Goal: Task Accomplishment & Management: Complete application form

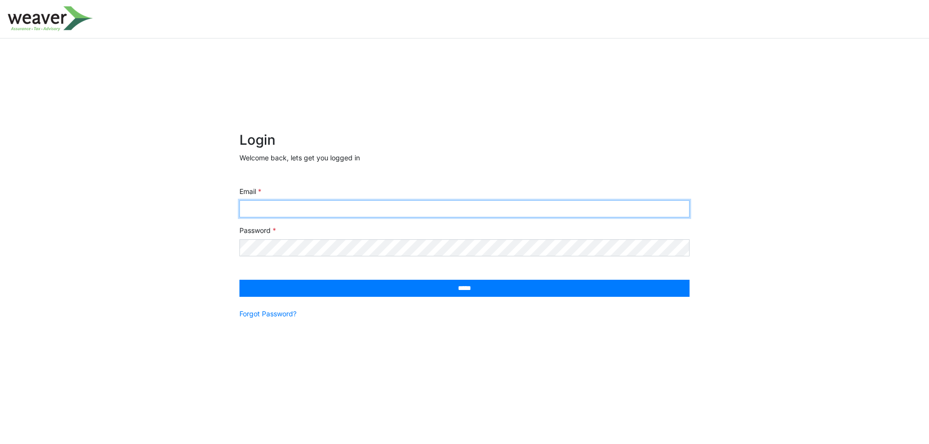
click at [414, 209] on input "Email" at bounding box center [465, 208] width 450 height 17
paste input "**********"
type input "**********"
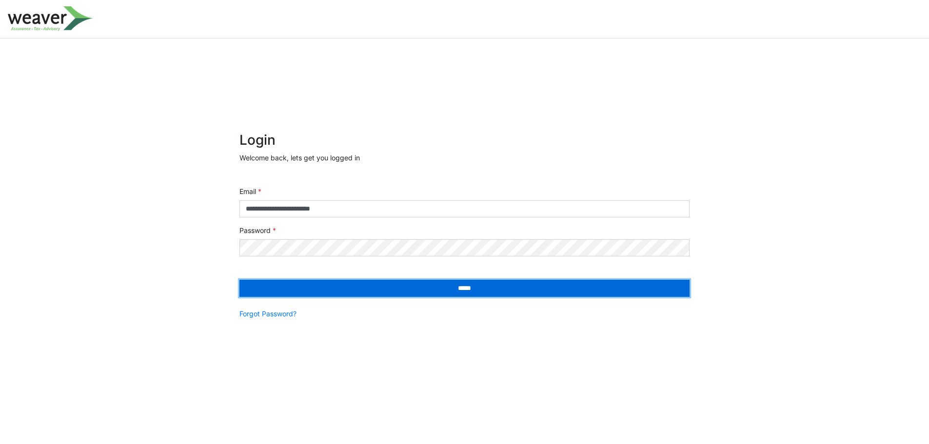
click at [416, 280] on input "*****" at bounding box center [465, 288] width 450 height 17
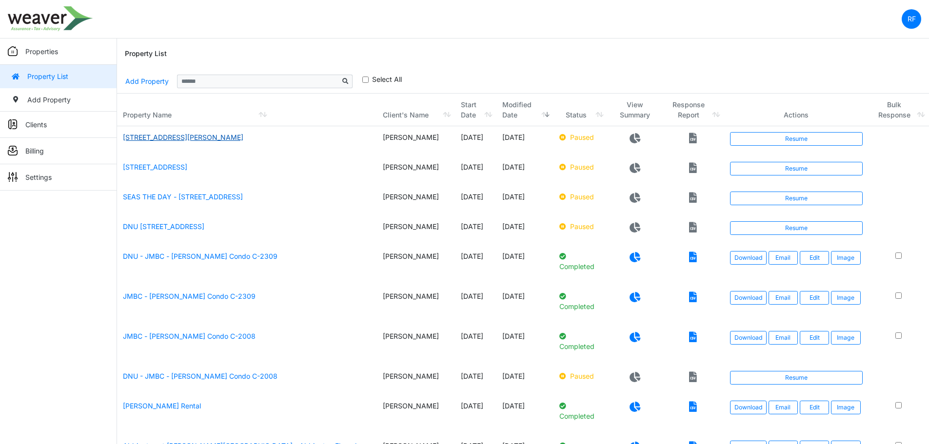
click at [222, 140] on link "[STREET_ADDRESS][PERSON_NAME]" at bounding box center [183, 137] width 120 height 8
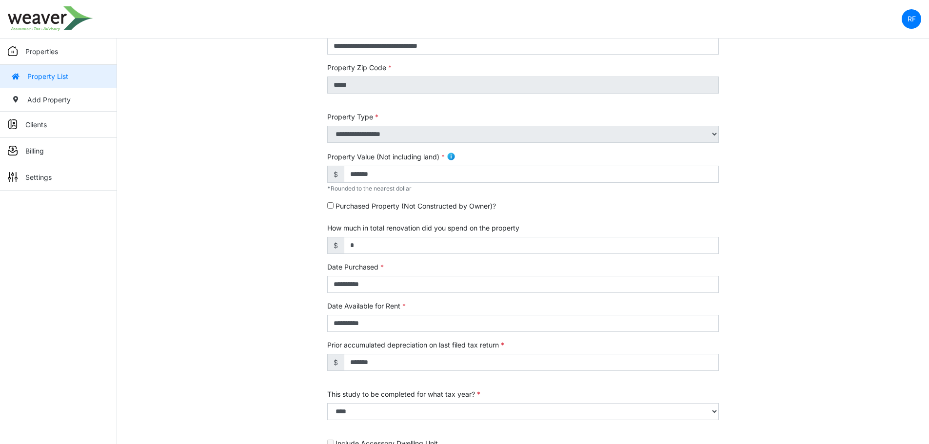
scroll to position [137, 0]
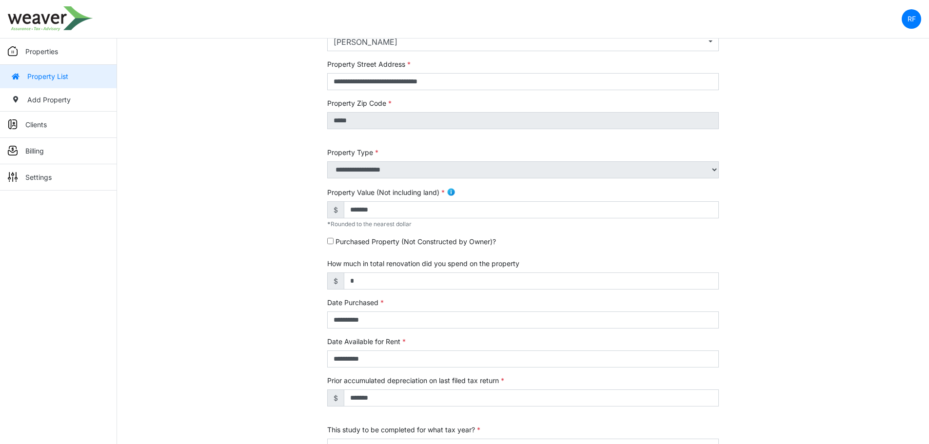
click at [471, 247] on div "Purchased Property (Not Constructed by Owner)?" at bounding box center [523, 244] width 392 height 14
drag, startPoint x: 387, startPoint y: 404, endPoint x: 312, endPoint y: 401, distance: 75.7
click at [312, 401] on div "**********" at bounding box center [523, 285] width 812 height 611
type input "*"
click at [792, 374] on div "**********" at bounding box center [523, 285] width 812 height 611
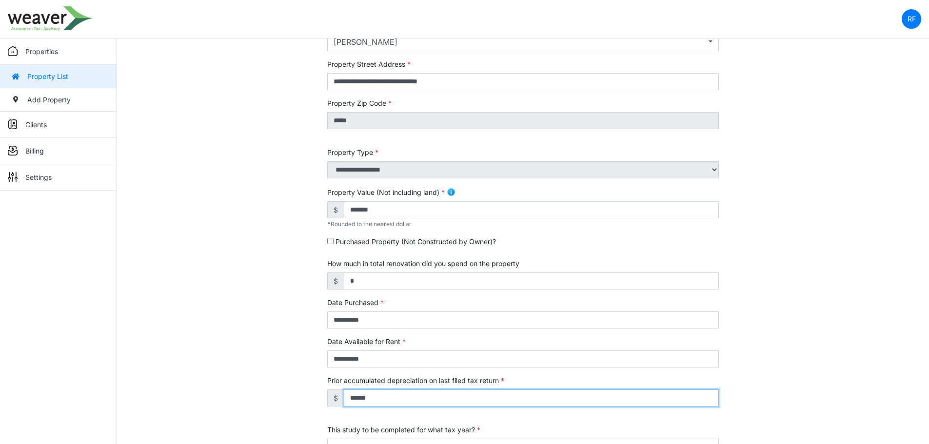
click at [500, 401] on input "******" at bounding box center [531, 398] width 375 height 17
type input "******"
click at [667, 310] on div "**********" at bounding box center [523, 313] width 392 height 31
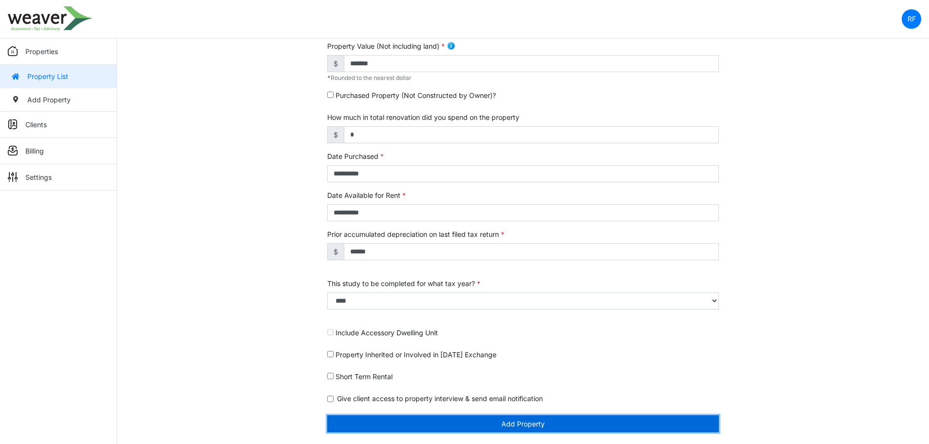
click at [514, 420] on button "Add Property" at bounding box center [523, 424] width 392 height 17
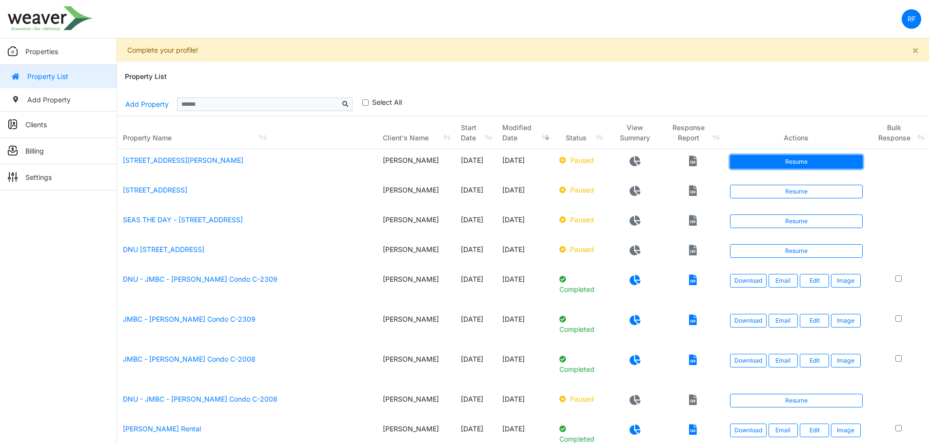
click at [755, 160] on link "Resume" at bounding box center [796, 162] width 133 height 14
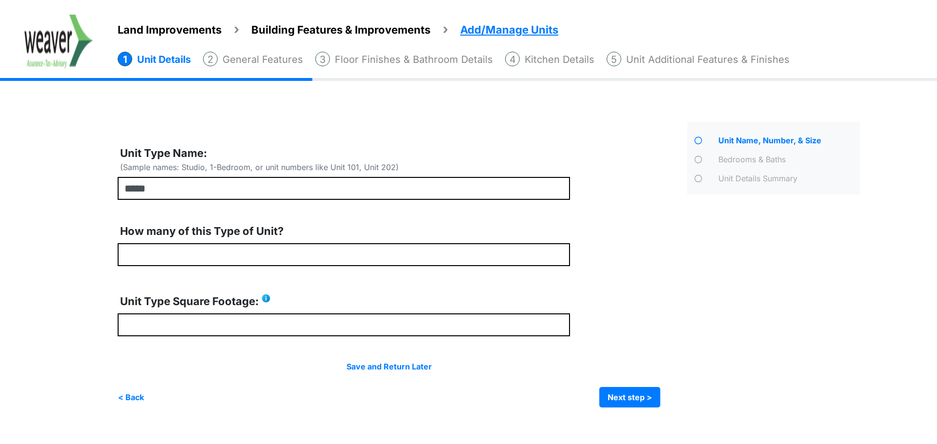
click at [61, 48] on img at bounding box center [58, 42] width 69 height 54
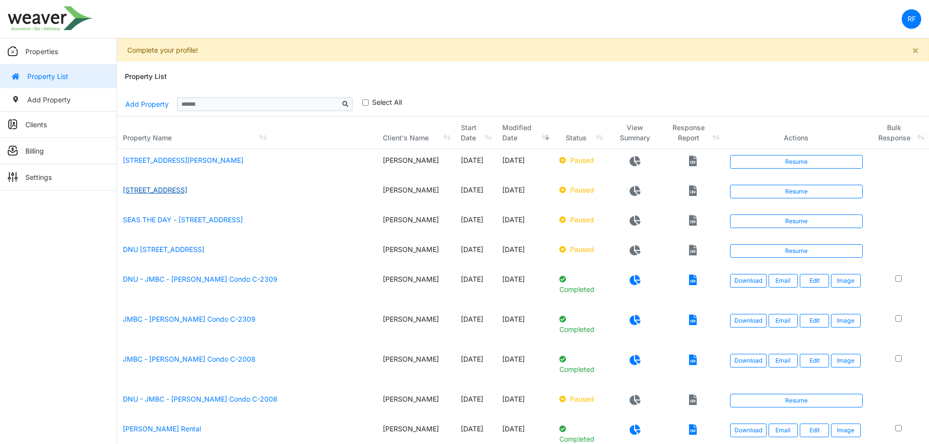
click at [187, 191] on link "[STREET_ADDRESS]" at bounding box center [155, 190] width 64 height 8
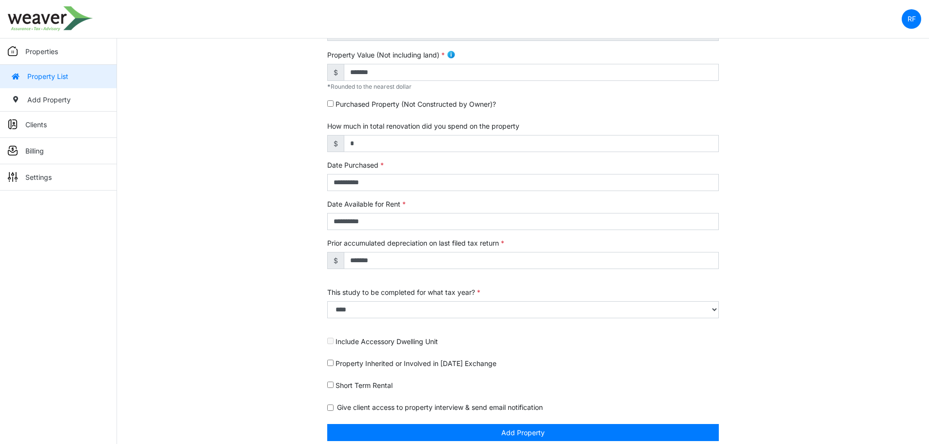
scroll to position [283, 0]
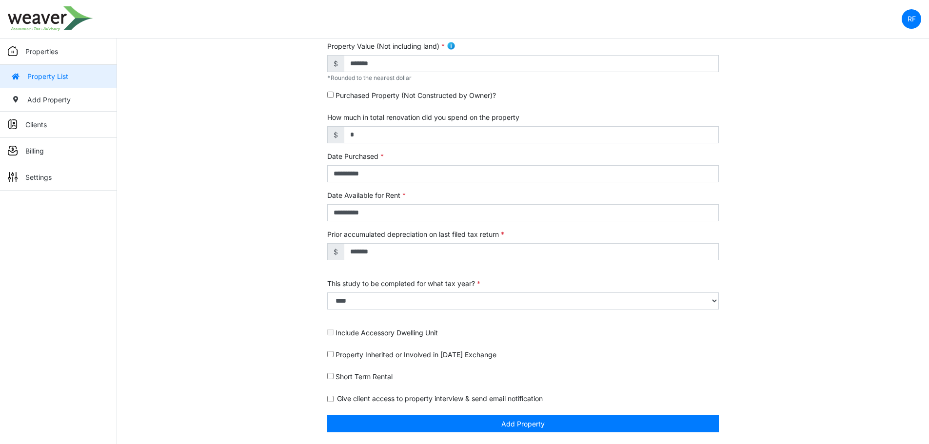
click at [40, 41] on link "Properties" at bounding box center [58, 52] width 117 height 26
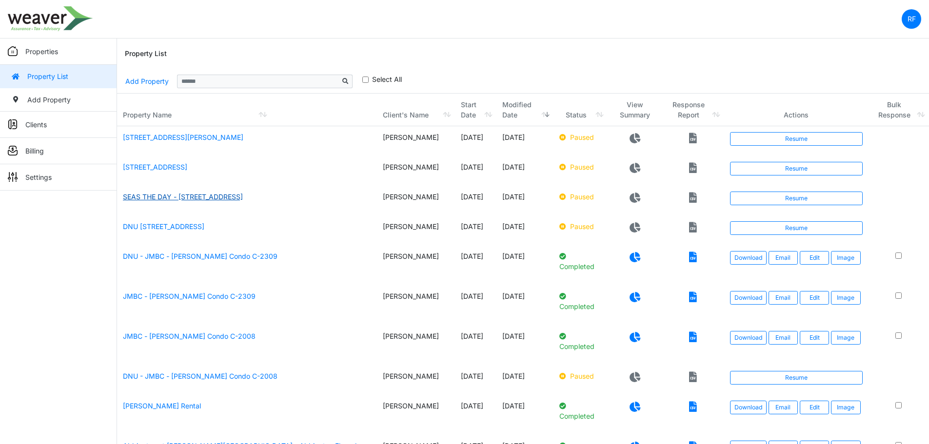
click at [212, 201] on link "SEAS THE DAY - [STREET_ADDRESS]" at bounding box center [183, 197] width 120 height 8
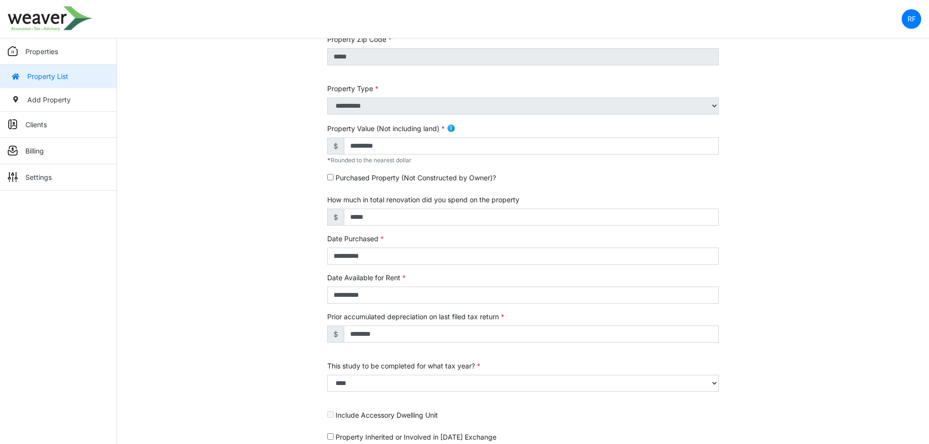
scroll to position [283, 0]
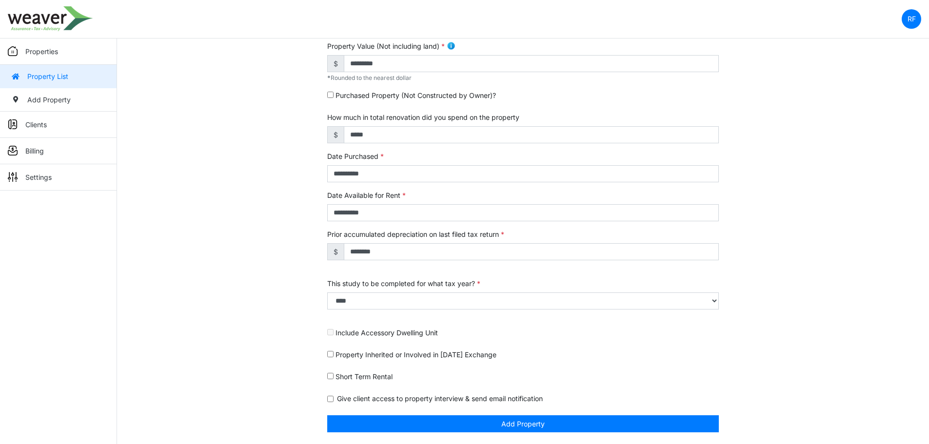
click at [59, 22] on img at bounding box center [50, 18] width 85 height 25
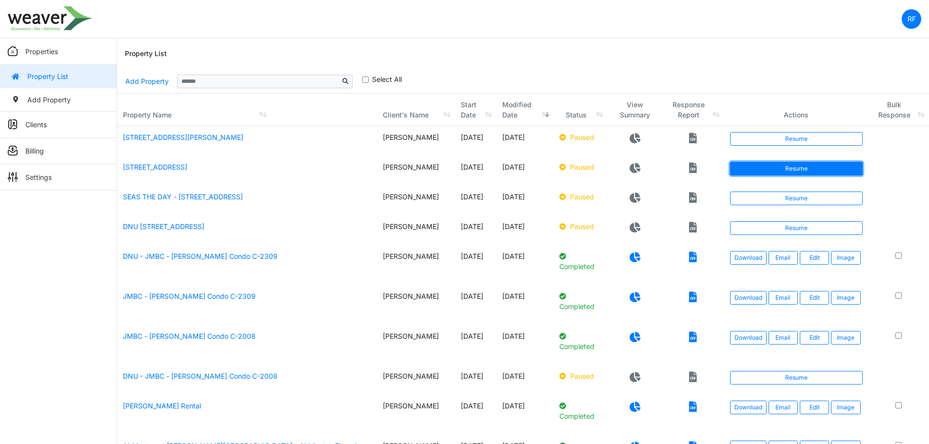
click at [776, 176] on link "Resume" at bounding box center [796, 169] width 133 height 14
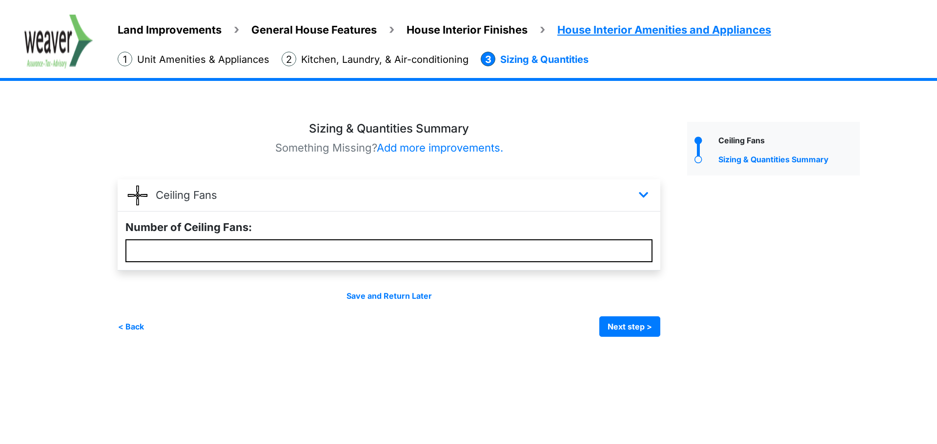
click at [171, 23] on span "Land Improvements" at bounding box center [170, 29] width 104 height 13
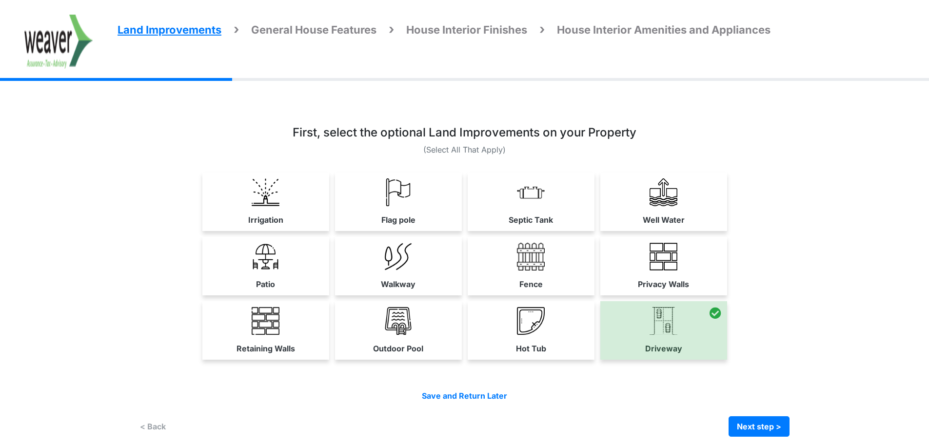
click at [76, 45] on img at bounding box center [58, 42] width 69 height 54
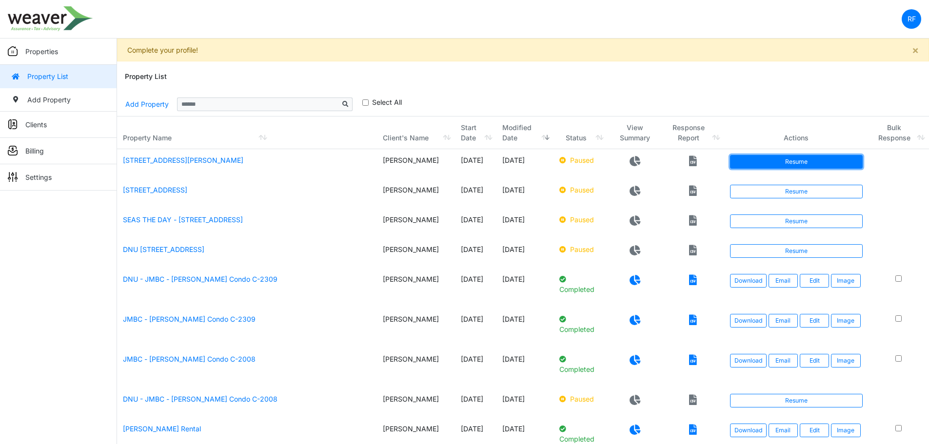
click at [781, 158] on link "Resume" at bounding box center [796, 162] width 133 height 14
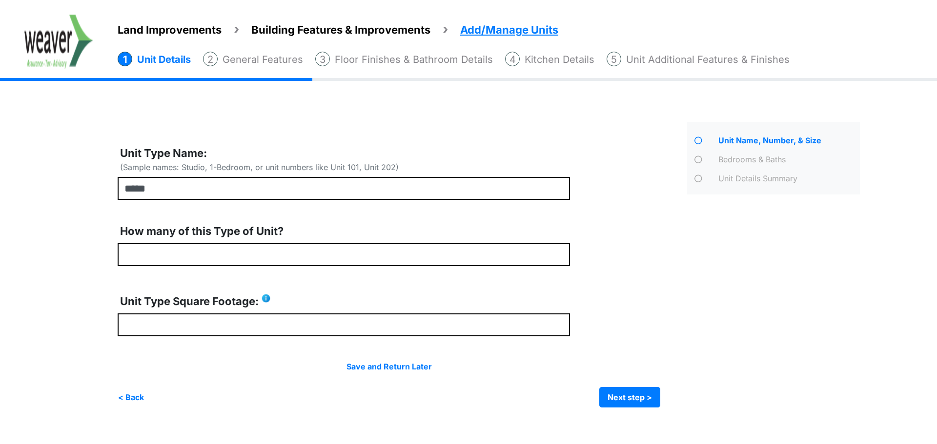
drag, startPoint x: 161, startPoint y: 28, endPoint x: 168, endPoint y: 30, distance: 6.6
click at [161, 28] on span "Land Improvements" at bounding box center [170, 29] width 104 height 13
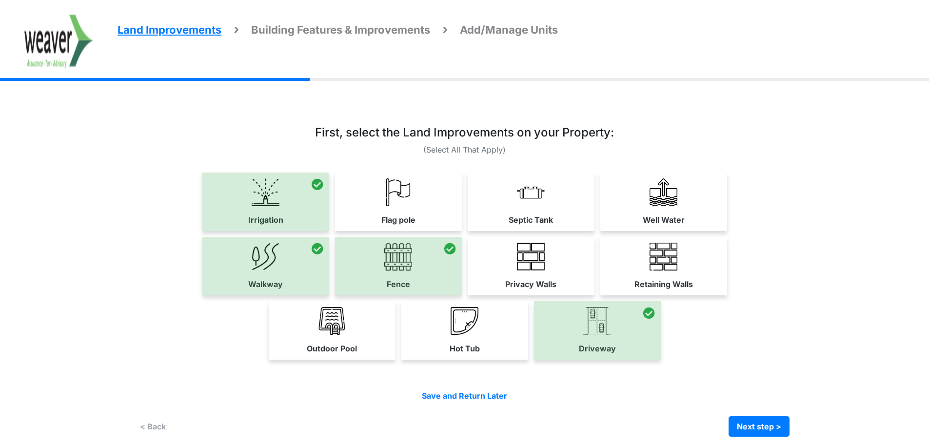
click at [790, 360] on div "Irrigation Flag pole" at bounding box center [465, 269] width 651 height 193
click at [777, 428] on button "Next step >" at bounding box center [759, 427] width 61 height 20
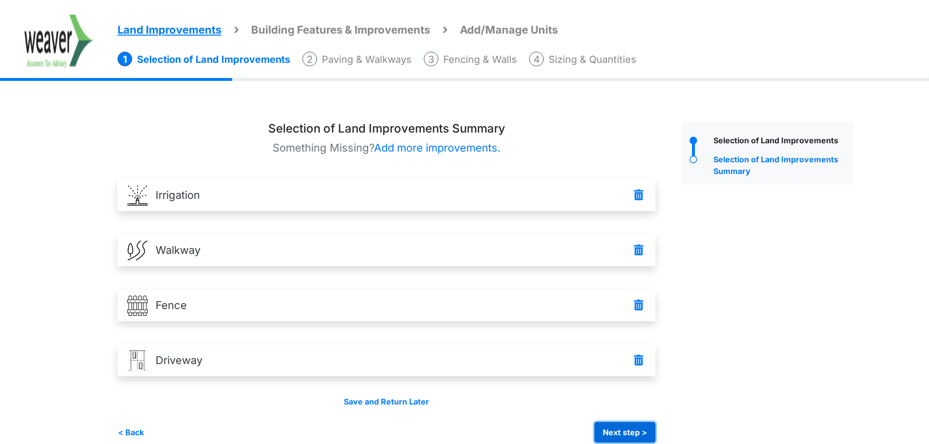
click at [630, 432] on button "Next step >" at bounding box center [625, 432] width 61 height 20
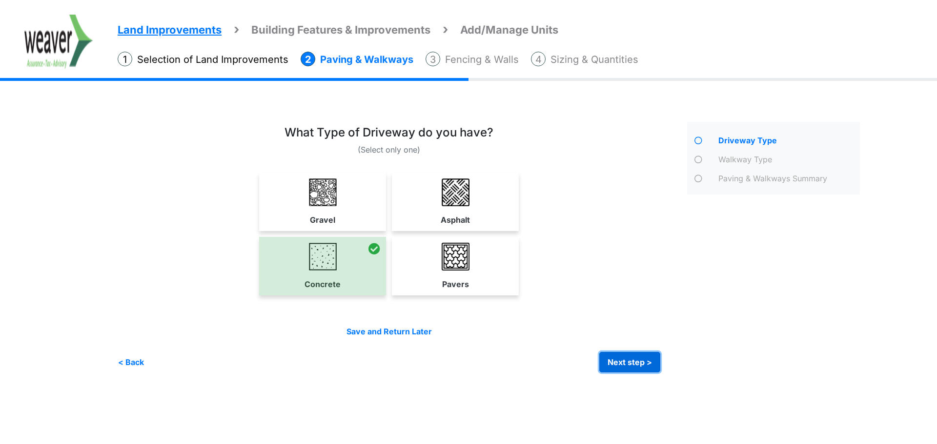
click at [617, 357] on button "Next step >" at bounding box center [629, 362] width 61 height 20
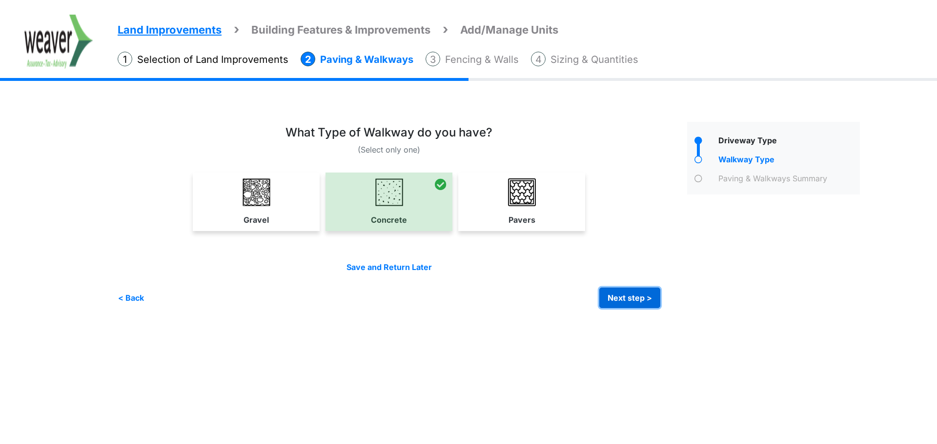
click at [636, 288] on button "Next step >" at bounding box center [629, 298] width 61 height 20
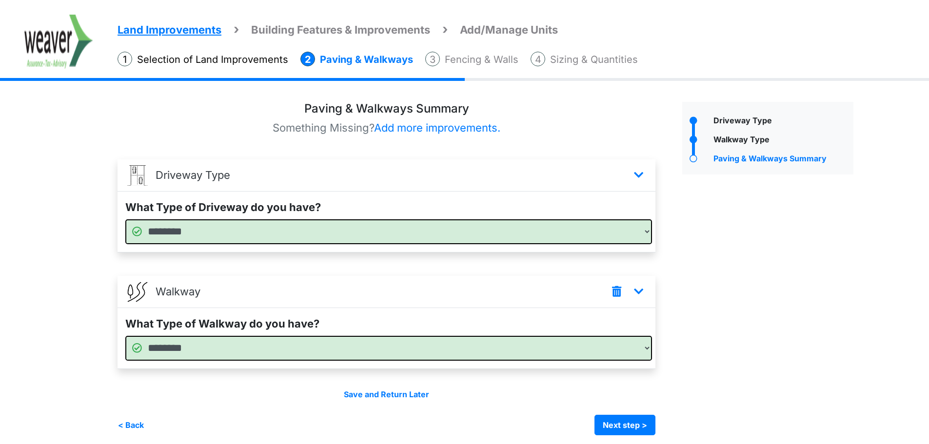
scroll to position [26, 0]
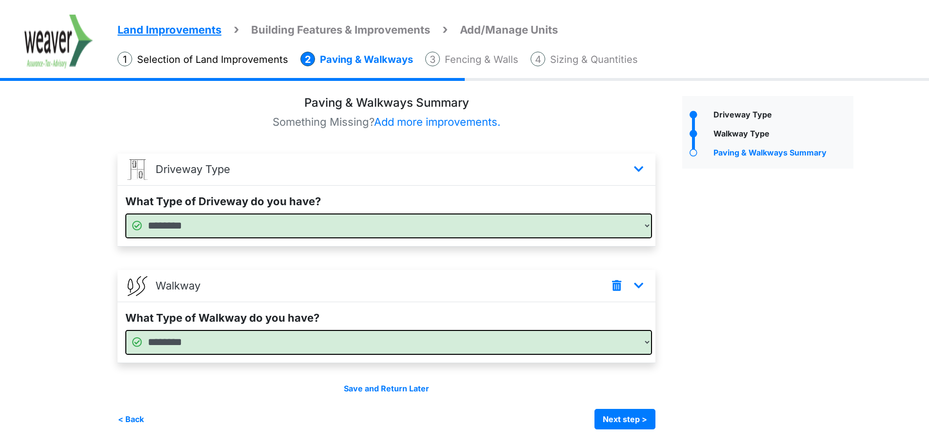
click at [637, 439] on div "Irrigation Flag pole" at bounding box center [489, 261] width 743 height 368
click at [637, 422] on button "Next step >" at bounding box center [625, 419] width 61 height 20
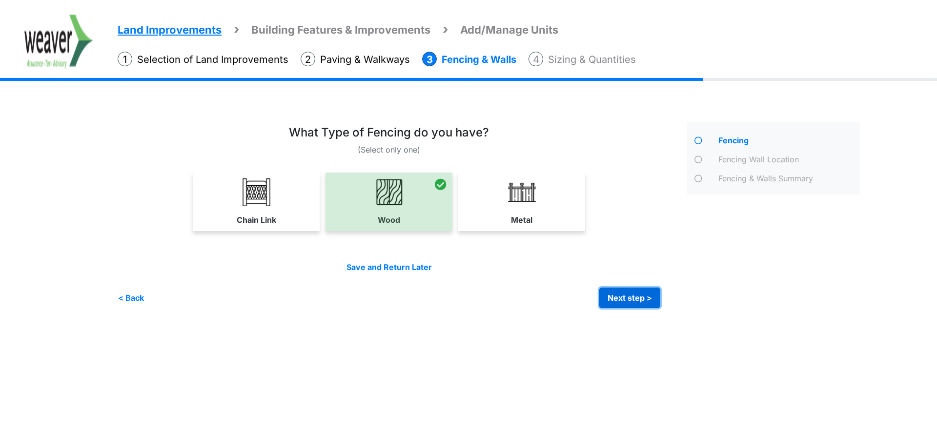
click at [626, 301] on button "Next step >" at bounding box center [629, 298] width 61 height 20
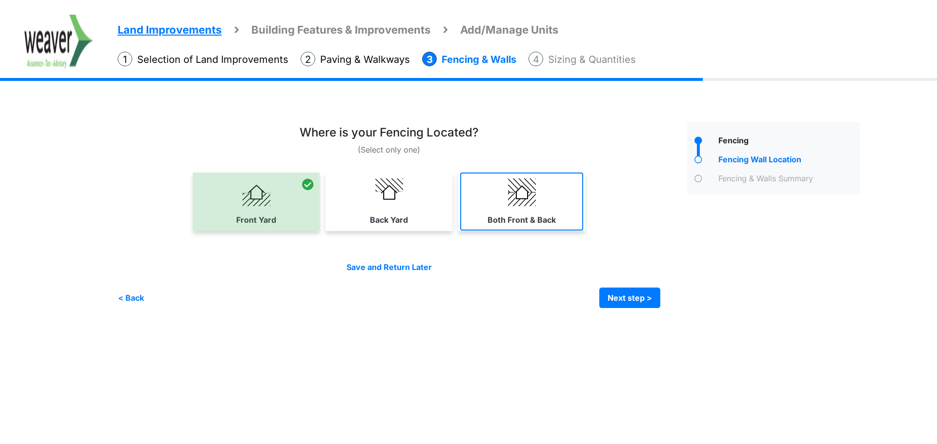
click at [488, 196] on link "Both Front & Back" at bounding box center [521, 202] width 123 height 58
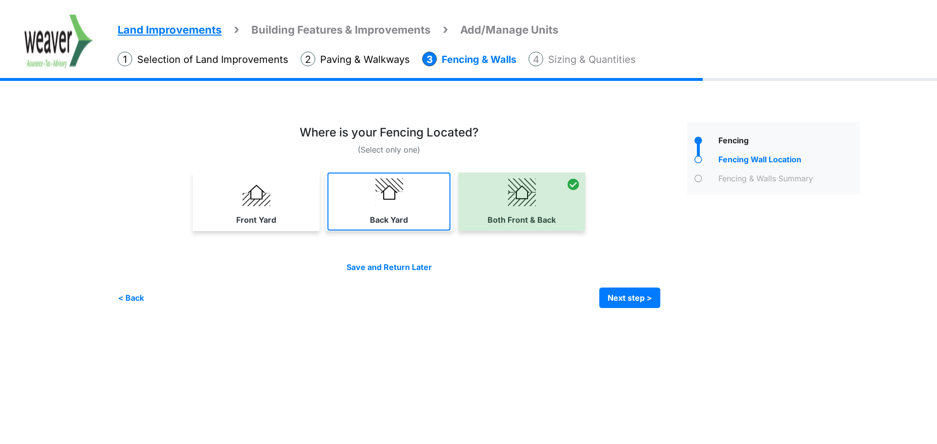
click at [390, 193] on img at bounding box center [389, 193] width 28 height 28
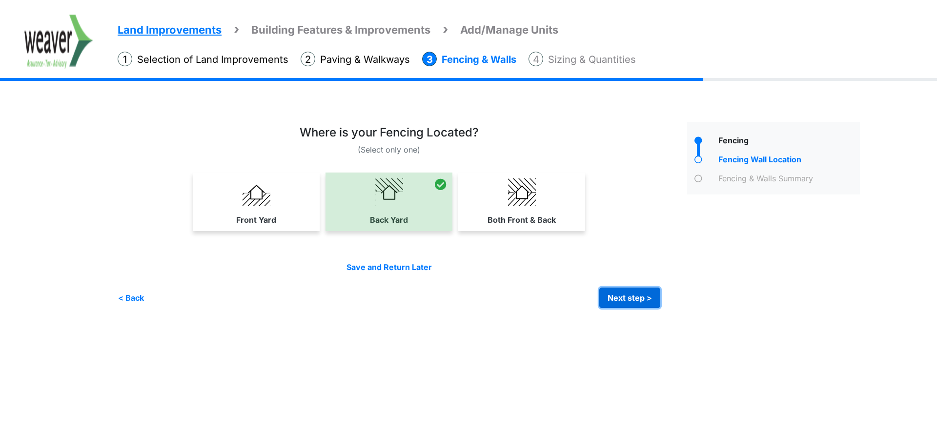
click at [640, 302] on button "Next step >" at bounding box center [629, 298] width 61 height 20
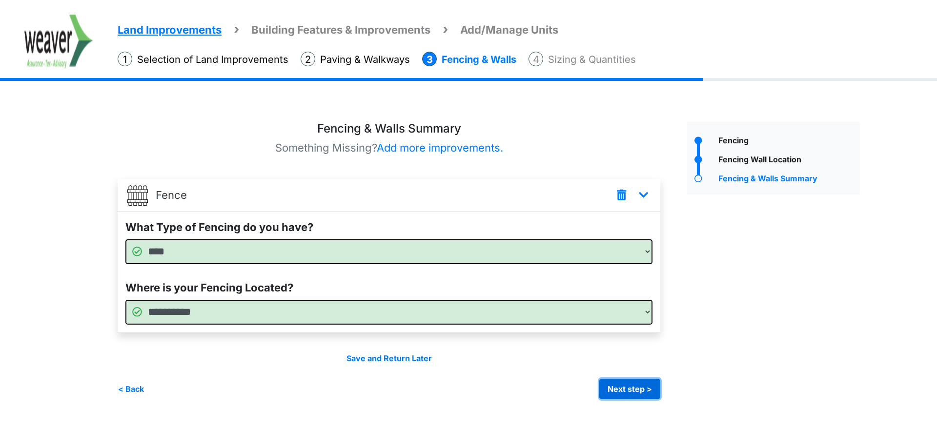
click at [645, 387] on button "Next step >" at bounding box center [629, 389] width 61 height 20
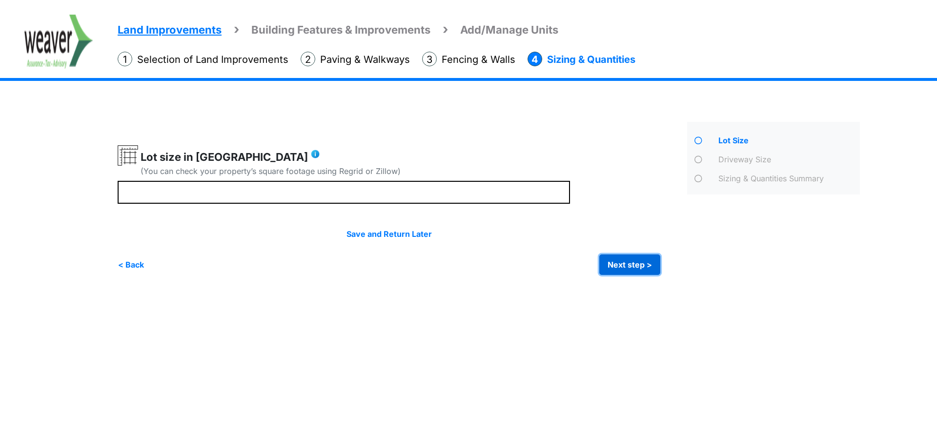
click at [649, 266] on button "Next step >" at bounding box center [629, 265] width 61 height 20
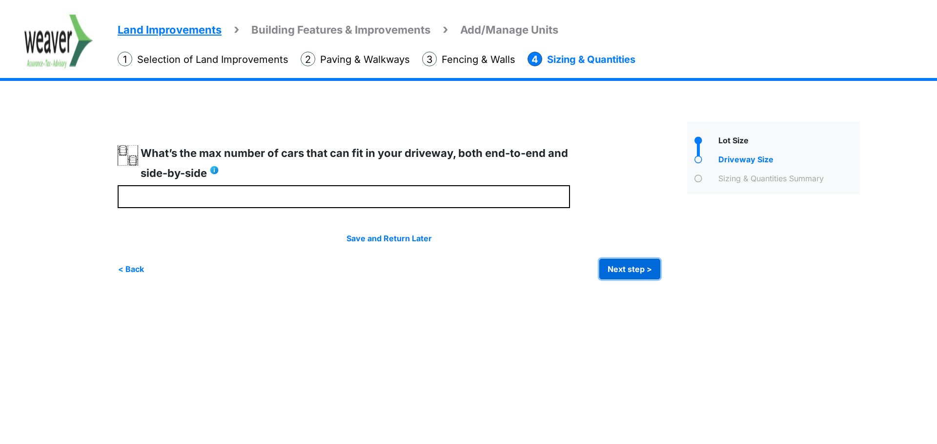
click at [648, 266] on button "Next step >" at bounding box center [629, 269] width 61 height 20
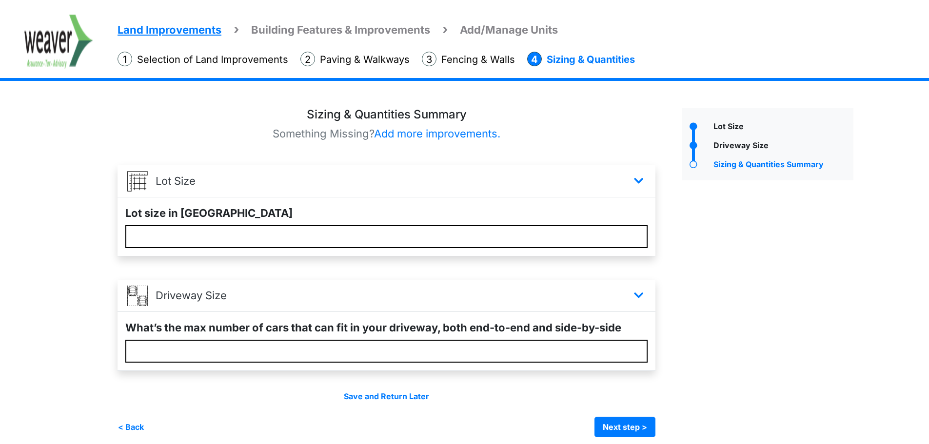
scroll to position [22, 0]
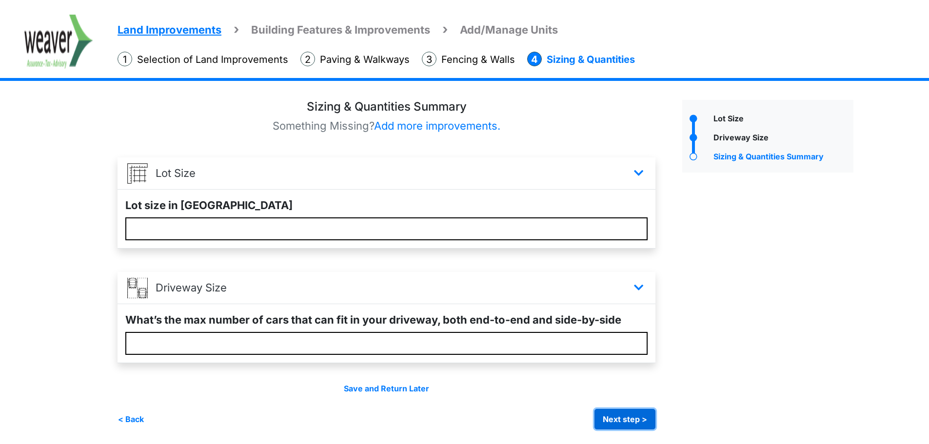
click at [635, 426] on button "Next step >" at bounding box center [625, 419] width 61 height 20
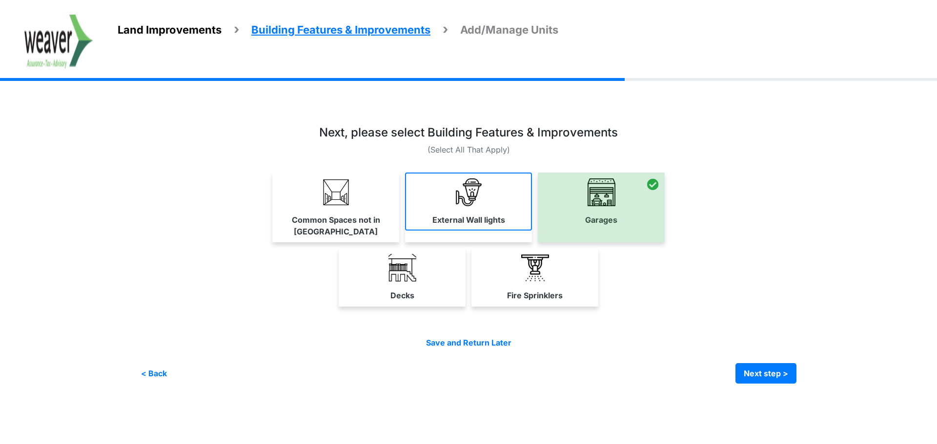
click at [473, 206] on link "External Wall lights" at bounding box center [468, 202] width 127 height 58
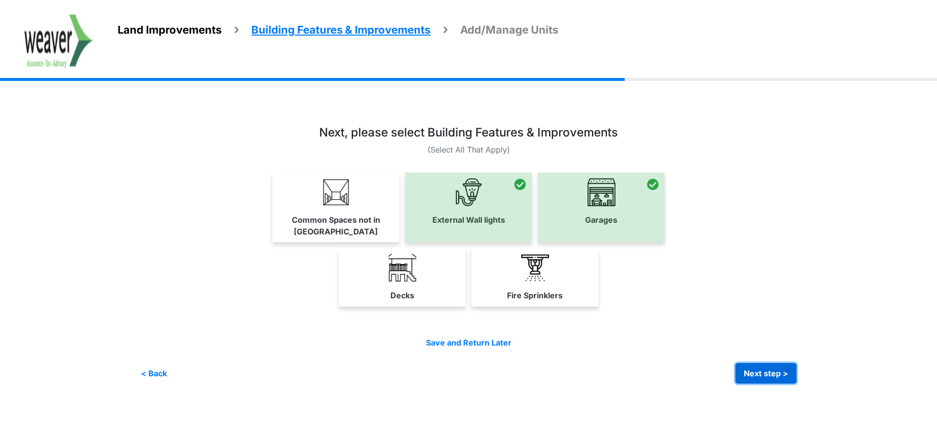
click at [773, 363] on button "Next step >" at bounding box center [765, 373] width 61 height 20
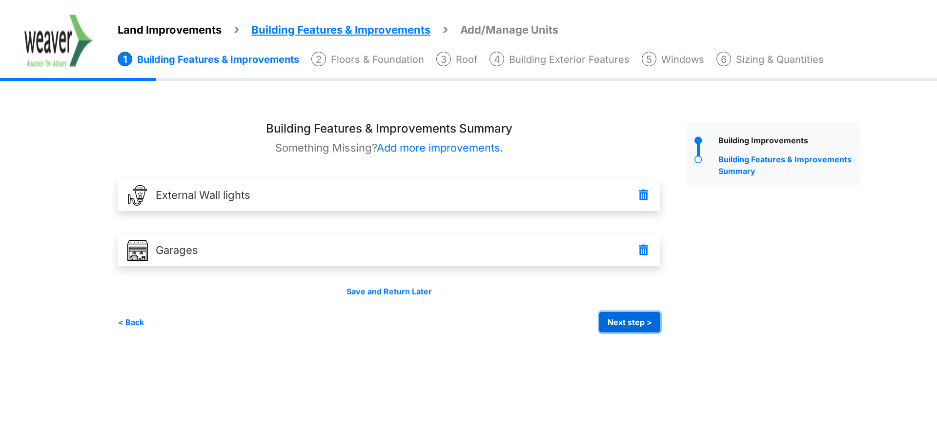
click at [646, 322] on button "Next step >" at bounding box center [629, 322] width 61 height 20
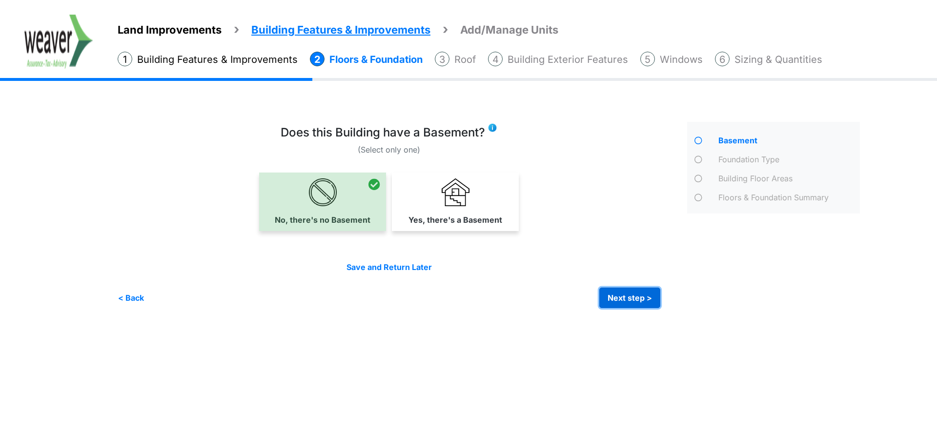
click at [644, 298] on button "Next step >" at bounding box center [629, 298] width 61 height 20
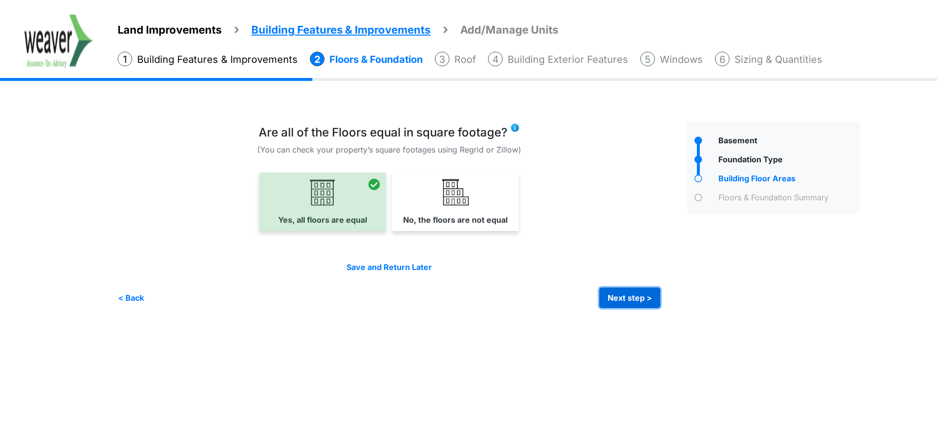
drag, startPoint x: 644, startPoint y: 298, endPoint x: 484, endPoint y: 313, distance: 160.7
click at [484, 313] on div "Irrigation Flag pole" at bounding box center [492, 212] width 749 height 220
click at [644, 299] on button "Next step >" at bounding box center [629, 298] width 61 height 20
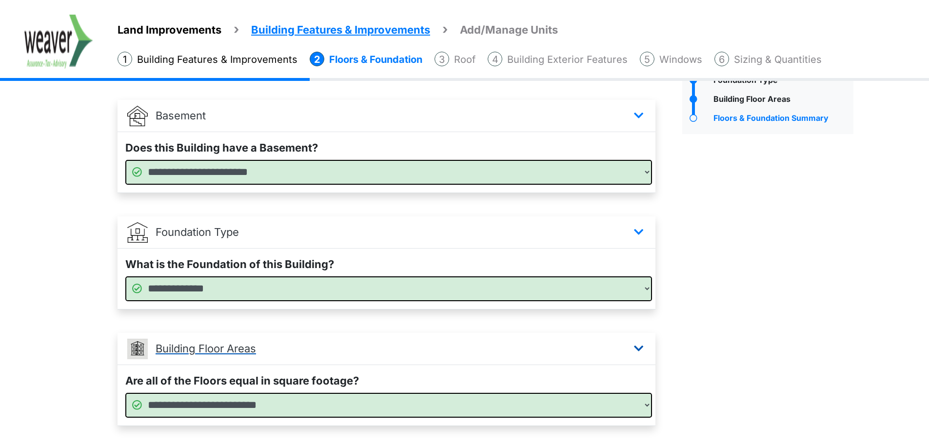
scroll to position [142, 0]
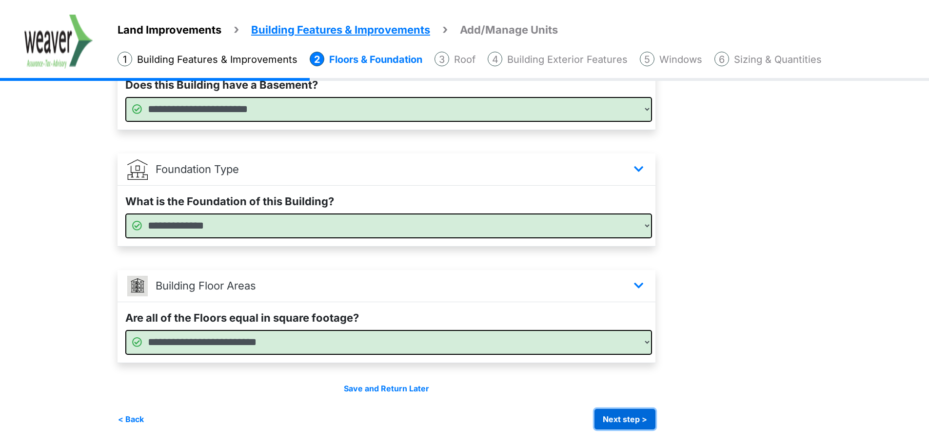
click at [627, 421] on button "Next step >" at bounding box center [625, 419] width 61 height 20
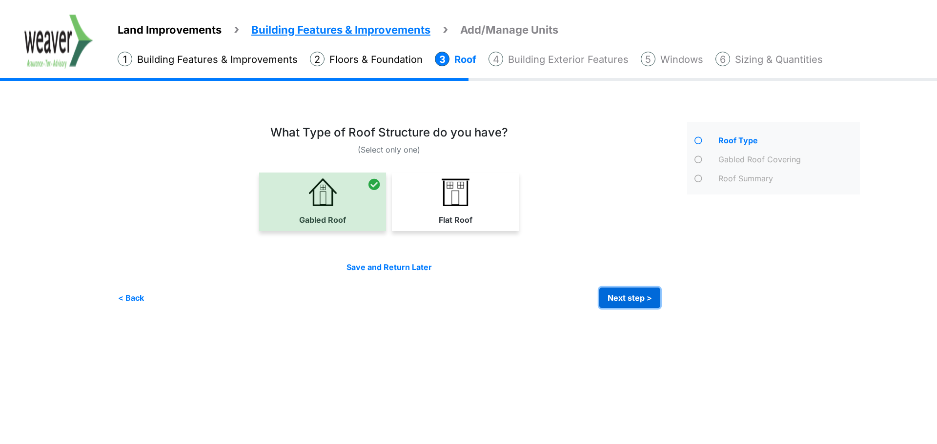
click at [640, 296] on button "Next step >" at bounding box center [629, 298] width 61 height 20
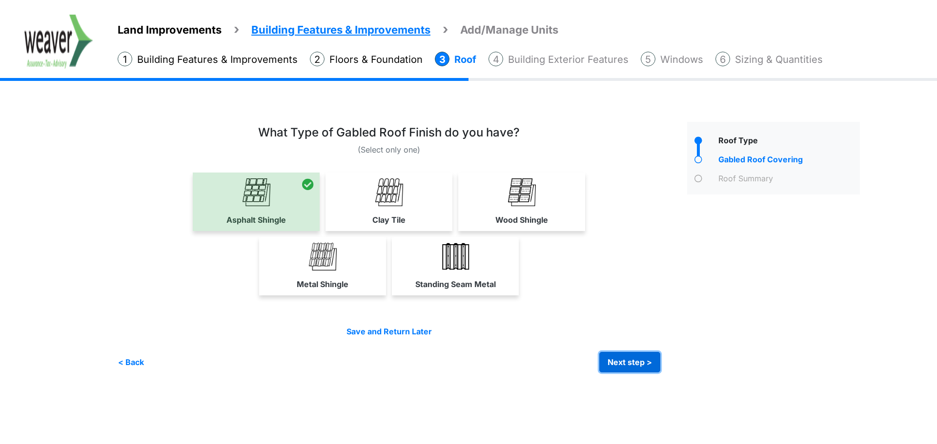
click at [647, 363] on button "Next step >" at bounding box center [629, 362] width 61 height 20
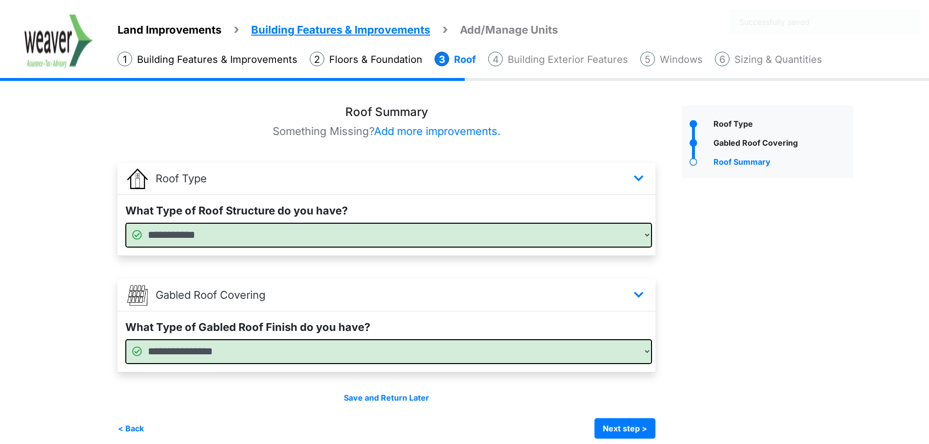
scroll to position [26, 0]
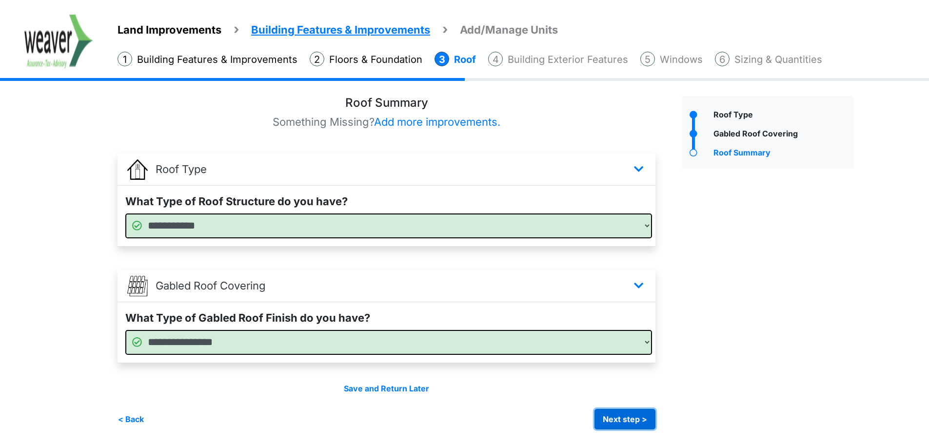
click at [609, 422] on button "Next step >" at bounding box center [625, 419] width 61 height 20
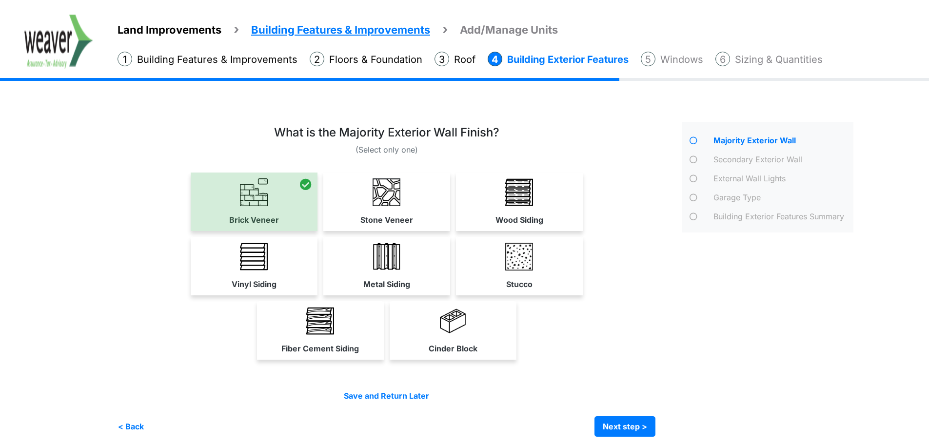
scroll to position [7, 0]
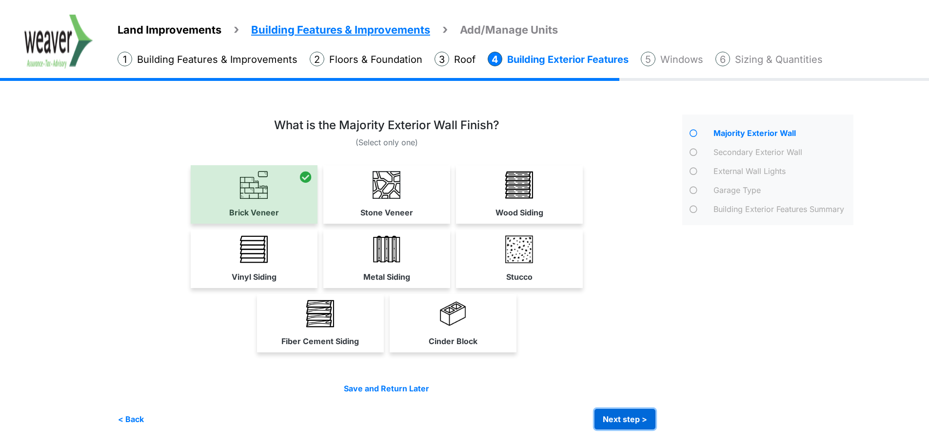
click at [630, 417] on button "Next step >" at bounding box center [625, 419] width 61 height 20
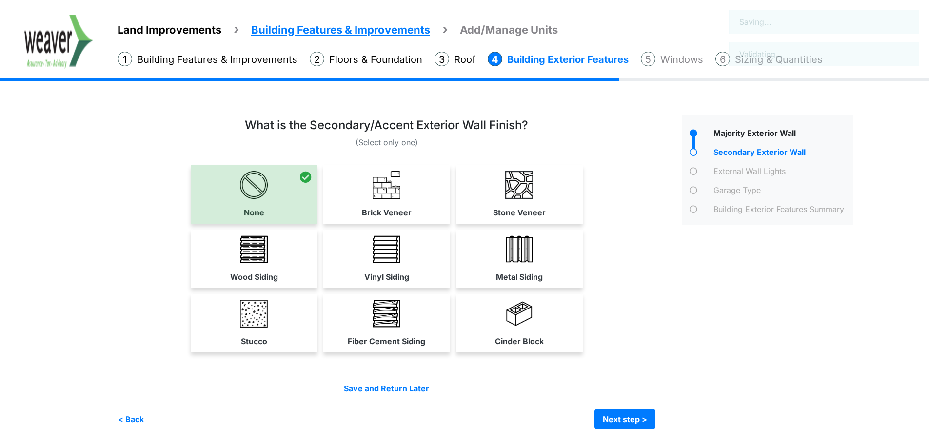
scroll to position [0, 0]
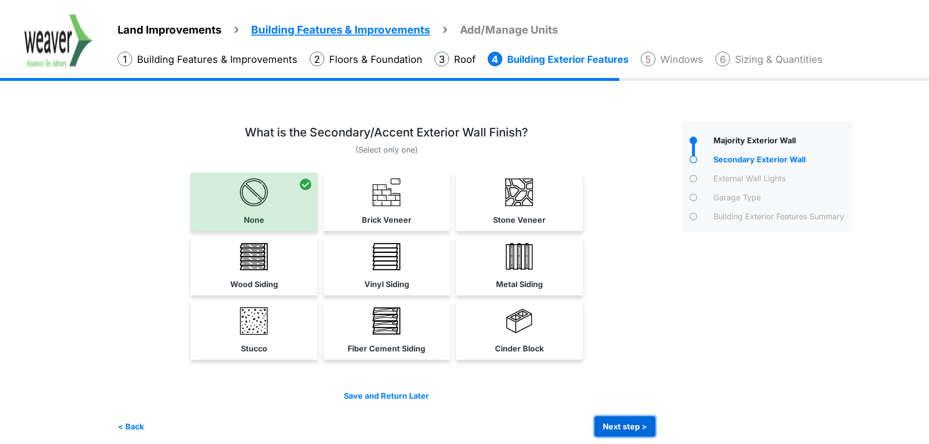
click at [630, 417] on button "Next step >" at bounding box center [625, 427] width 61 height 20
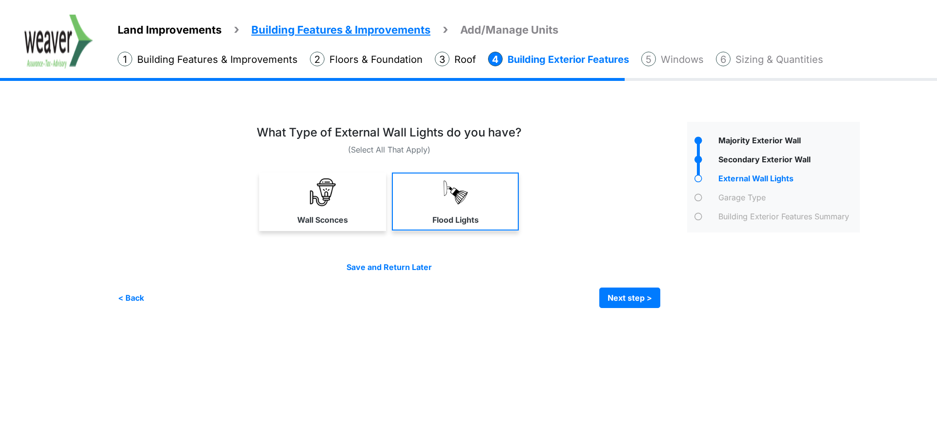
click at [486, 190] on link "Flood Lights" at bounding box center [455, 202] width 127 height 58
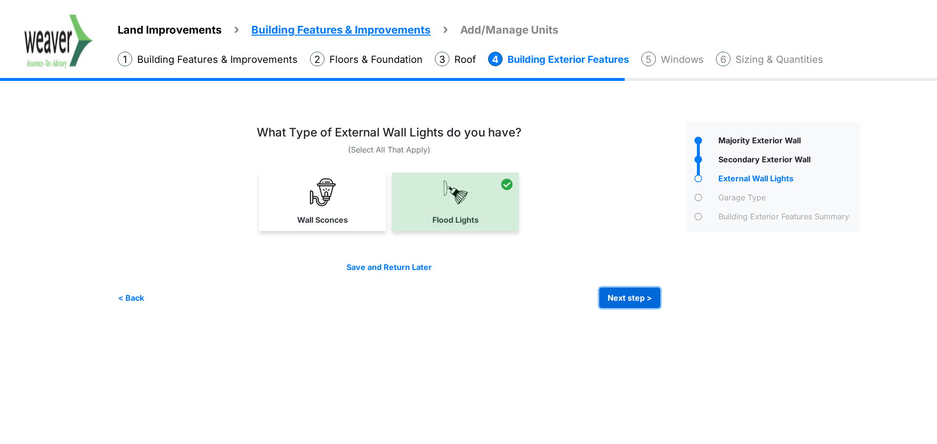
click at [632, 305] on button "Next step >" at bounding box center [629, 298] width 61 height 20
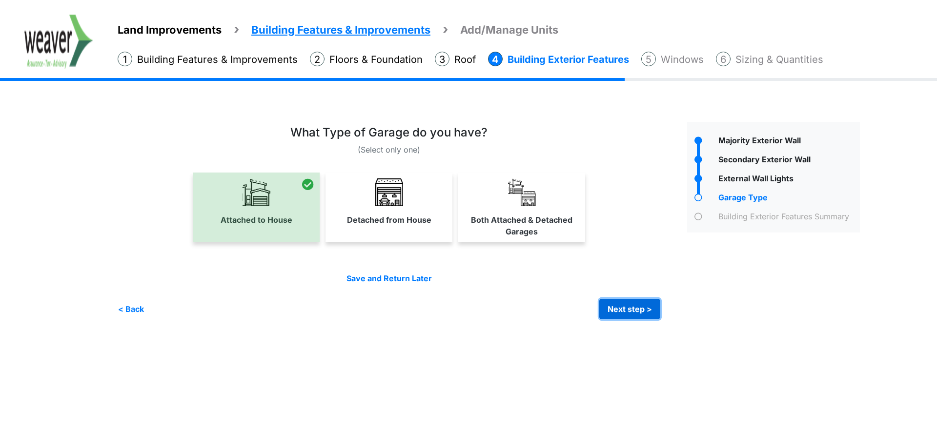
click at [629, 307] on button "Next step >" at bounding box center [629, 309] width 61 height 20
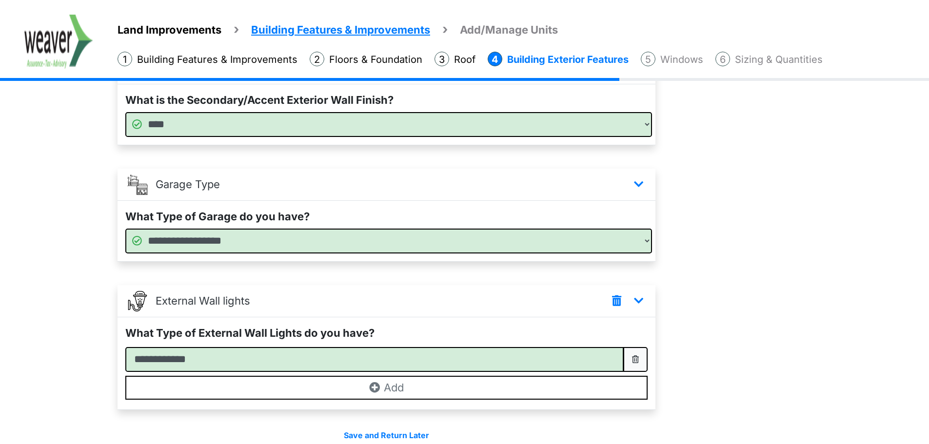
scroll to position [291, 0]
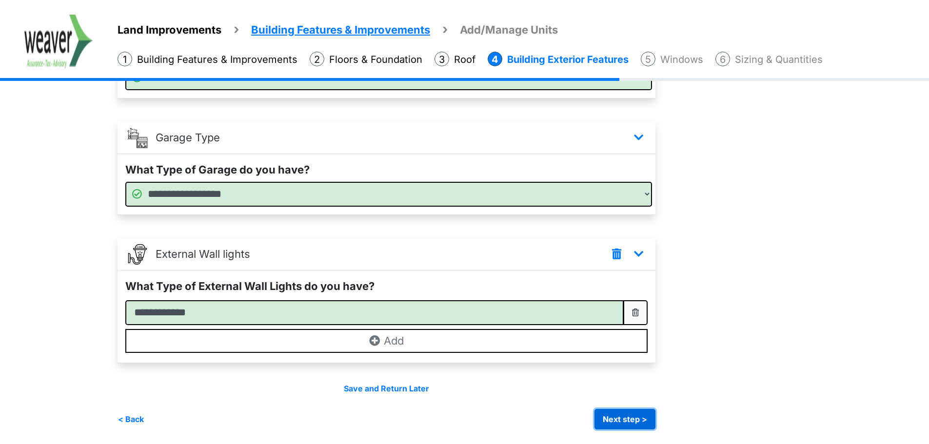
click at [609, 426] on button "Next step >" at bounding box center [625, 419] width 61 height 20
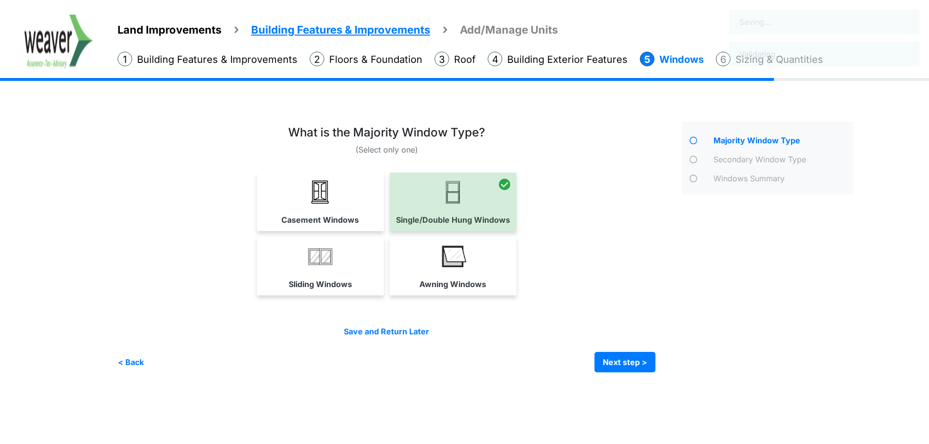
scroll to position [0, 0]
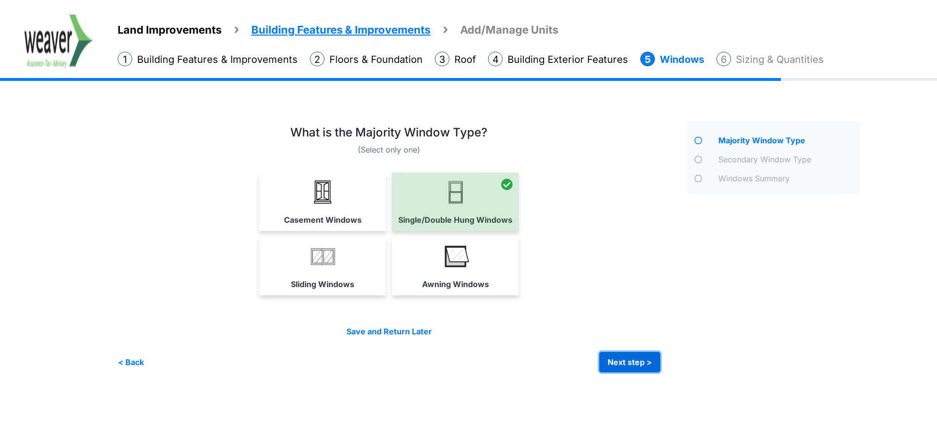
click at [622, 357] on button "Next step >" at bounding box center [629, 362] width 61 height 20
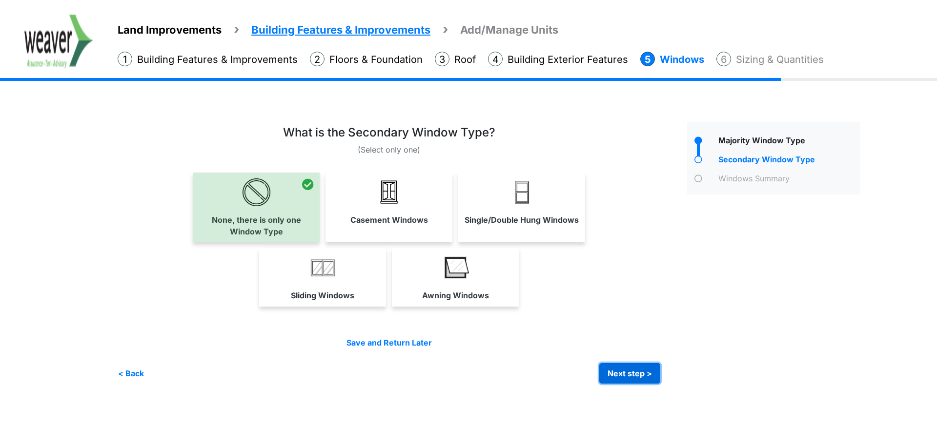
click at [618, 363] on button "Next step >" at bounding box center [629, 373] width 61 height 20
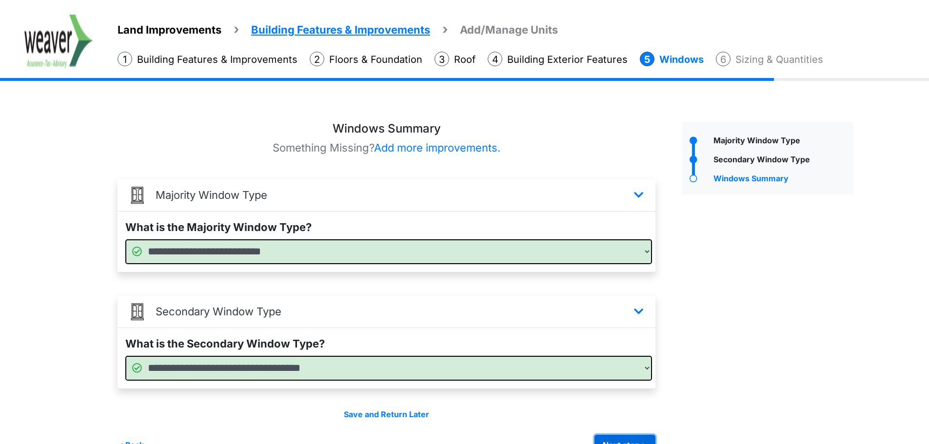
click at [632, 437] on button "Next step >" at bounding box center [625, 445] width 61 height 20
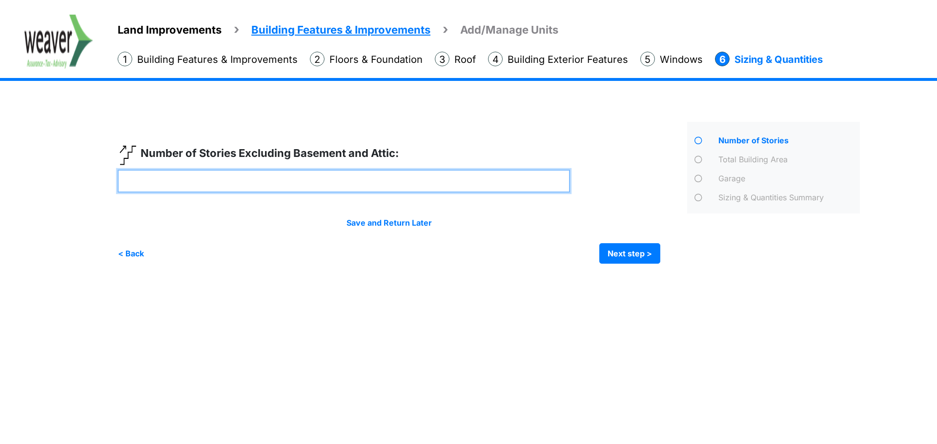
click at [325, 180] on input "*" at bounding box center [344, 181] width 452 height 23
type input "*"
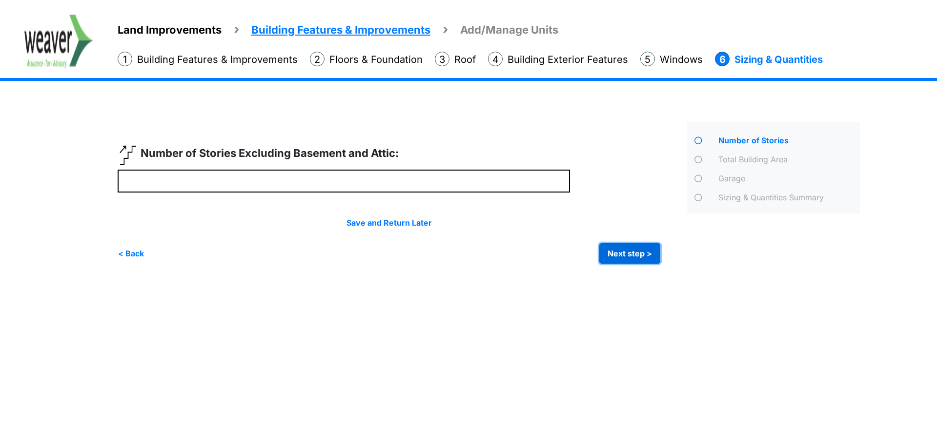
click at [624, 253] on button "Next step >" at bounding box center [629, 253] width 61 height 20
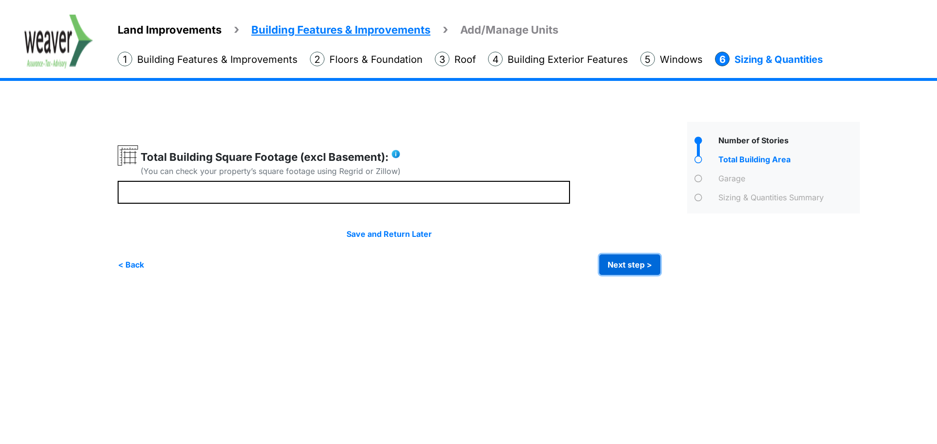
click at [629, 267] on button "Next step >" at bounding box center [629, 265] width 61 height 20
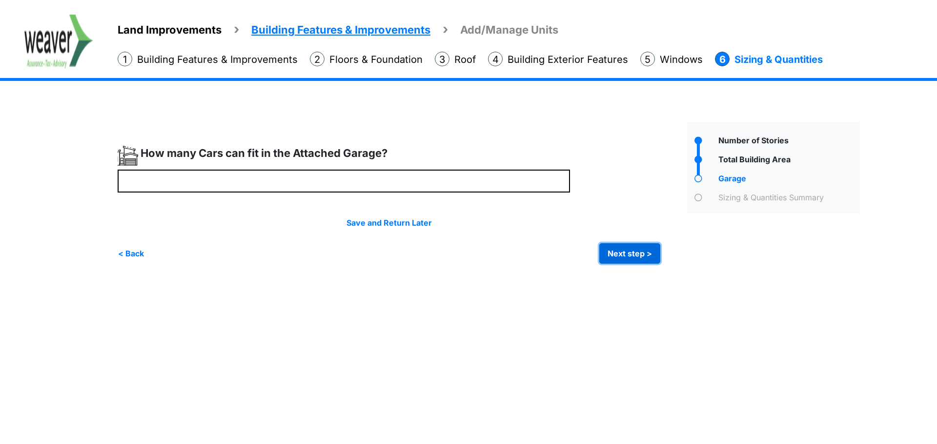
click at [647, 257] on button "Next step >" at bounding box center [629, 253] width 61 height 20
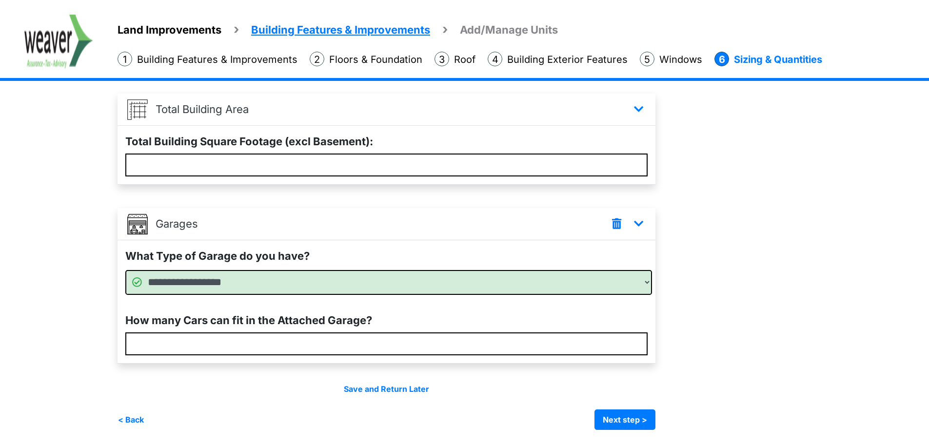
scroll to position [201, 0]
click at [640, 424] on button "Next step >" at bounding box center [625, 419] width 61 height 20
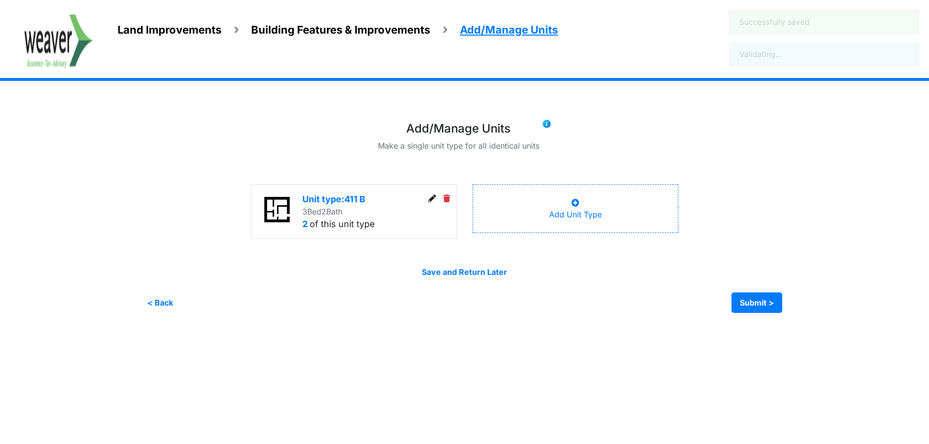
scroll to position [0, 0]
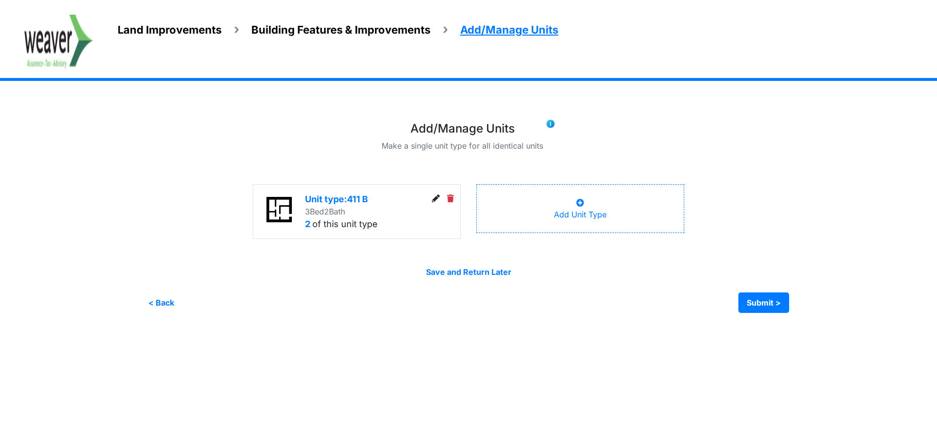
click at [326, 200] on div "Unit type: 411 B" at bounding box center [365, 199] width 120 height 13
click at [326, 223] on div "2 of this unit type" at bounding box center [365, 224] width 120 height 13
click at [337, 197] on div "Unit type: 411 B" at bounding box center [365, 199] width 120 height 13
click at [329, 208] on span "2" at bounding box center [326, 212] width 5 height 10
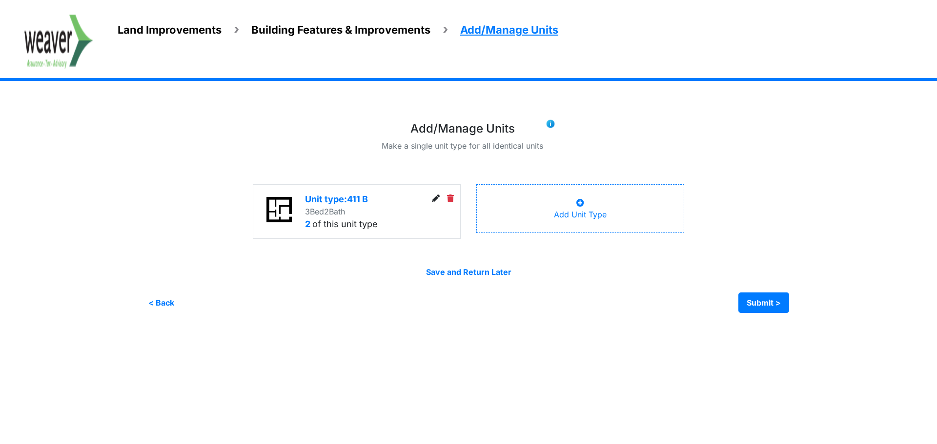
click at [249, 208] on div "Unit type: 411 B 3 Bed 2 Bath 2 of this unit type" at bounding box center [356, 212] width 223 height 70
drag, startPoint x: 265, startPoint y: 230, endPoint x: 300, endPoint y: 224, distance: 34.6
click at [270, 229] on div at bounding box center [279, 212] width 52 height 38
click at [308, 222] on span "2" at bounding box center [307, 224] width 5 height 10
click at [310, 222] on span "2" at bounding box center [307, 224] width 5 height 10
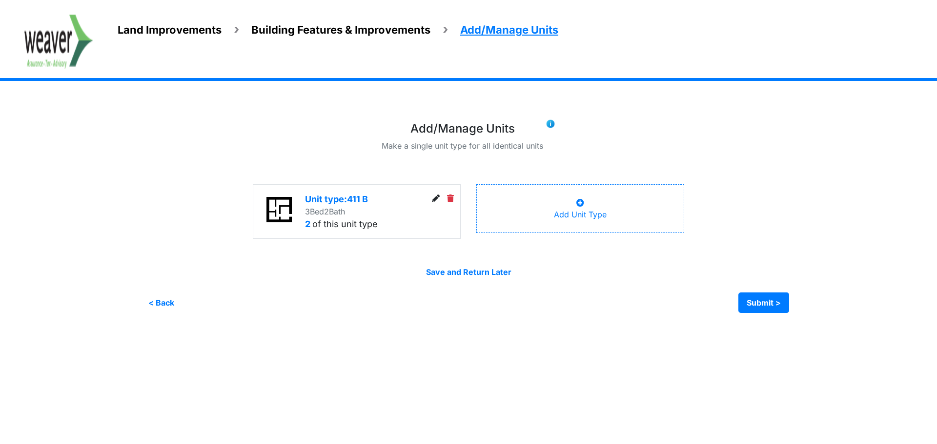
click at [433, 203] on link at bounding box center [436, 199] width 8 height 10
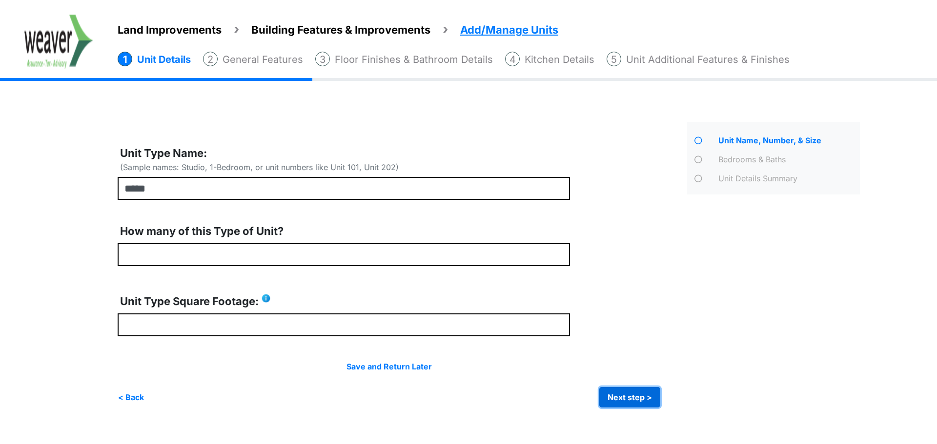
click at [627, 396] on button "Next step >" at bounding box center [629, 397] width 61 height 20
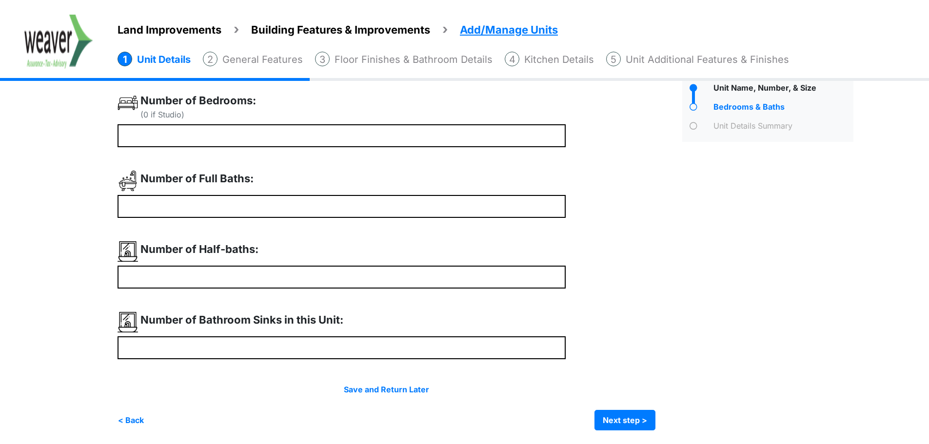
scroll to position [54, 0]
click at [653, 420] on button "Next step >" at bounding box center [625, 419] width 61 height 20
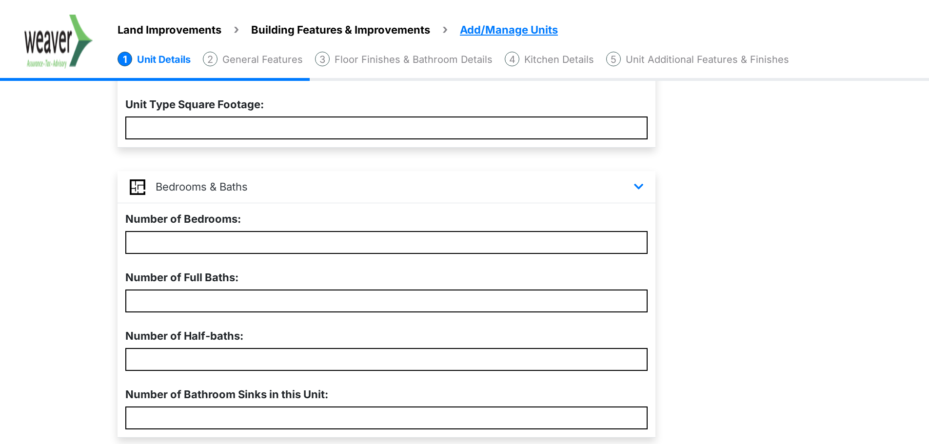
scroll to position [315, 0]
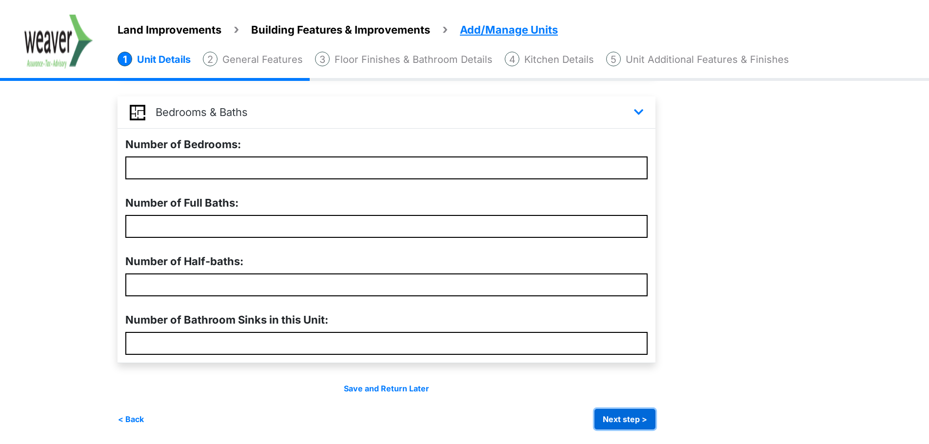
click at [638, 424] on button "Next step >" at bounding box center [625, 419] width 61 height 20
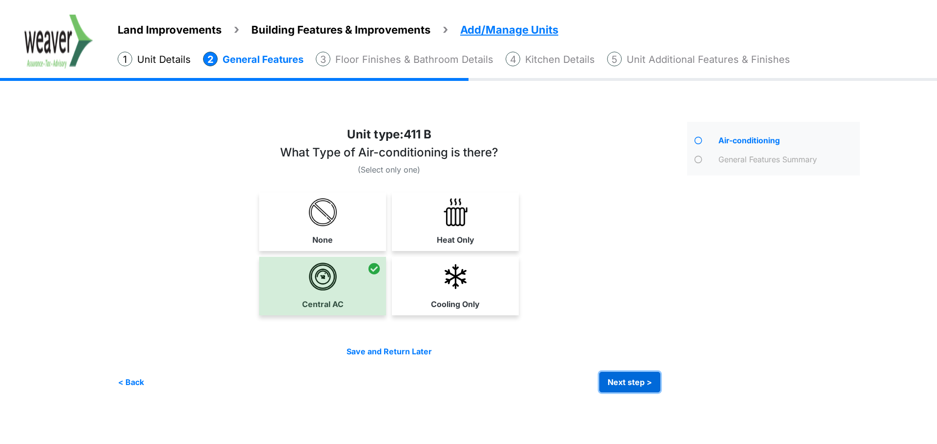
click at [647, 387] on button "Next step >" at bounding box center [629, 382] width 61 height 20
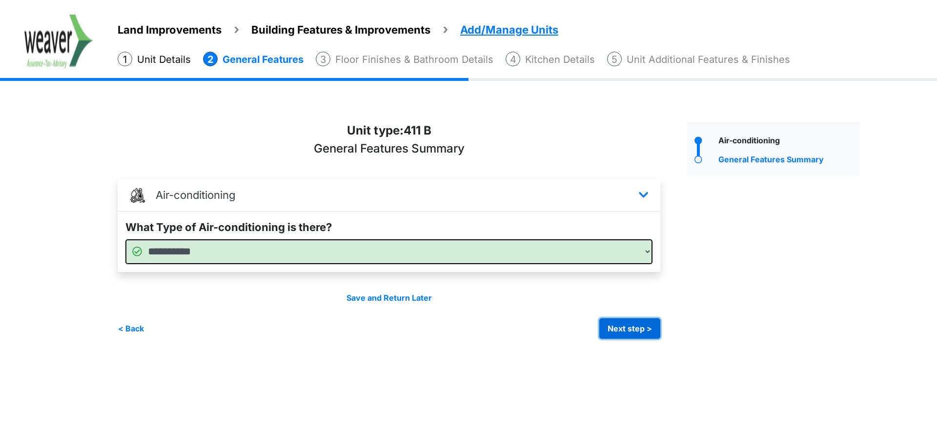
click at [631, 332] on button "Next step >" at bounding box center [629, 329] width 61 height 20
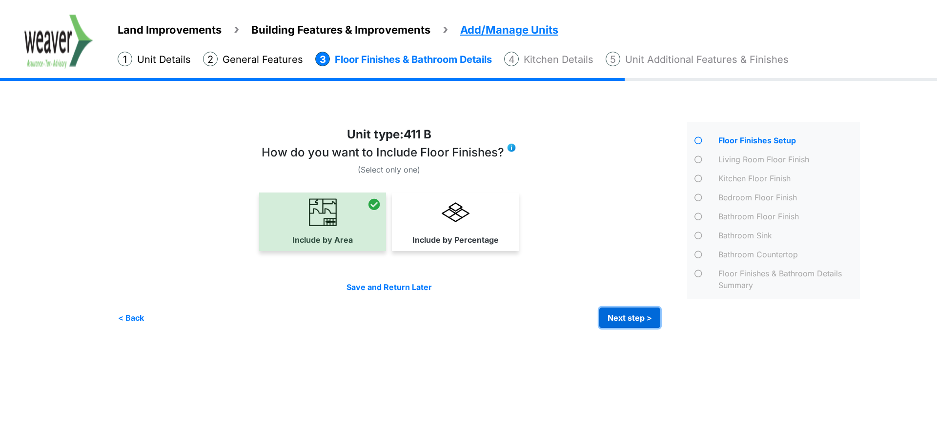
click at [626, 324] on button "Next step >" at bounding box center [629, 318] width 61 height 20
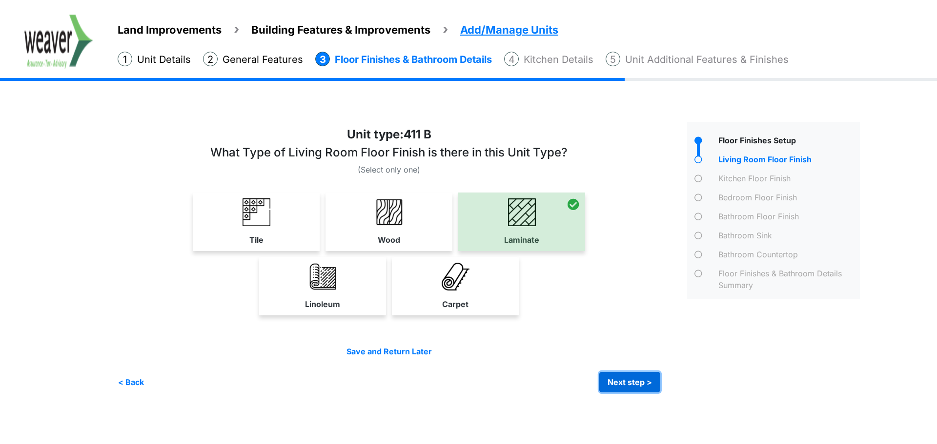
click at [637, 373] on button "Next step >" at bounding box center [629, 382] width 61 height 20
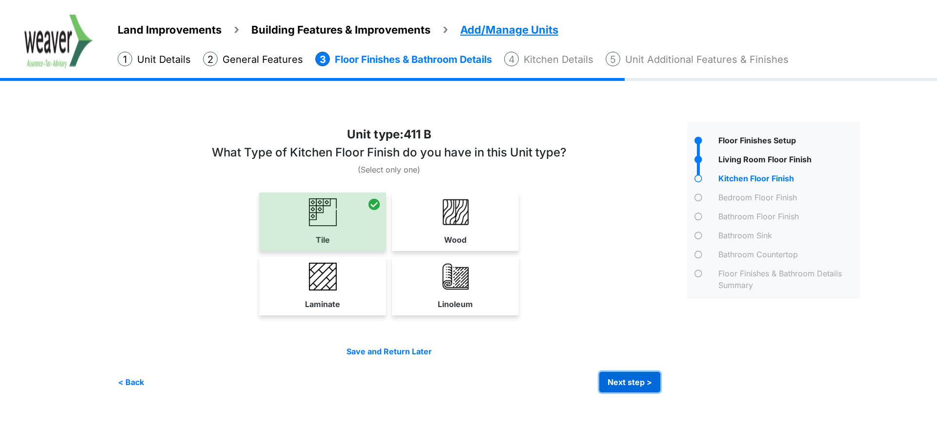
click at [637, 373] on button "Next step >" at bounding box center [629, 382] width 61 height 20
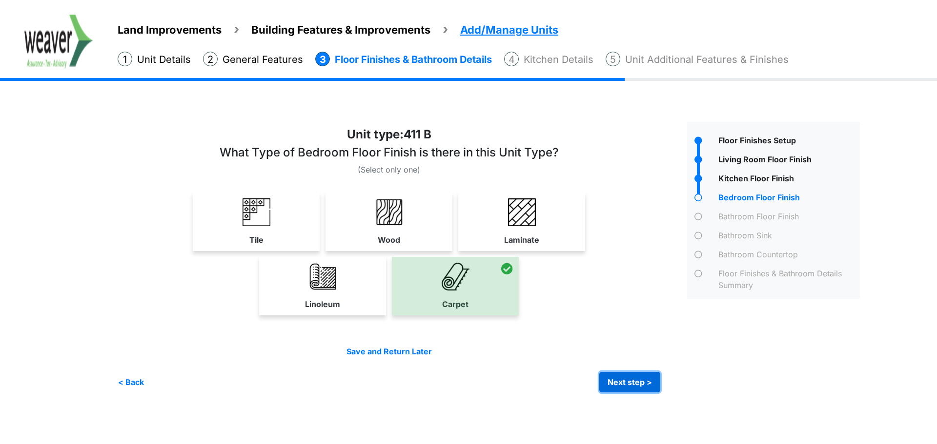
click at [637, 373] on button "Next step >" at bounding box center [629, 382] width 61 height 20
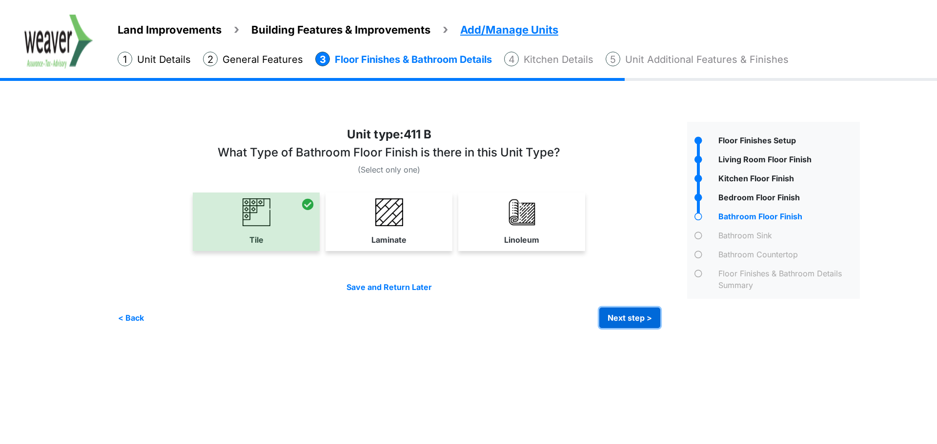
click at [619, 315] on button "Next step >" at bounding box center [629, 318] width 61 height 20
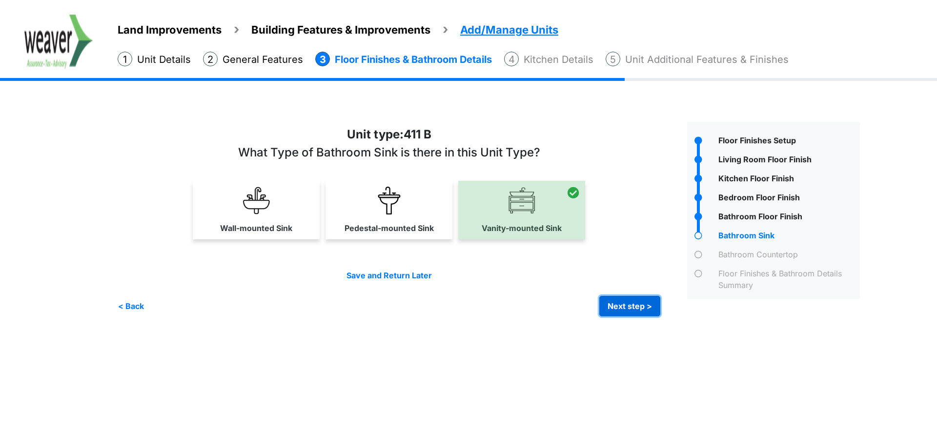
click at [619, 315] on button "Next step >" at bounding box center [629, 306] width 61 height 20
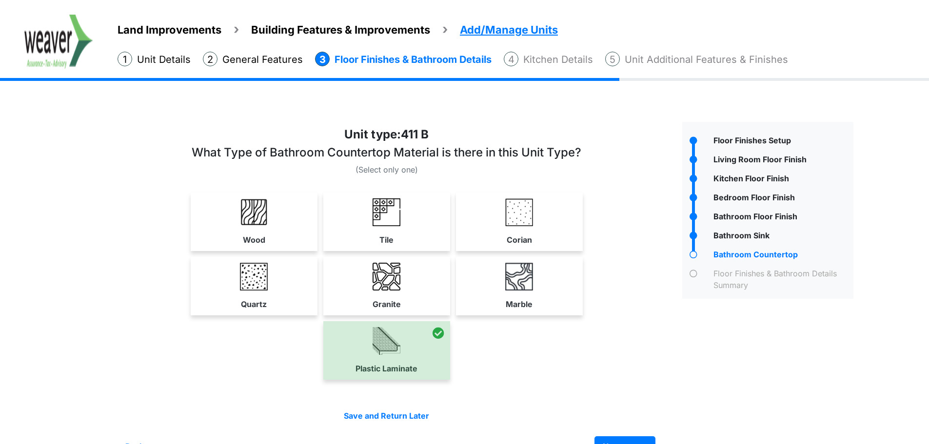
scroll to position [27, 0]
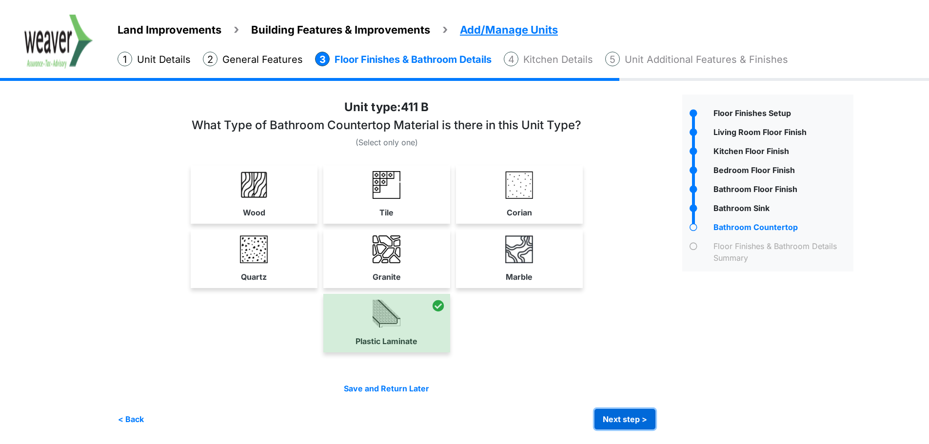
click at [647, 427] on button "Next step >" at bounding box center [625, 419] width 61 height 20
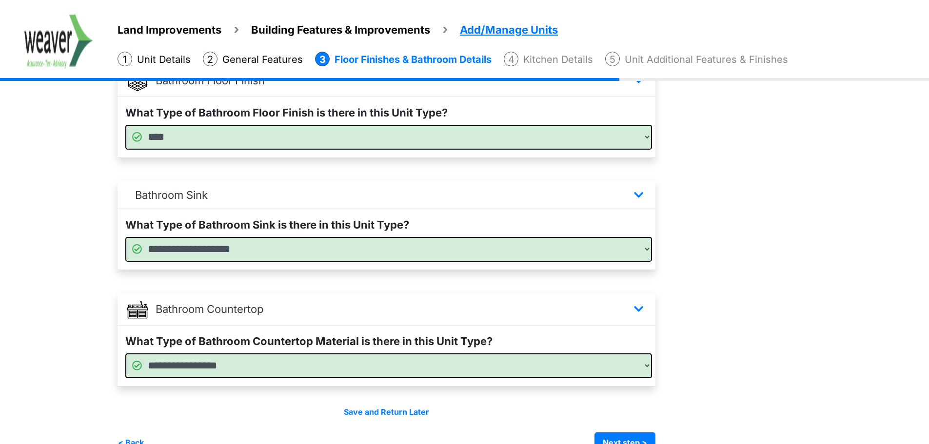
scroll to position [604, 0]
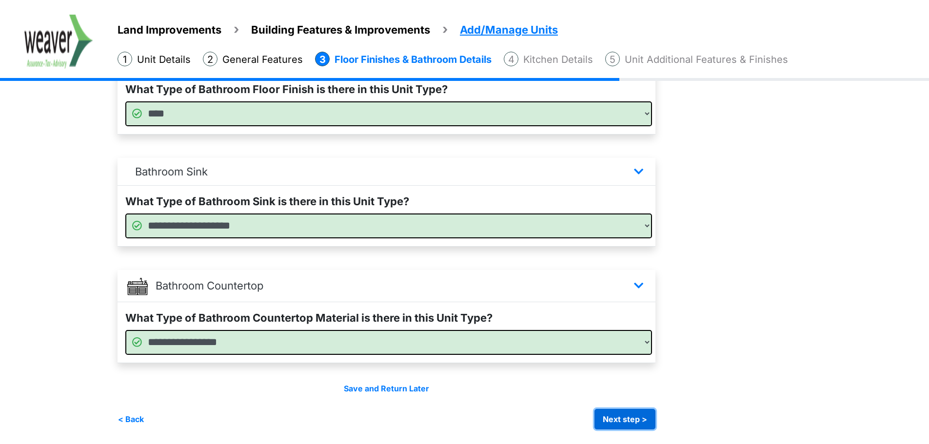
click at [651, 422] on button "Next step >" at bounding box center [625, 419] width 61 height 20
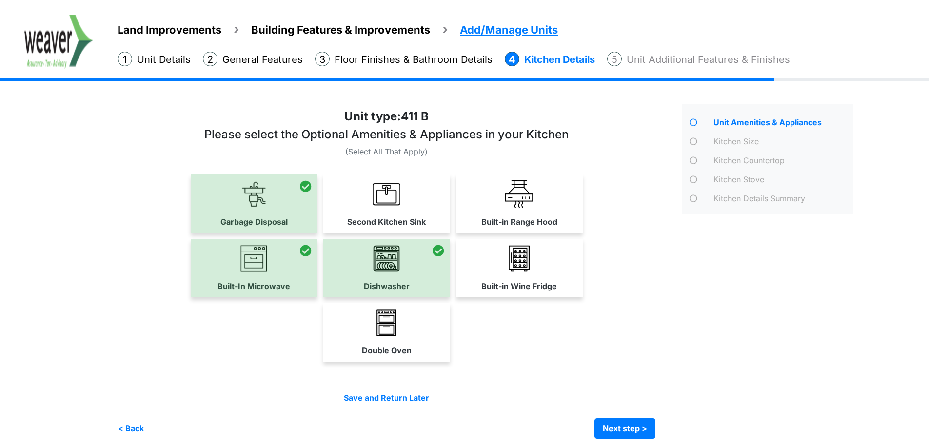
scroll to position [27, 0]
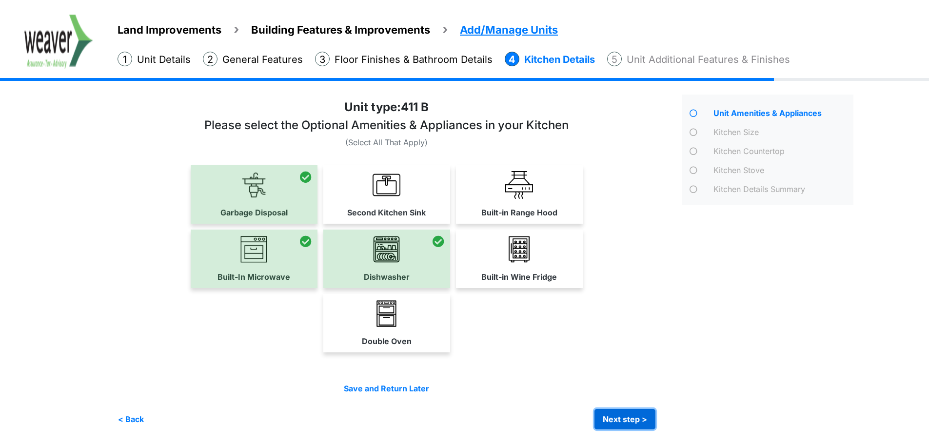
click at [613, 421] on button "Next step >" at bounding box center [625, 419] width 61 height 20
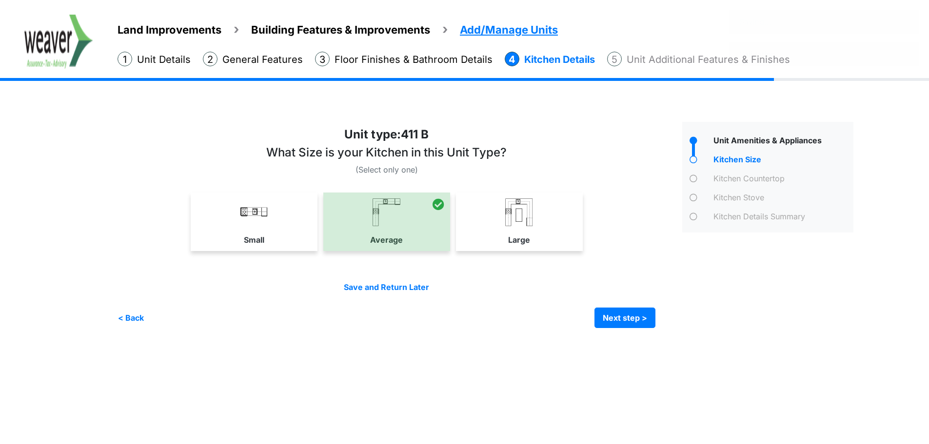
scroll to position [0, 0]
click at [611, 308] on button "Next step >" at bounding box center [629, 318] width 61 height 20
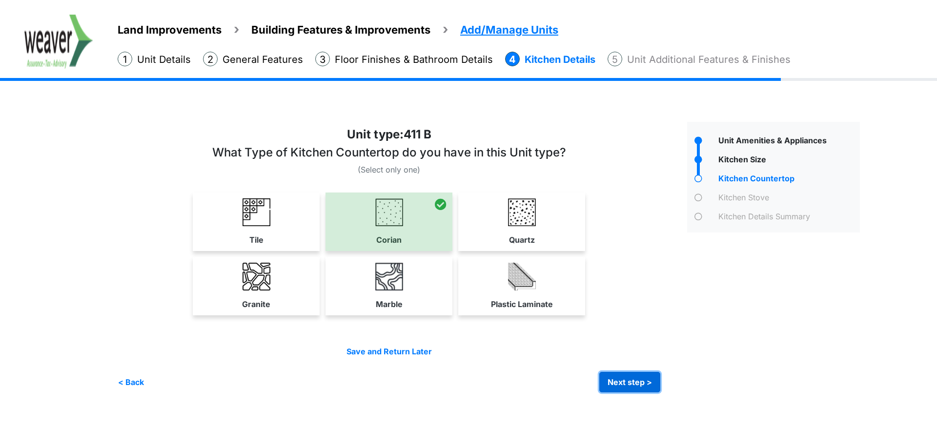
click at [633, 373] on button "Next step >" at bounding box center [629, 382] width 61 height 20
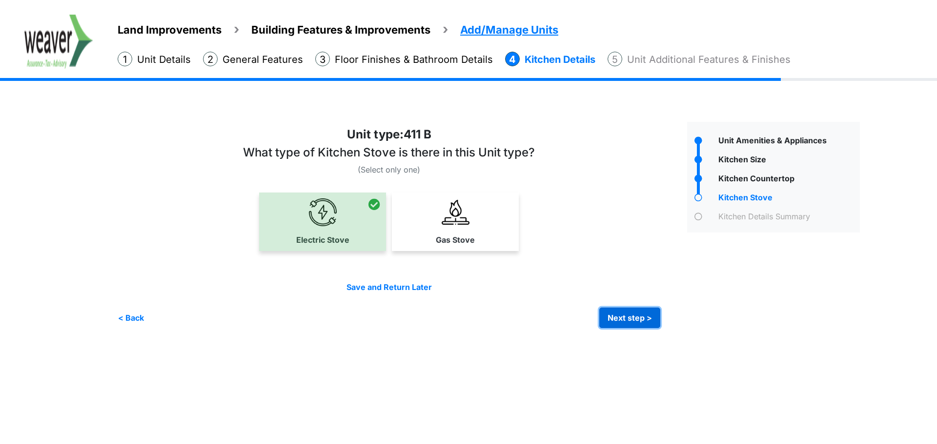
click at [612, 308] on button "Next step >" at bounding box center [629, 318] width 61 height 20
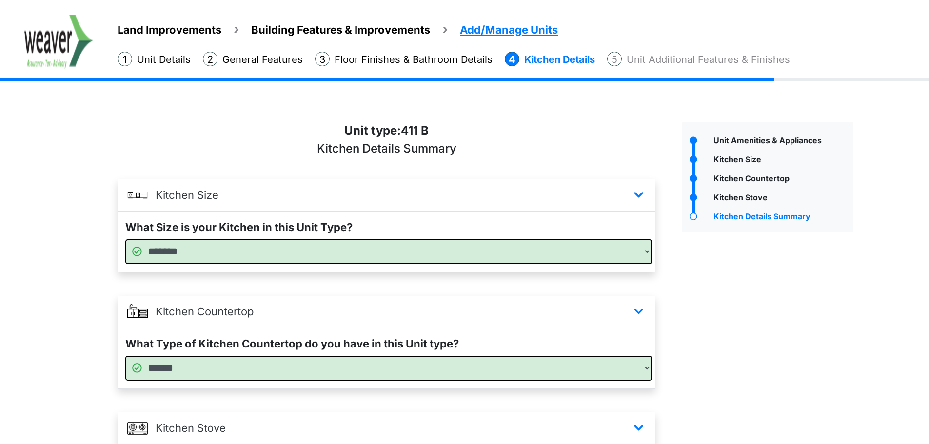
scroll to position [142, 0]
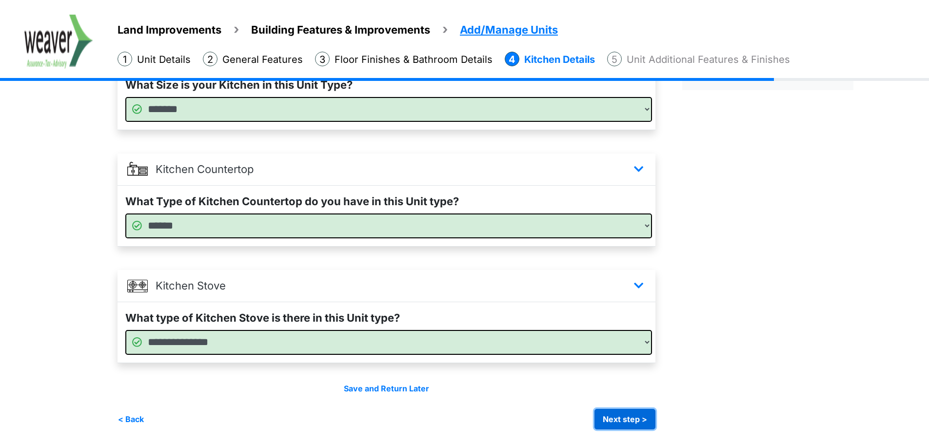
click at [648, 417] on button "Next step >" at bounding box center [625, 419] width 61 height 20
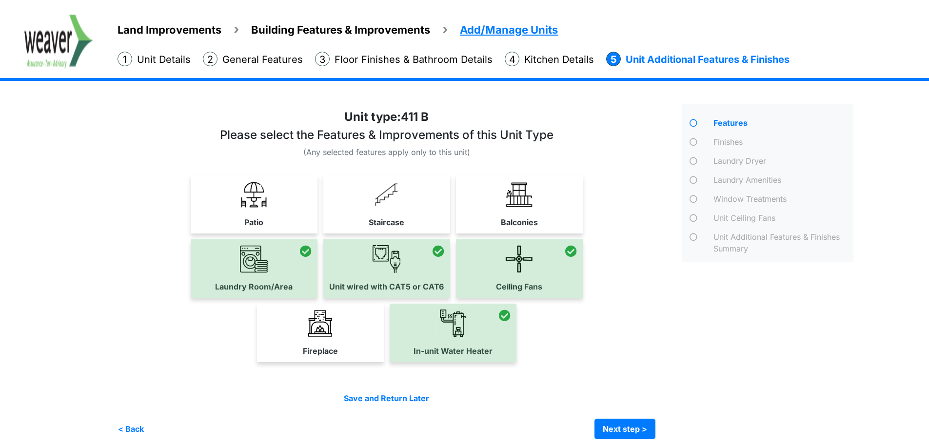
scroll to position [27, 0]
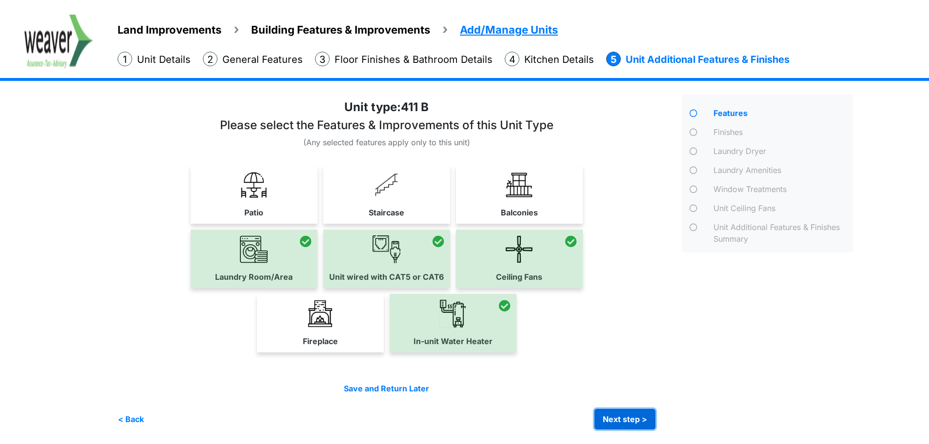
click at [635, 427] on button "Next step >" at bounding box center [625, 419] width 61 height 20
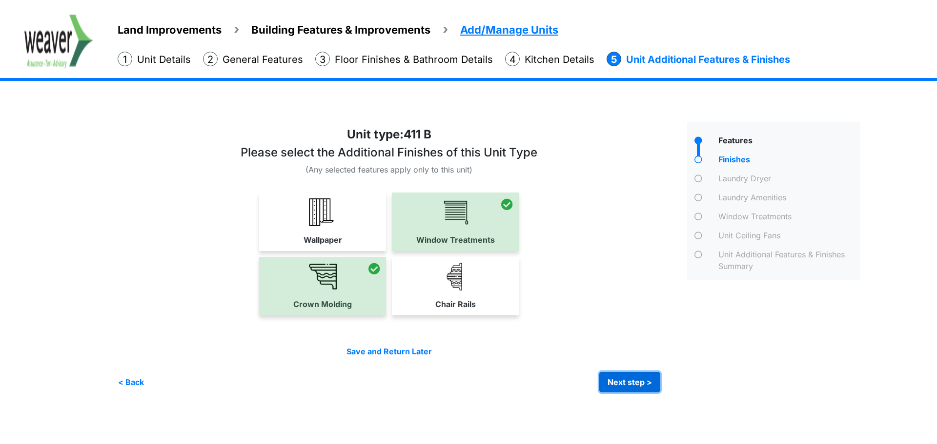
click at [604, 376] on button "Next step >" at bounding box center [629, 382] width 61 height 20
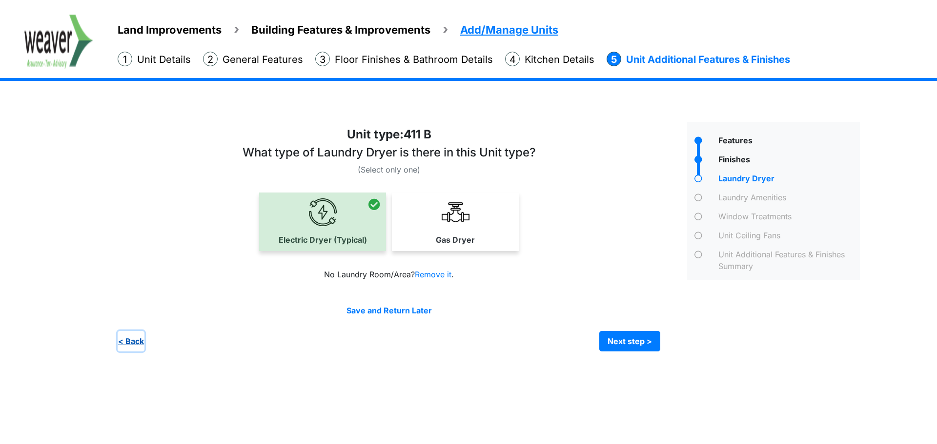
click at [125, 342] on button "< Back" at bounding box center [131, 341] width 27 height 20
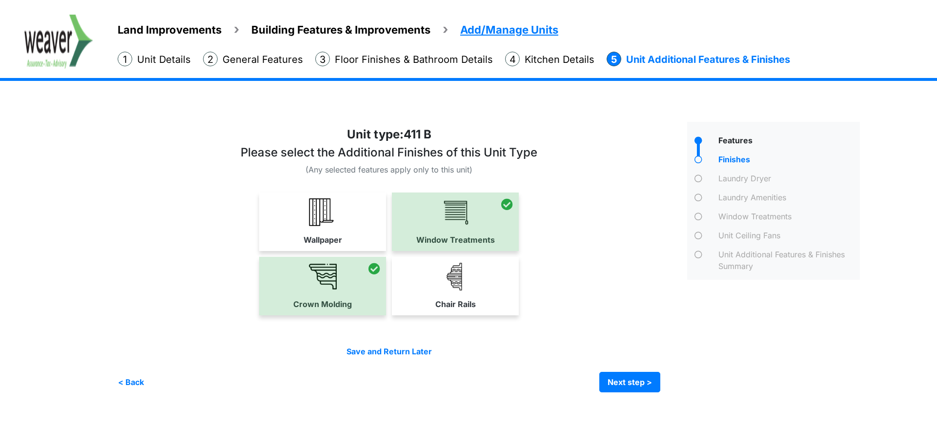
click at [125, 342] on div at bounding box center [399, 259] width 562 height 267
click at [136, 386] on button "< Back" at bounding box center [131, 382] width 27 height 20
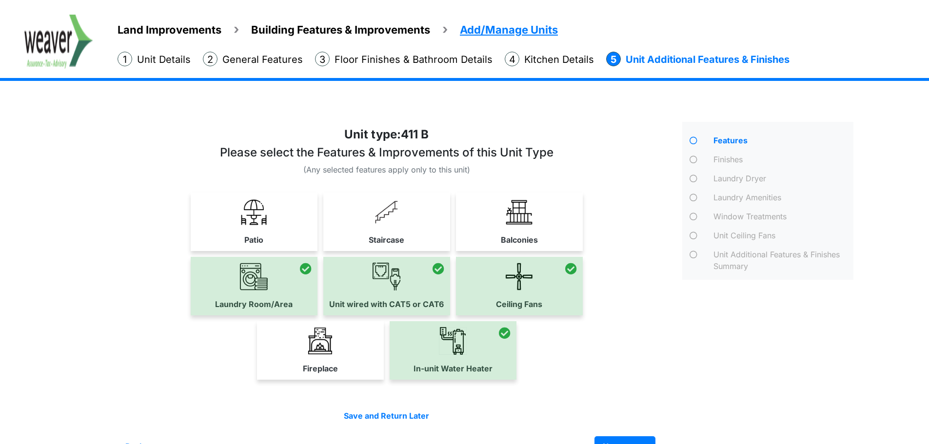
drag, startPoint x: 420, startPoint y: 236, endPoint x: 679, endPoint y: 416, distance: 315.8
click at [420, 239] on link "Staircase" at bounding box center [386, 222] width 127 height 58
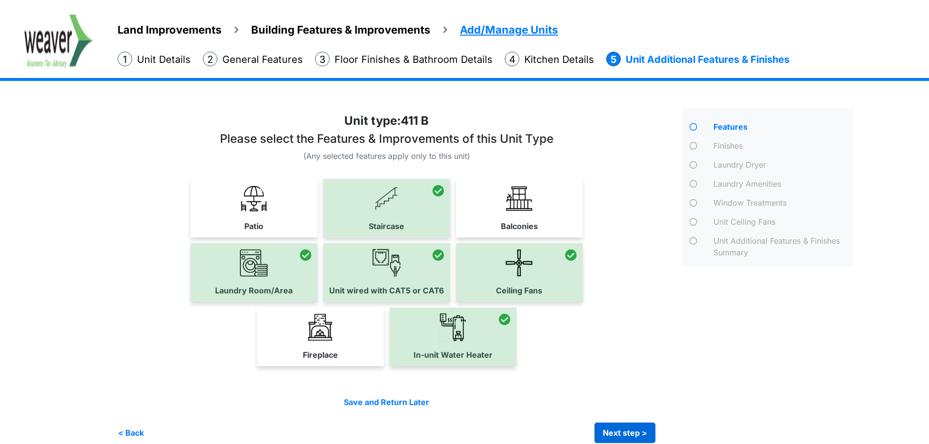
scroll to position [27, 0]
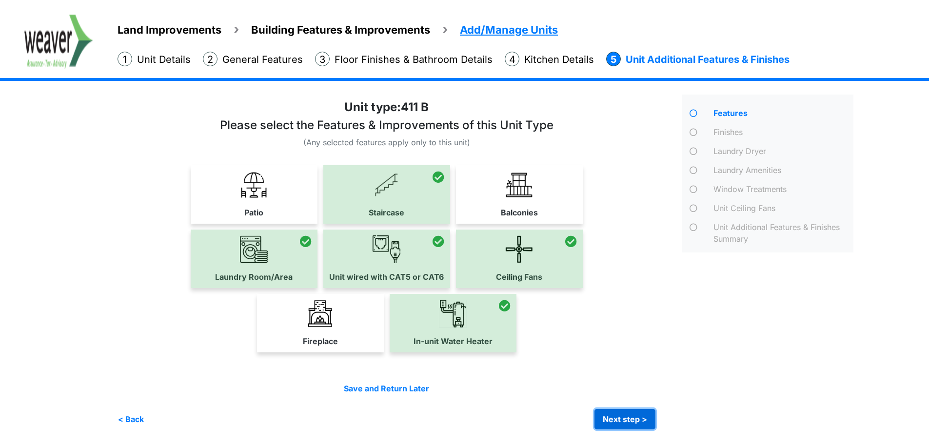
click at [651, 417] on button "Next step >" at bounding box center [625, 419] width 61 height 20
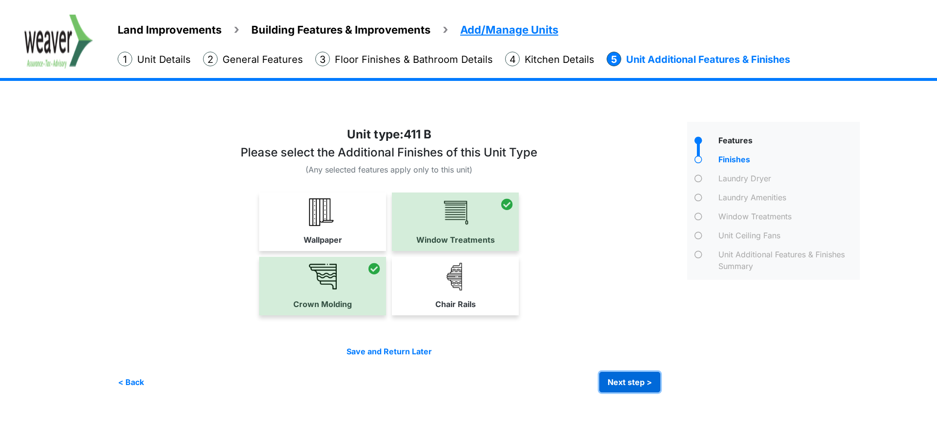
click at [622, 381] on button "Next step >" at bounding box center [629, 382] width 61 height 20
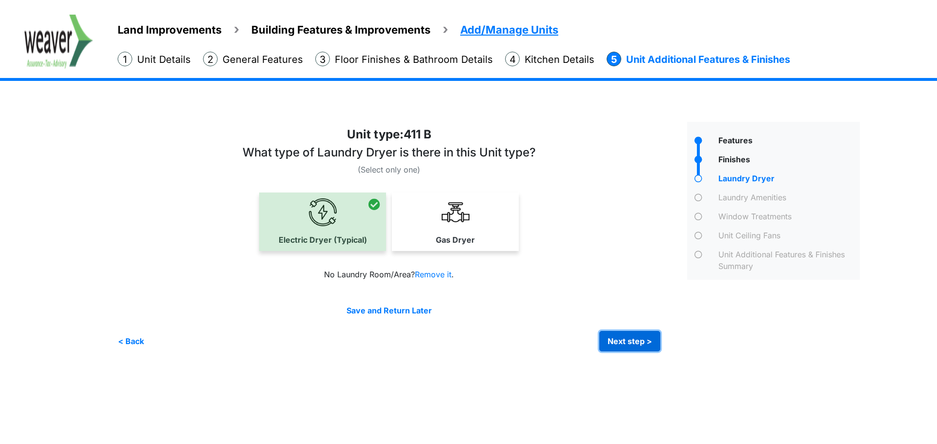
click at [630, 340] on button "Next step >" at bounding box center [629, 341] width 61 height 20
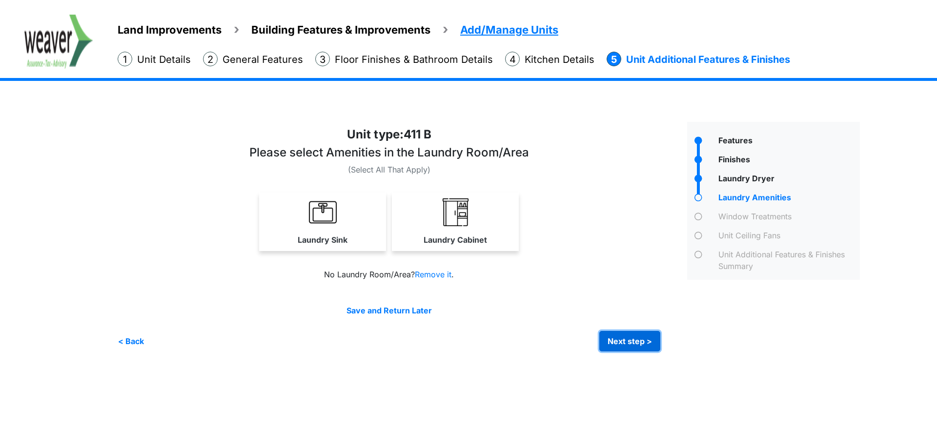
click at [640, 342] on button "Next step >" at bounding box center [629, 341] width 61 height 20
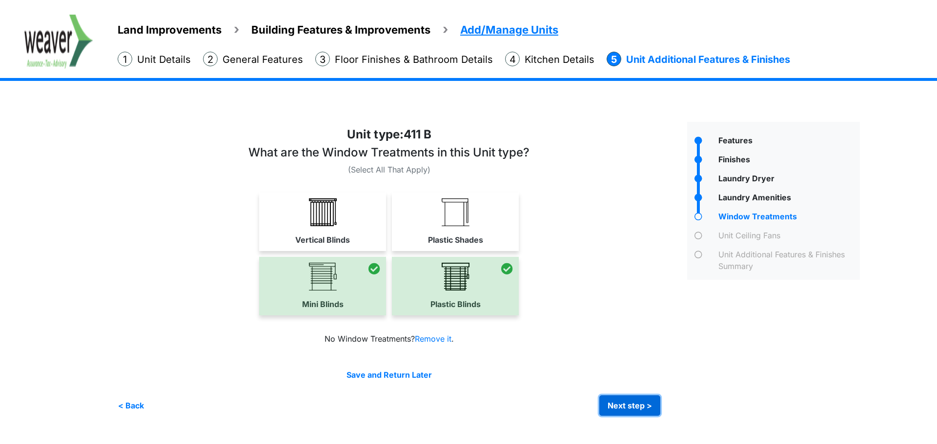
click at [645, 396] on button "Next step >" at bounding box center [629, 406] width 61 height 20
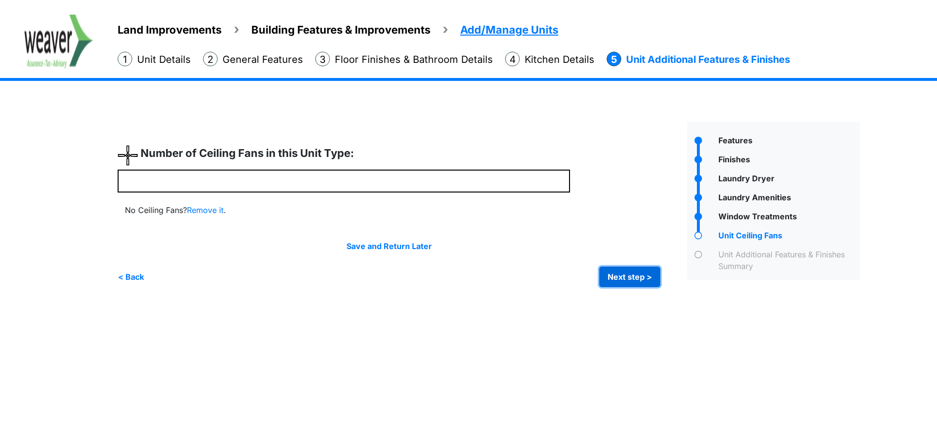
click at [623, 282] on button "Next step >" at bounding box center [629, 277] width 61 height 20
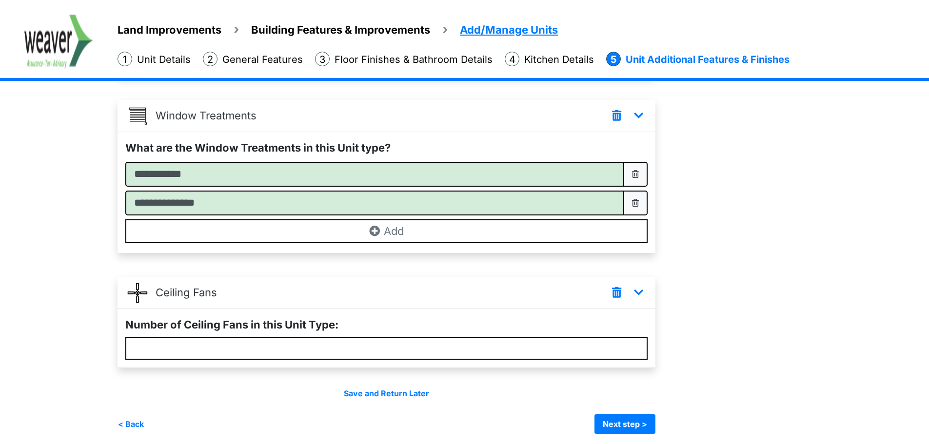
scroll to position [523, 0]
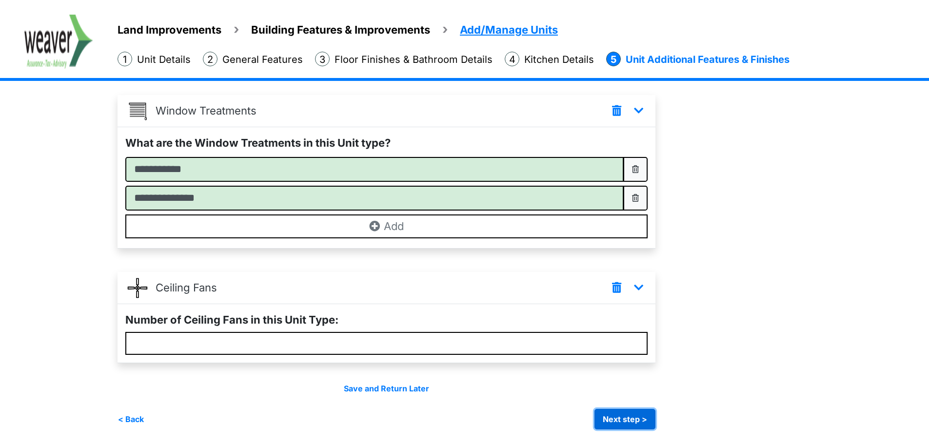
click at [633, 417] on button "Next step >" at bounding box center [625, 419] width 61 height 20
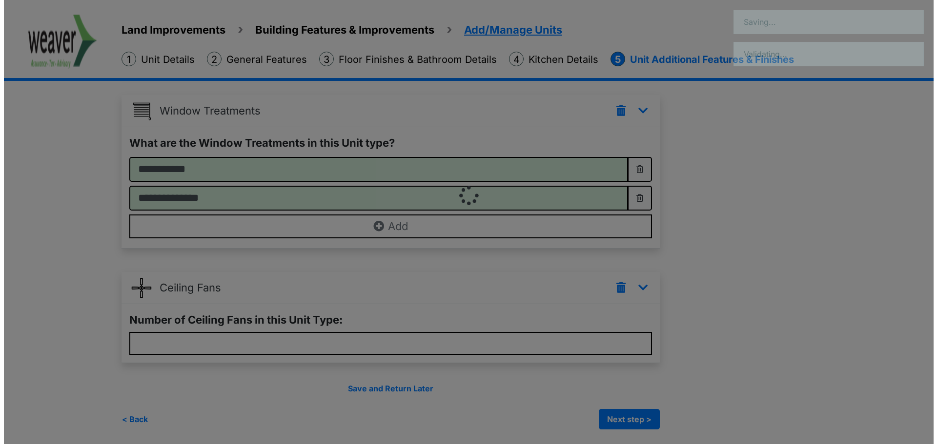
scroll to position [0, 0]
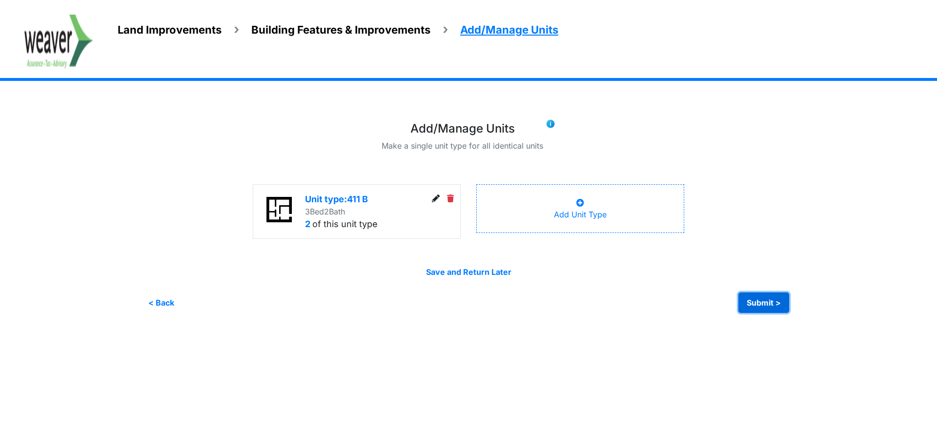
click at [766, 299] on button "Submit >" at bounding box center [763, 303] width 51 height 20
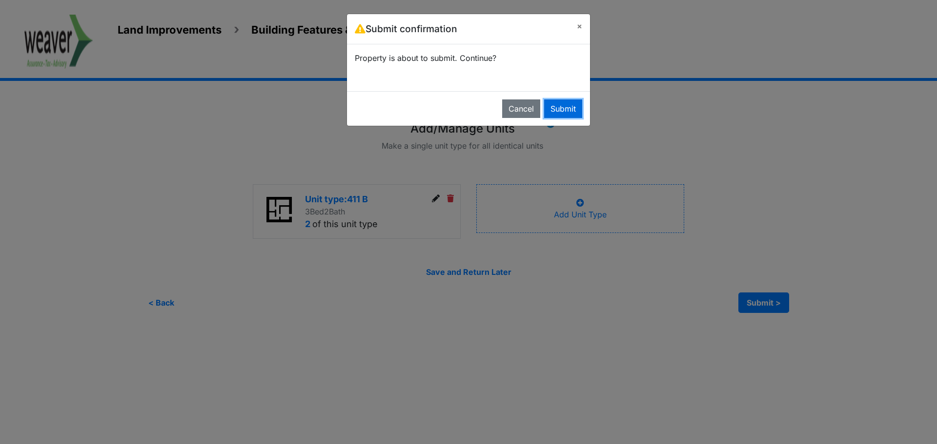
click at [551, 106] on button "Submit" at bounding box center [563, 109] width 38 height 19
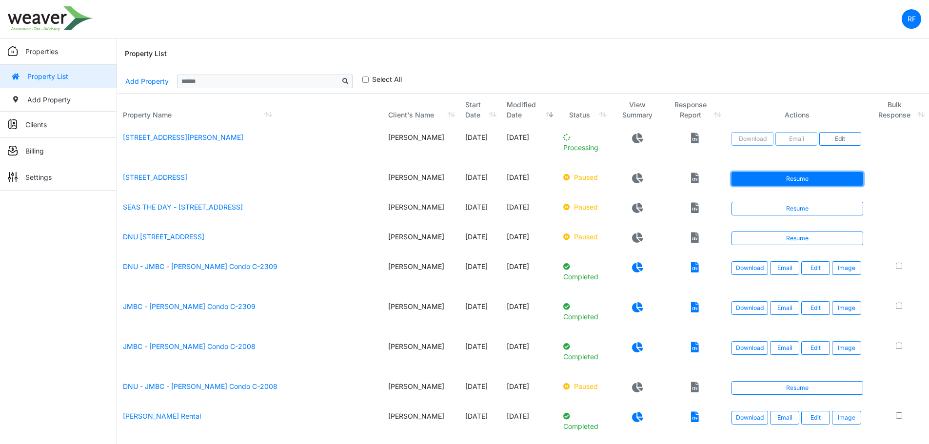
drag, startPoint x: 783, startPoint y: 177, endPoint x: 776, endPoint y: 173, distance: 8.7
click at [783, 177] on link "Resume" at bounding box center [797, 179] width 131 height 14
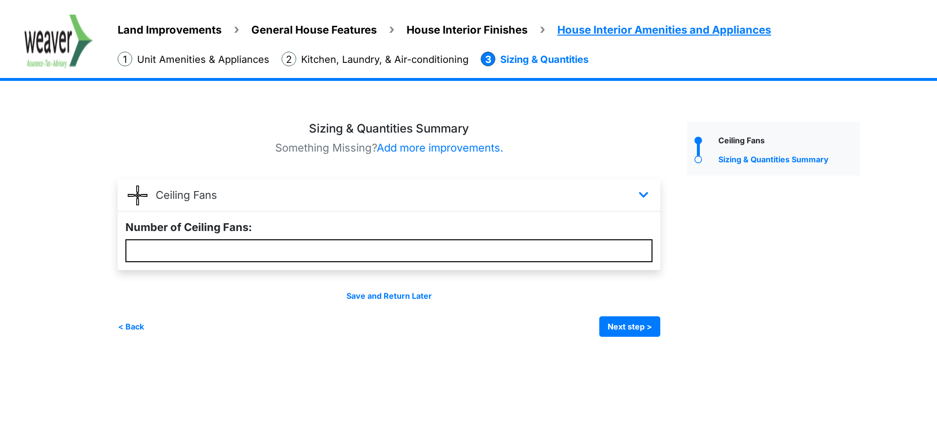
click at [162, 17] on ul "Land Improvements General House Features House Interior Finishes House Interior…" at bounding box center [527, 27] width 819 height 24
click at [162, 26] on span "Land Improvements" at bounding box center [170, 29] width 104 height 13
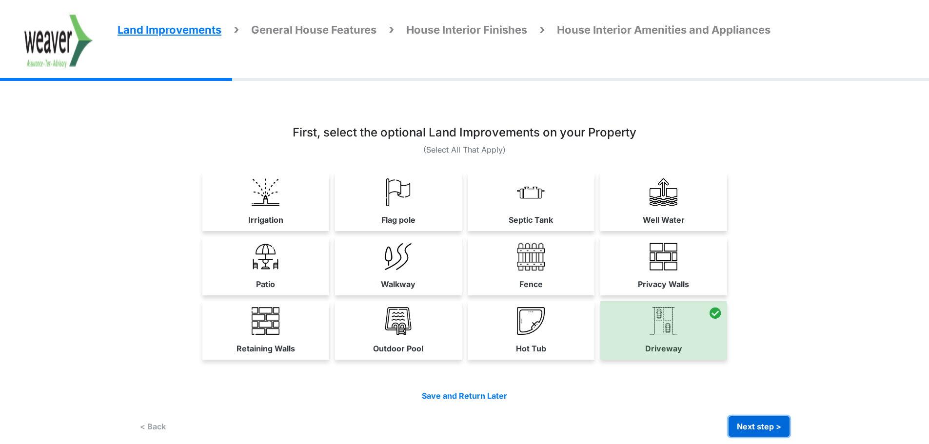
click at [762, 428] on button "Next step >" at bounding box center [759, 427] width 61 height 20
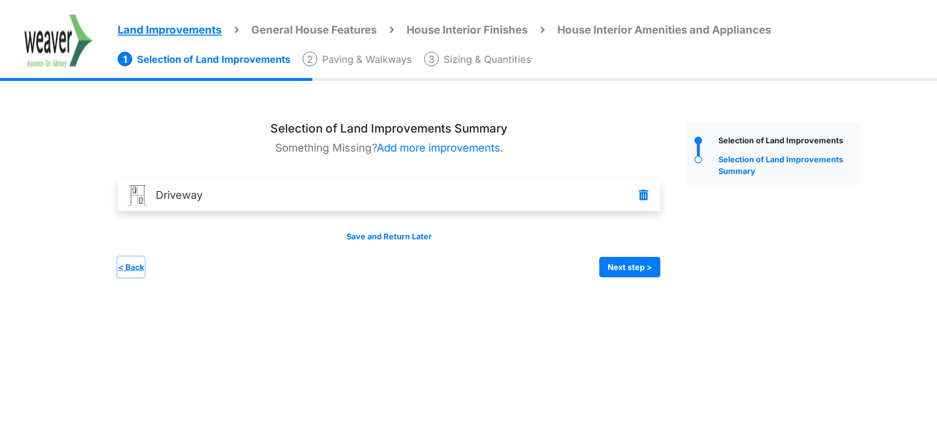
click at [127, 268] on button "< Back" at bounding box center [131, 267] width 27 height 20
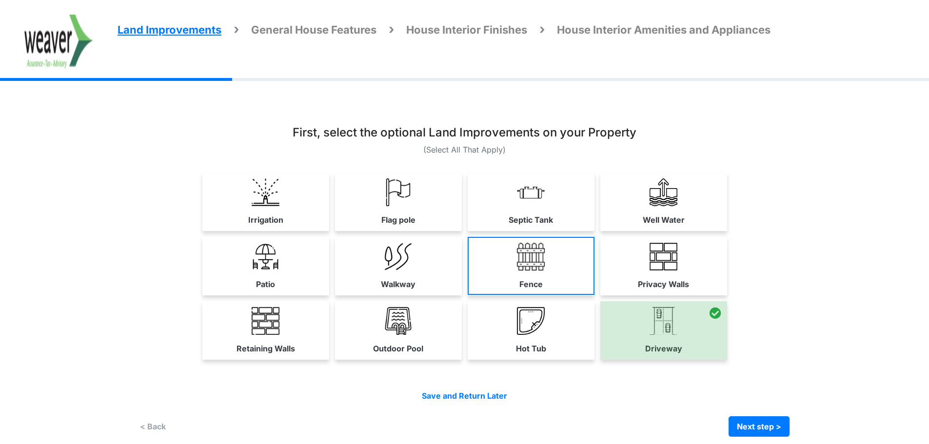
click at [520, 280] on label "Fence" at bounding box center [531, 285] width 23 height 12
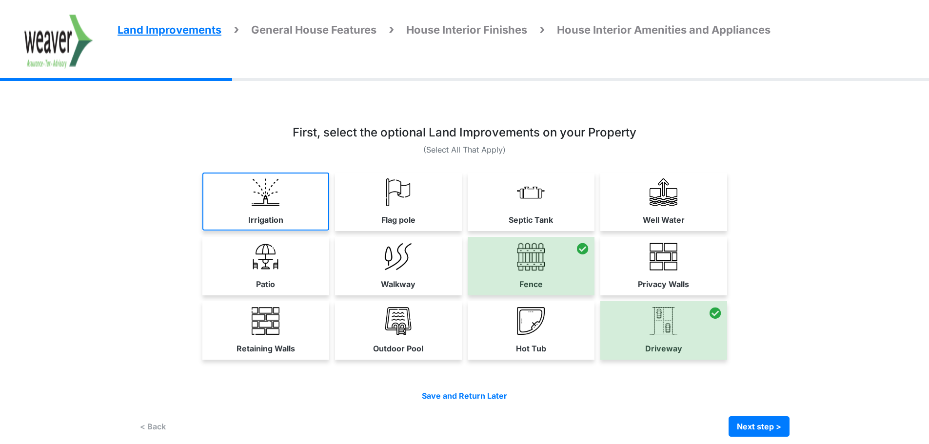
click at [273, 199] on img at bounding box center [266, 193] width 28 height 28
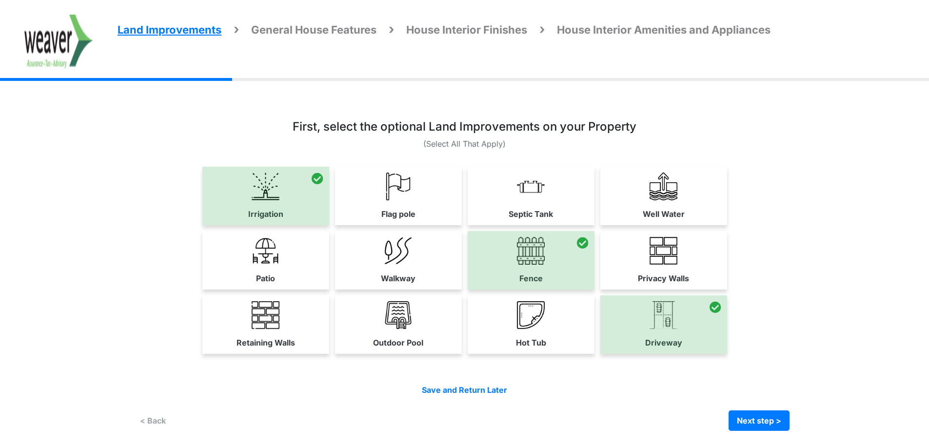
scroll to position [7, 0]
click at [782, 419] on button "Next step >" at bounding box center [759, 419] width 61 height 20
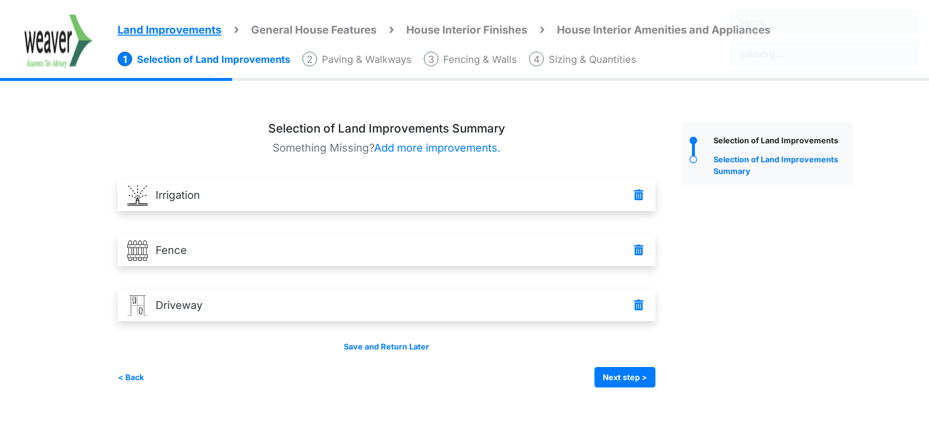
scroll to position [0, 0]
click at [631, 368] on button "Next step >" at bounding box center [629, 377] width 61 height 20
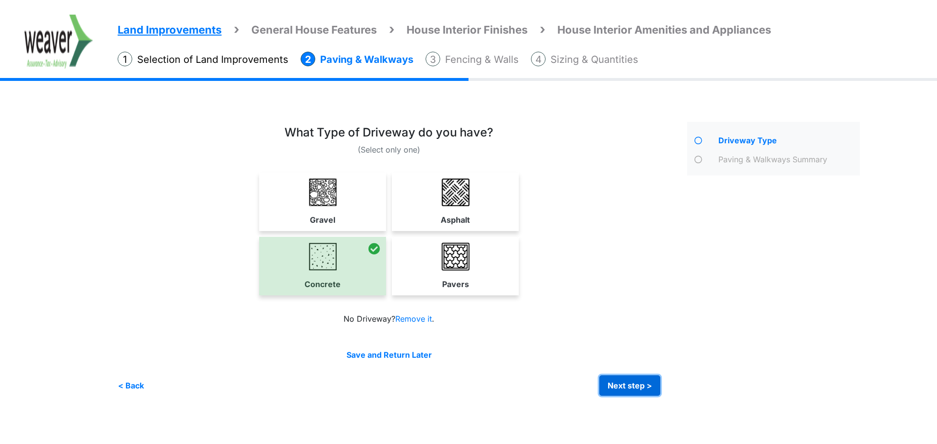
click at [619, 378] on button "Next step >" at bounding box center [629, 386] width 61 height 20
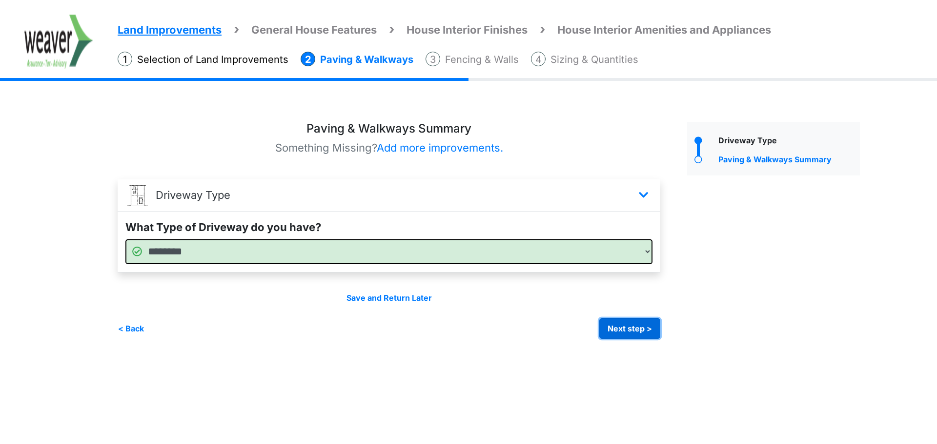
click at [630, 331] on button "Next step >" at bounding box center [629, 329] width 61 height 20
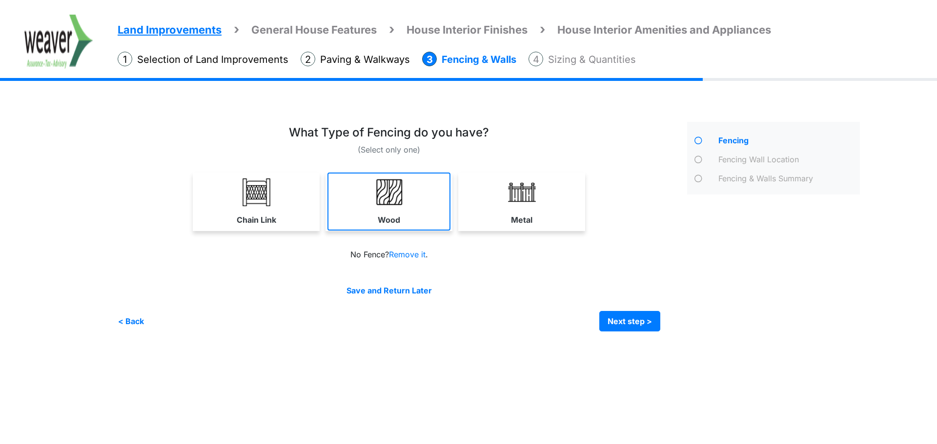
click at [408, 196] on link "Wood" at bounding box center [388, 202] width 123 height 58
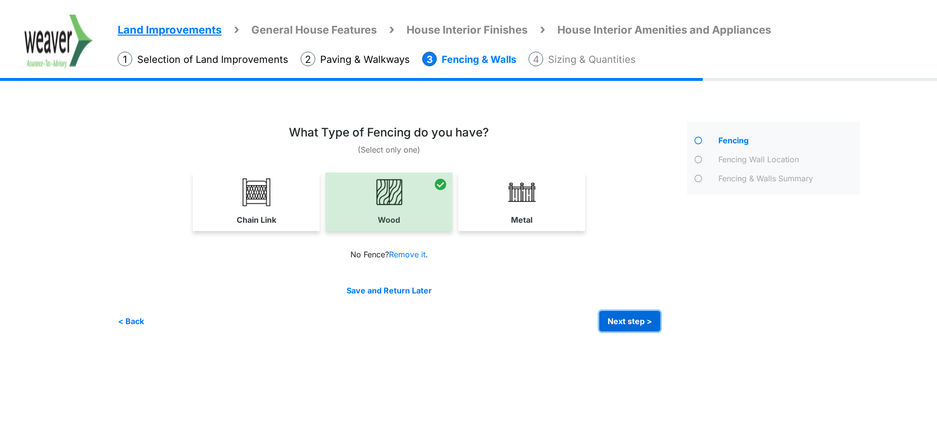
click at [640, 322] on button "Next step >" at bounding box center [629, 321] width 61 height 20
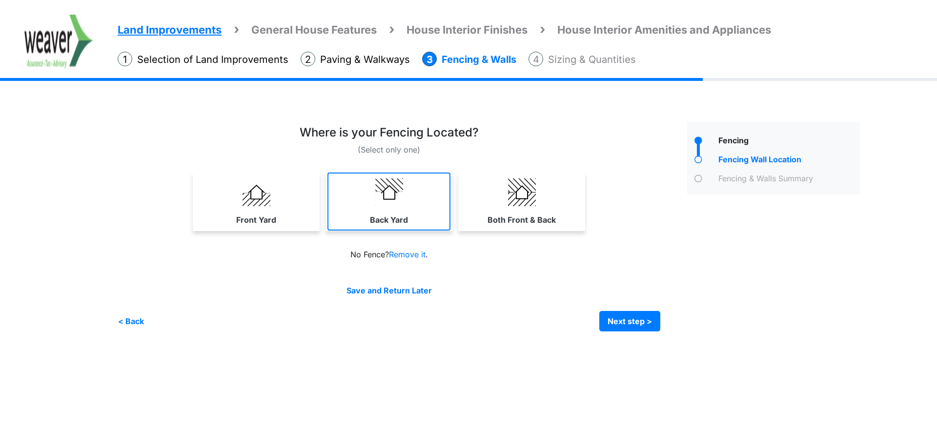
click at [417, 204] on link "Back Yard" at bounding box center [388, 202] width 123 height 58
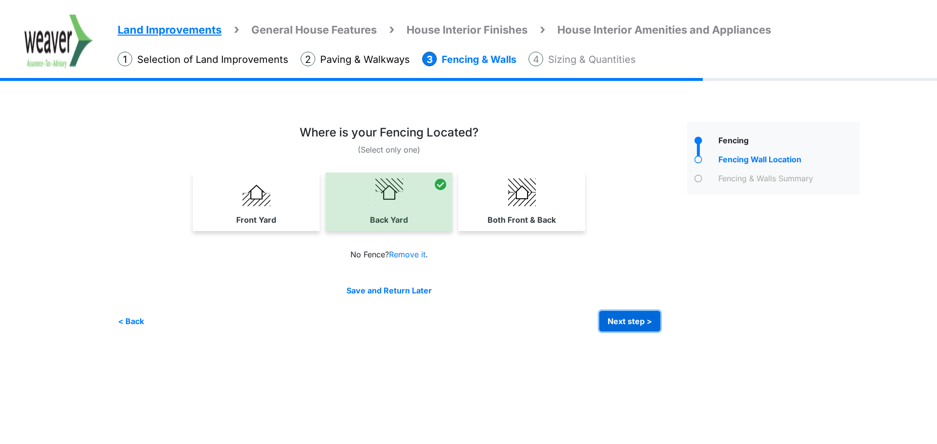
click at [632, 326] on button "Next step >" at bounding box center [629, 321] width 61 height 20
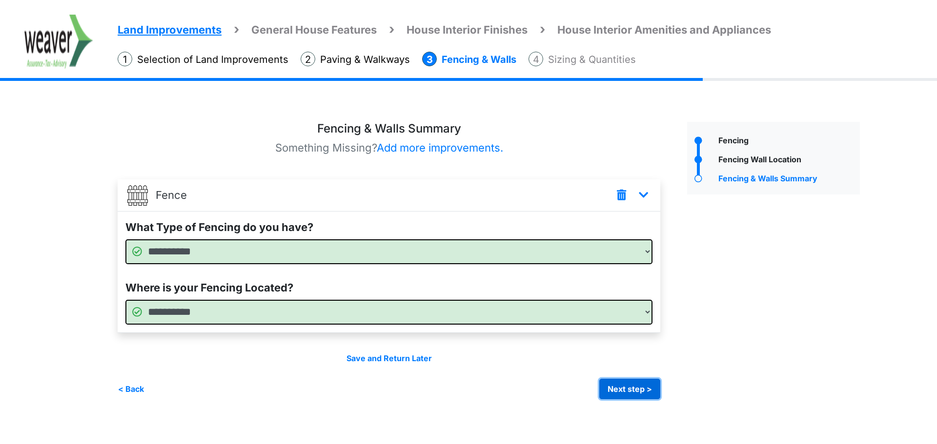
click at [624, 395] on button "Next step >" at bounding box center [629, 389] width 61 height 20
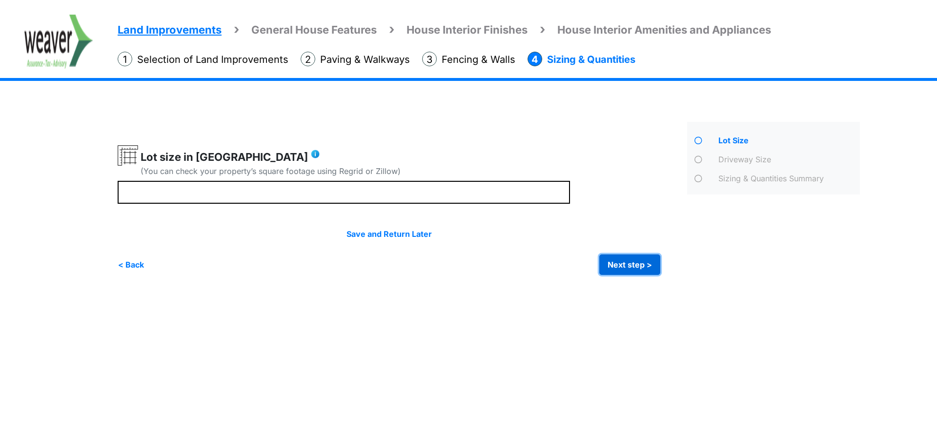
click at [616, 267] on button "Next step >" at bounding box center [629, 265] width 61 height 20
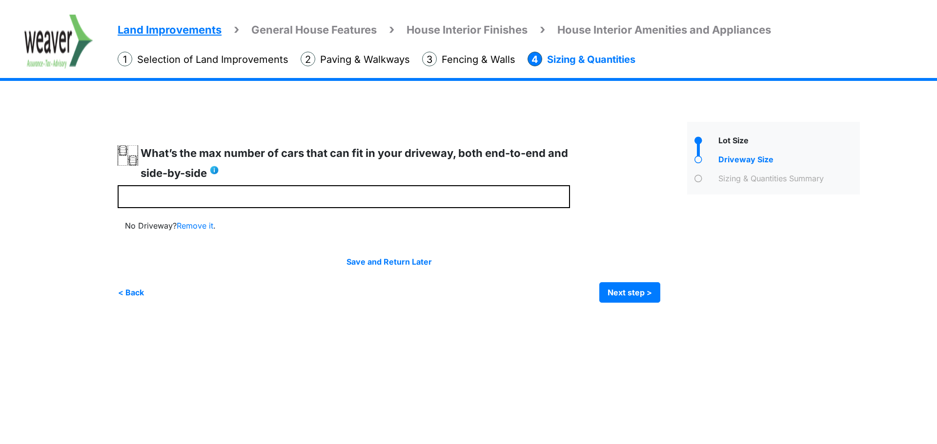
click at [641, 305] on div "Irrigation Flag pole" at bounding box center [492, 209] width 749 height 215
click at [638, 292] on button "Next step >" at bounding box center [629, 292] width 61 height 20
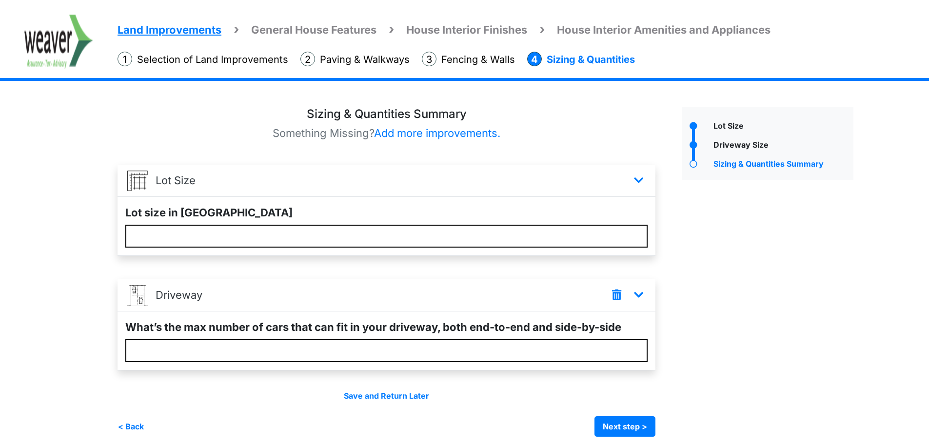
scroll to position [22, 0]
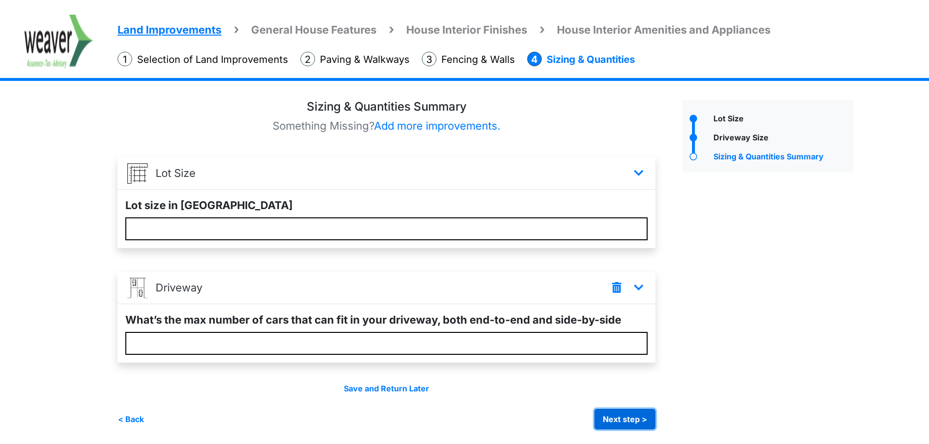
click at [612, 420] on button "Next step >" at bounding box center [625, 419] width 61 height 20
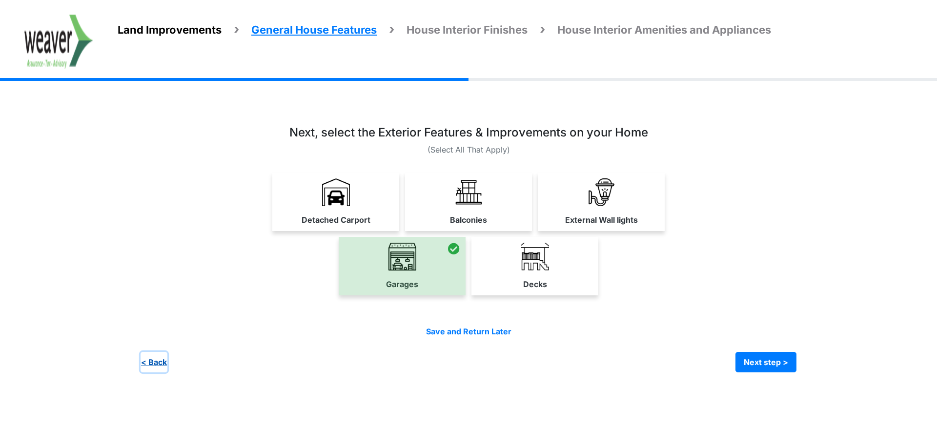
click at [167, 358] on button "< Back" at bounding box center [153, 362] width 27 height 20
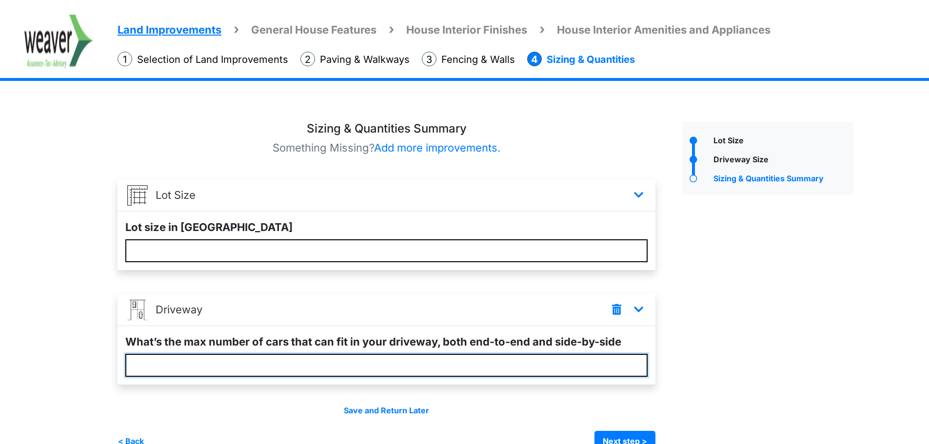
drag, startPoint x: 115, startPoint y: 365, endPoint x: 48, endPoint y: 365, distance: 66.8
click at [48, 365] on div "Land Improvements General House Features House Interior Finishes House Interior…" at bounding box center [464, 284] width 929 height 364
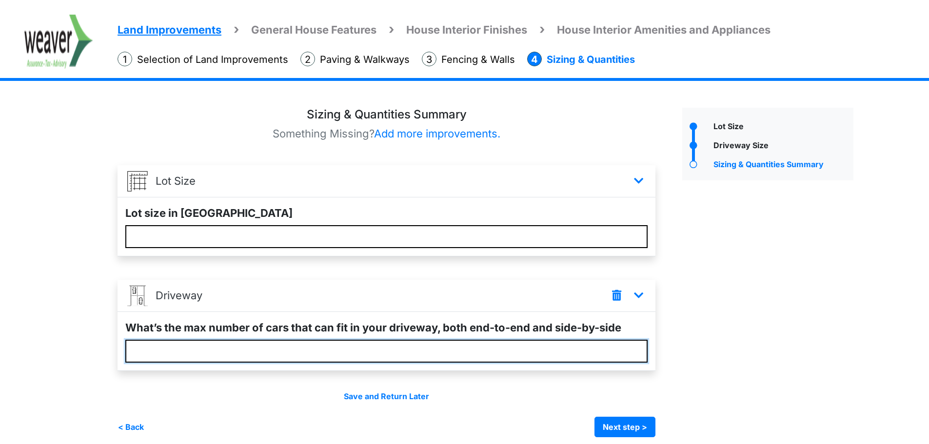
scroll to position [22, 0]
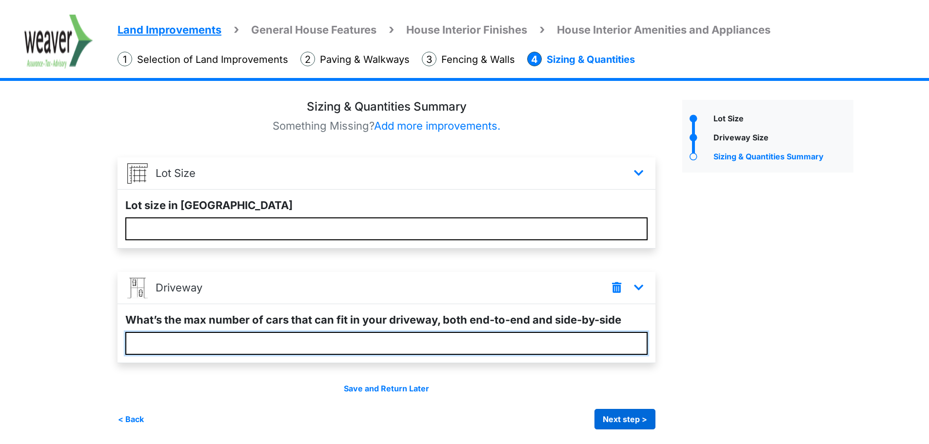
type input "**"
click at [648, 420] on div "Save and Return Later < Back Next step > Save and submit" at bounding box center [387, 406] width 538 height 47
click at [624, 429] on button "Next step >" at bounding box center [625, 419] width 61 height 20
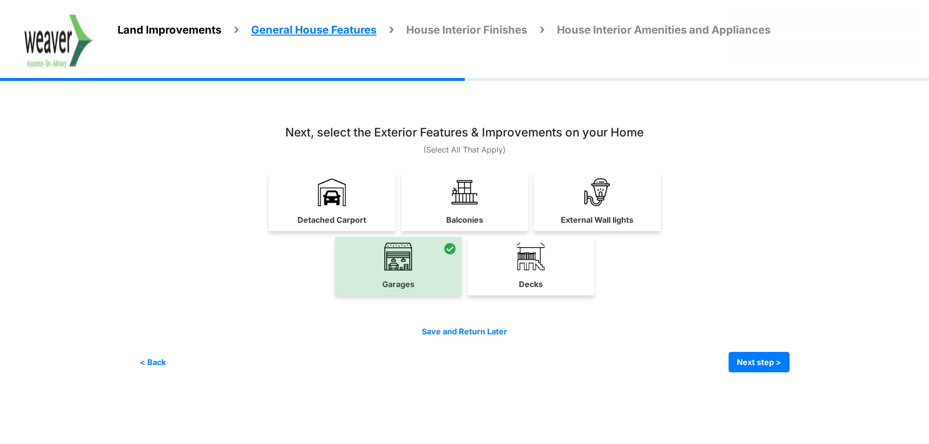
scroll to position [0, 0]
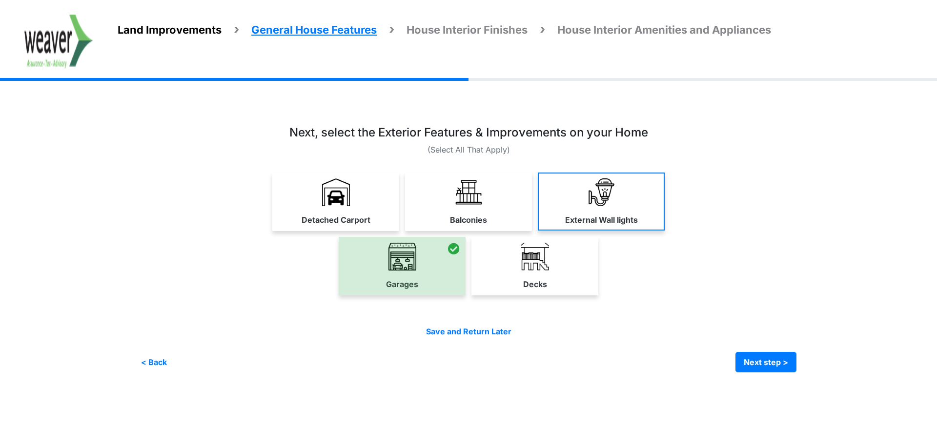
click at [619, 205] on link "External Wall lights" at bounding box center [601, 202] width 127 height 58
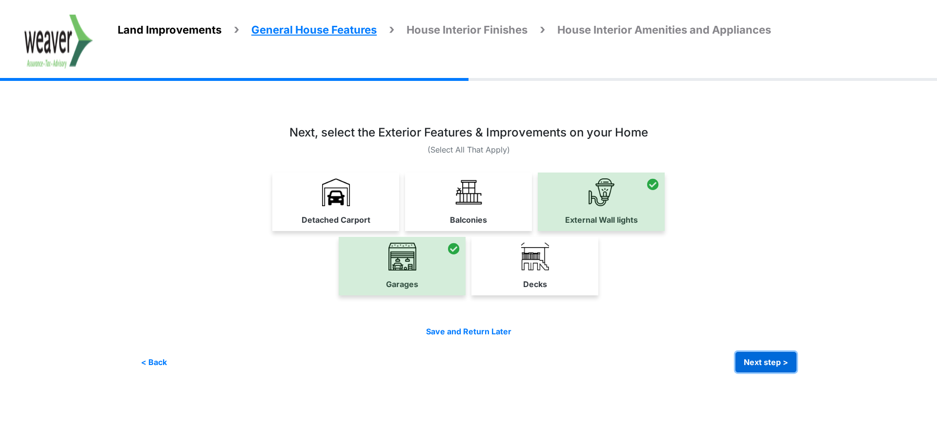
click at [783, 361] on button "Next step >" at bounding box center [765, 362] width 61 height 20
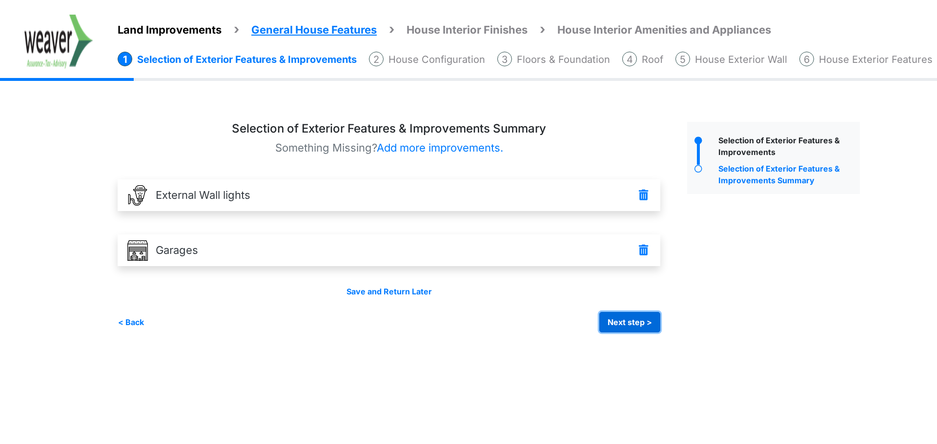
click at [625, 323] on button "Next step >" at bounding box center [629, 322] width 61 height 20
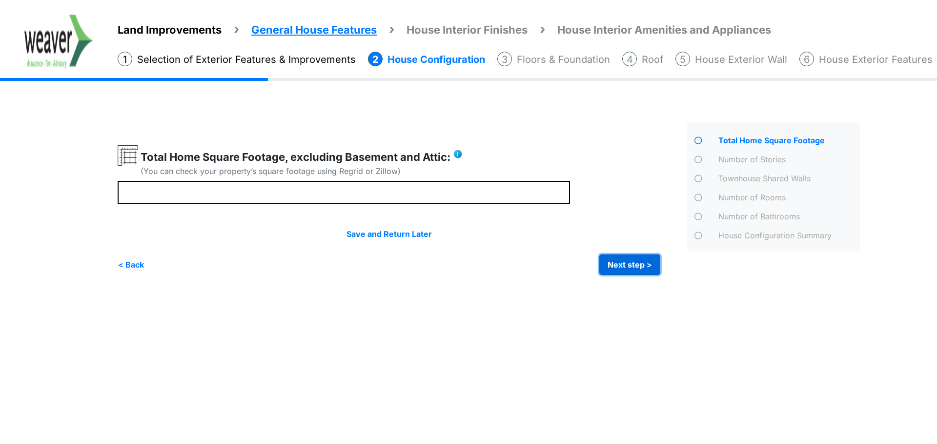
click at [629, 258] on button "Next step >" at bounding box center [629, 265] width 61 height 20
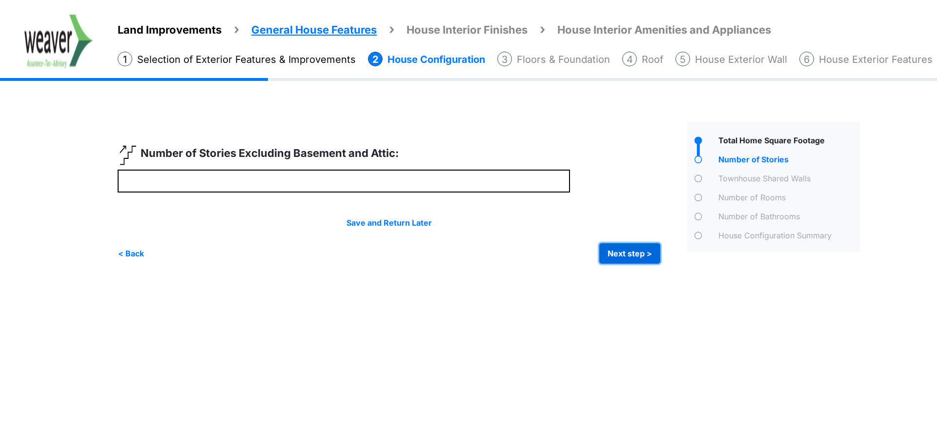
click at [635, 255] on button "Next step >" at bounding box center [629, 253] width 61 height 20
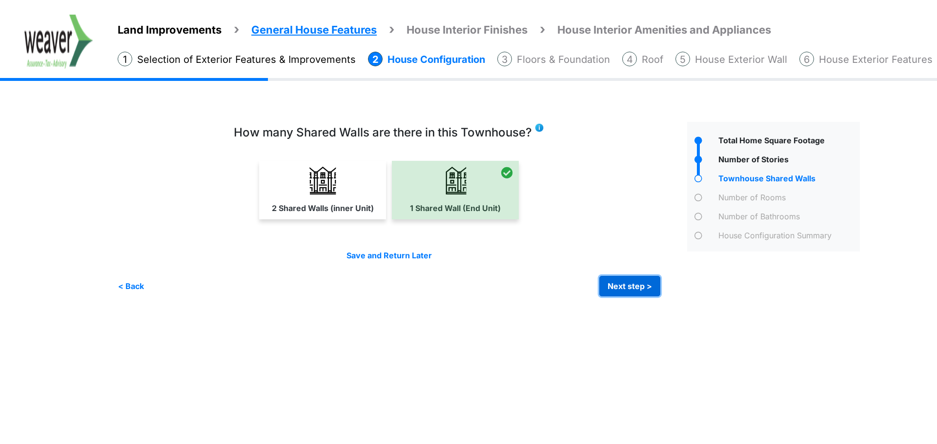
click at [629, 277] on button "Next step >" at bounding box center [629, 286] width 61 height 20
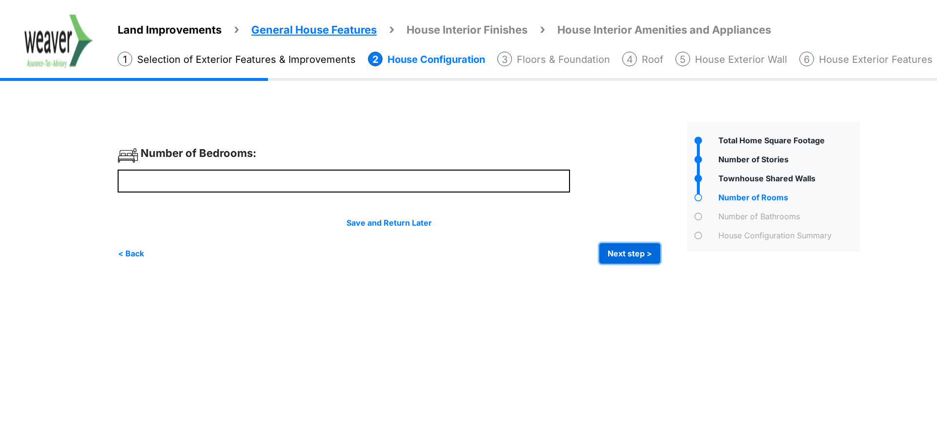
click at [636, 252] on button "Next step >" at bounding box center [629, 253] width 61 height 20
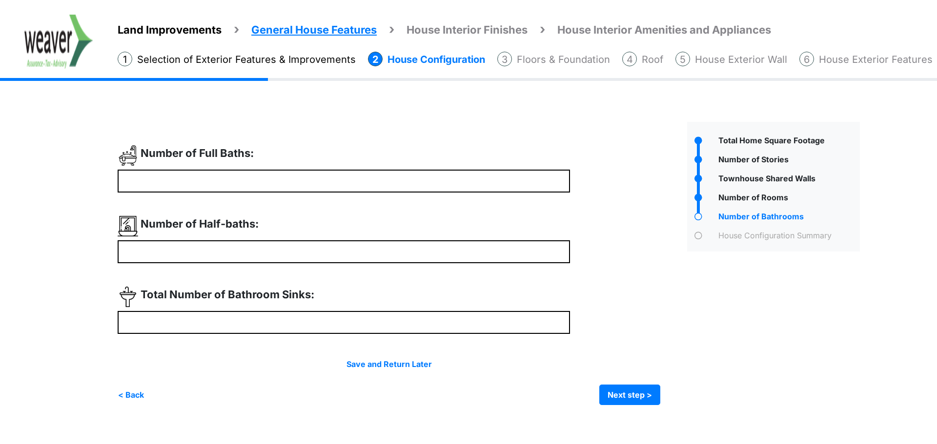
click at [606, 405] on div "Irrigation Flag pole" at bounding box center [492, 261] width 749 height 318
click at [642, 399] on button "Next step >" at bounding box center [629, 395] width 61 height 20
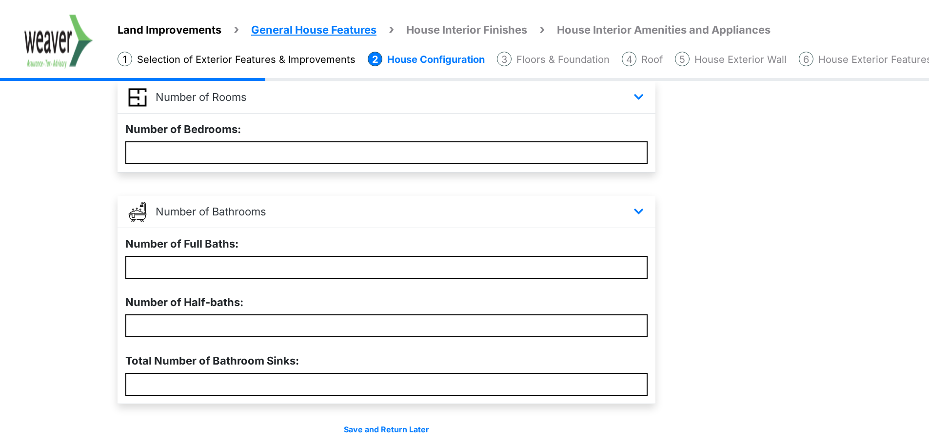
scroll to position [480, 0]
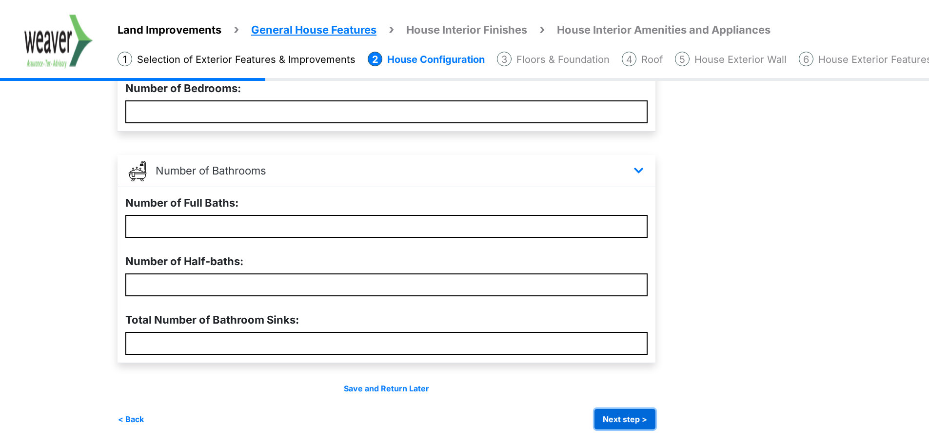
click at [636, 423] on button "Next step >" at bounding box center [625, 419] width 61 height 20
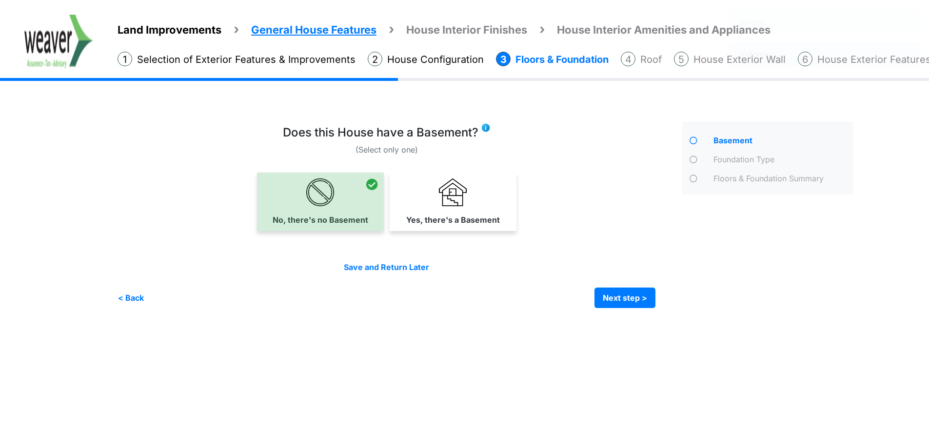
scroll to position [0, 0]
click at [649, 302] on button "Next step >" at bounding box center [629, 298] width 61 height 20
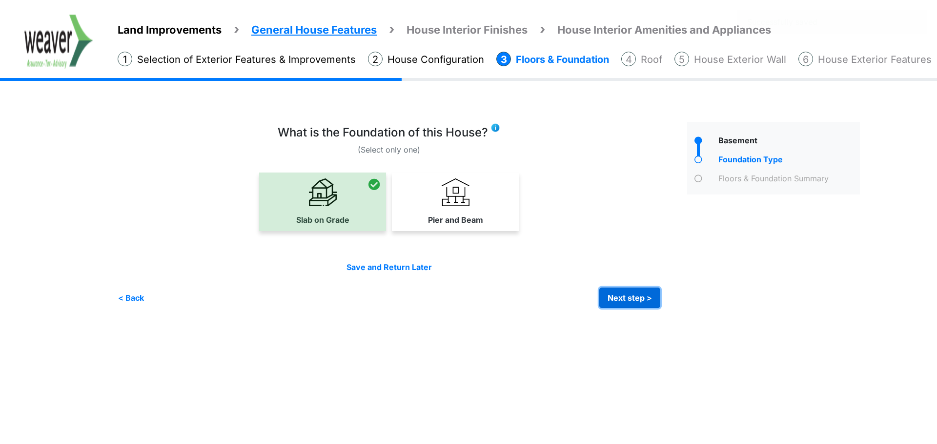
click at [648, 301] on button "Next step >" at bounding box center [629, 298] width 61 height 20
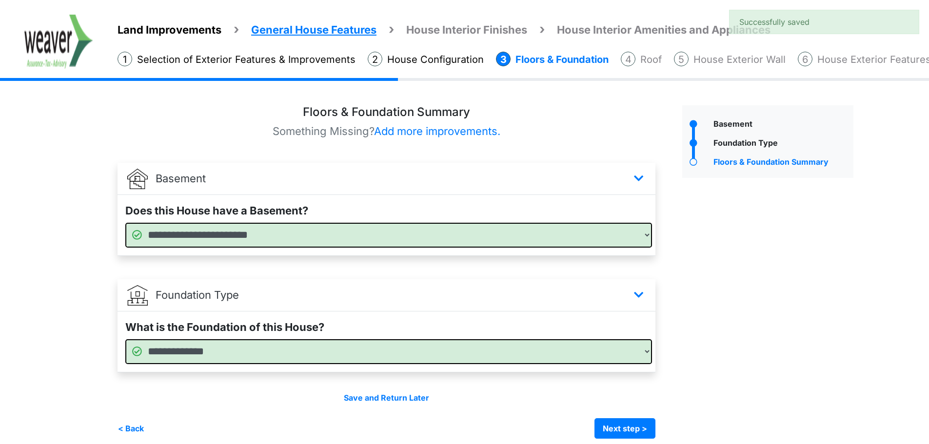
scroll to position [26, 0]
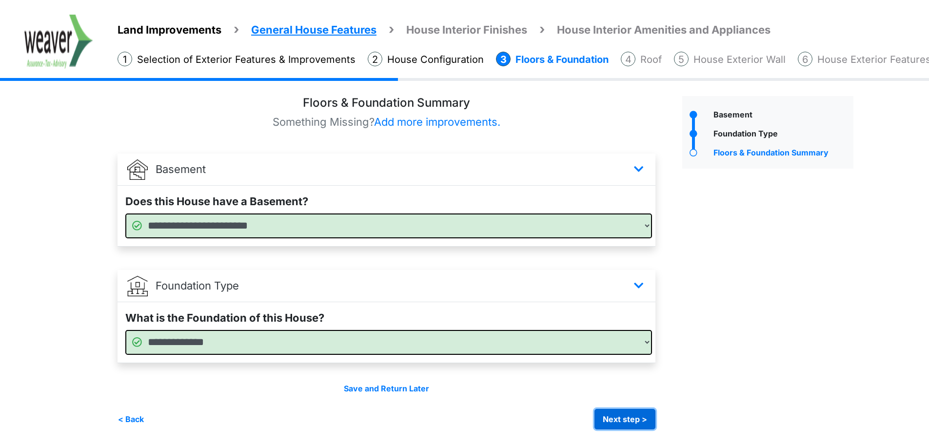
click at [619, 425] on button "Next step >" at bounding box center [625, 419] width 61 height 20
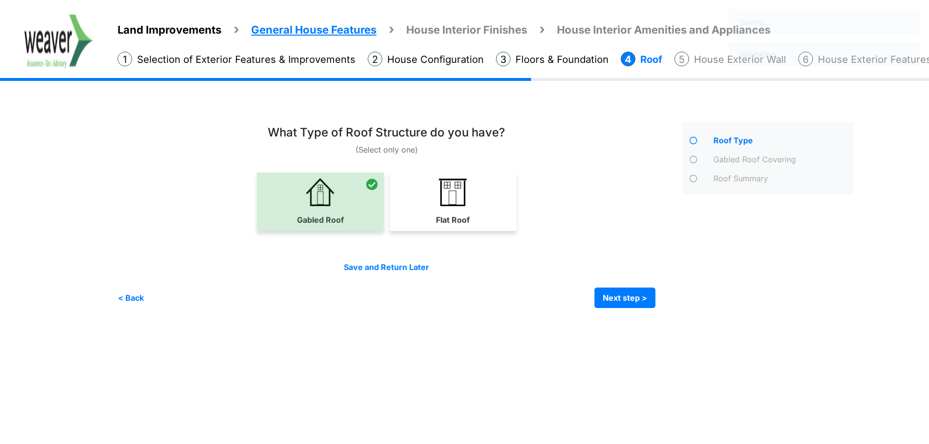
scroll to position [0, 0]
click at [635, 298] on button "Next step >" at bounding box center [629, 298] width 61 height 20
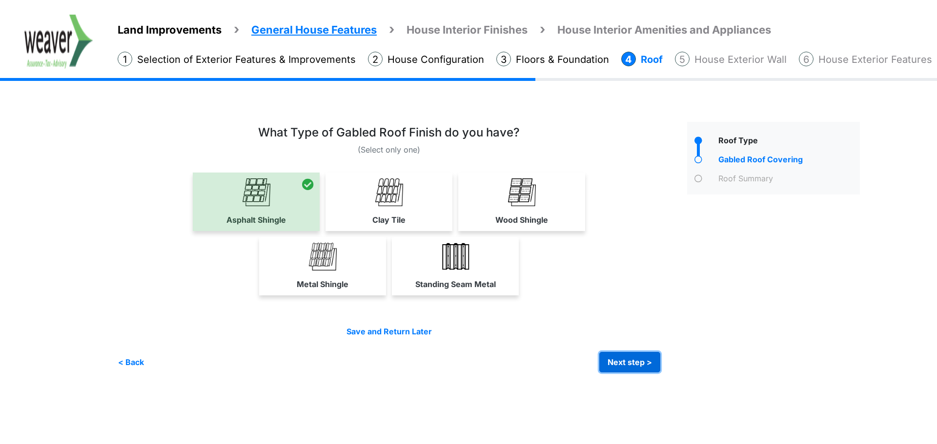
click at [634, 356] on button "Next step >" at bounding box center [629, 362] width 61 height 20
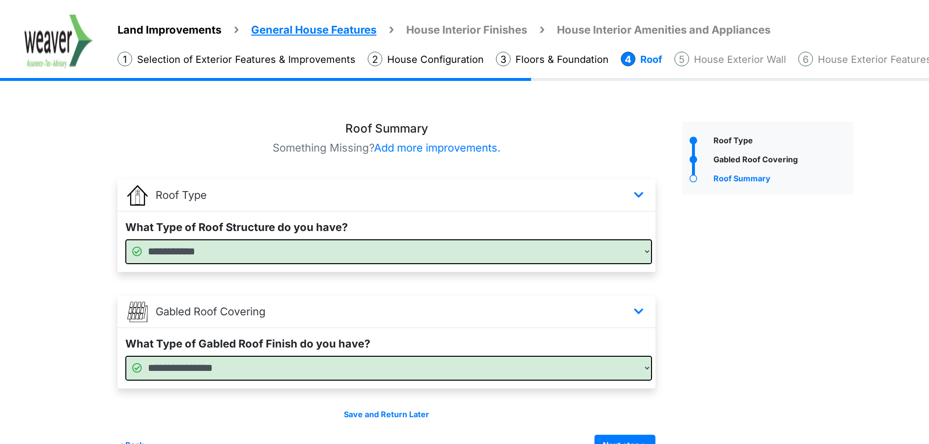
scroll to position [26, 0]
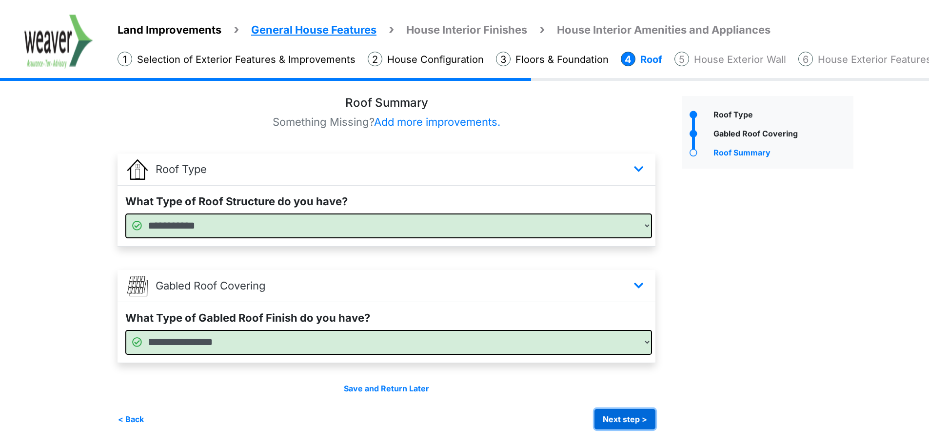
click at [635, 415] on button "Next step >" at bounding box center [625, 419] width 61 height 20
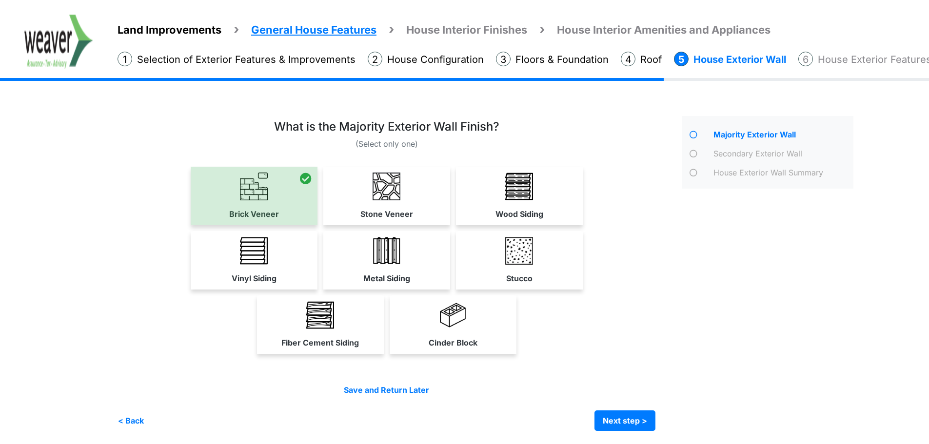
scroll to position [7, 0]
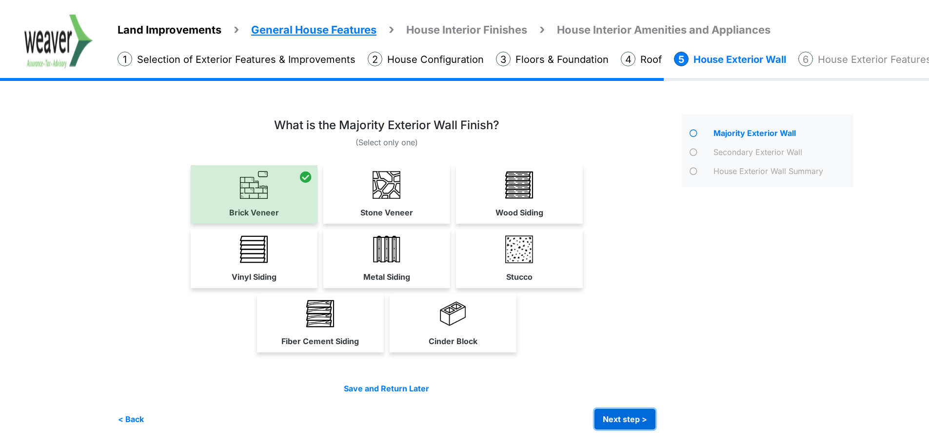
click at [628, 411] on button "Next step >" at bounding box center [625, 419] width 61 height 20
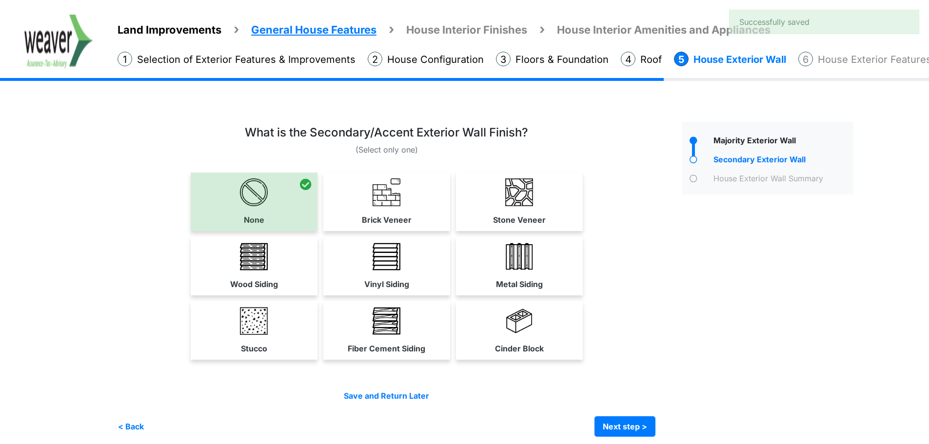
click at [630, 415] on div "Save and Return Later < Back Next step > Save and submit" at bounding box center [387, 413] width 538 height 47
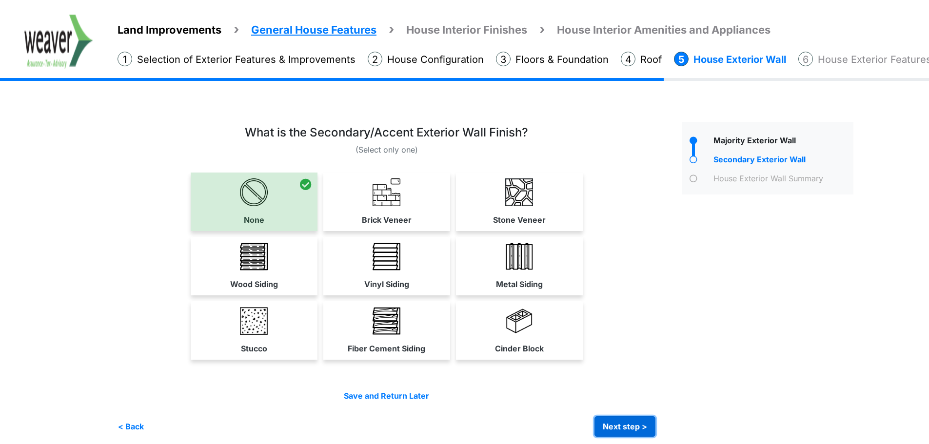
click at [622, 422] on button "Next step >" at bounding box center [625, 427] width 61 height 20
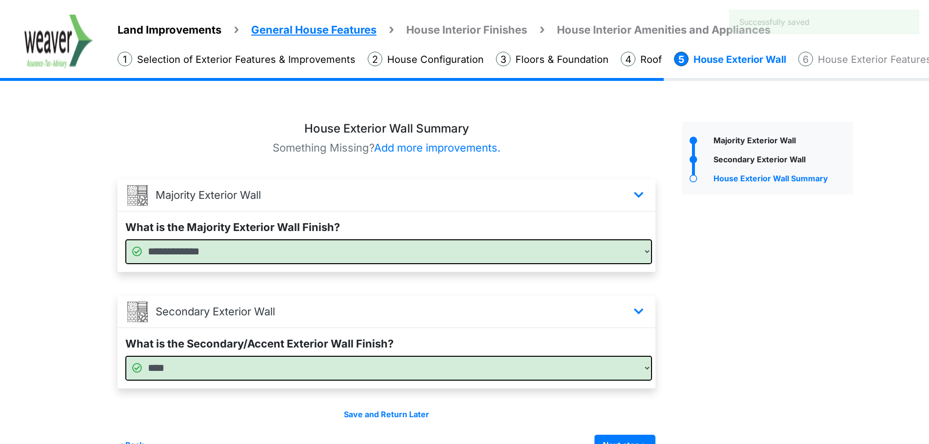
click at [622, 422] on div "Save and Return Later < Back Next step > Save and submit" at bounding box center [387, 432] width 538 height 47
click at [620, 432] on div "Save and Return Later < Back Next step > Save and submit" at bounding box center [387, 432] width 538 height 47
click at [617, 439] on button "Next step >" at bounding box center [625, 445] width 61 height 20
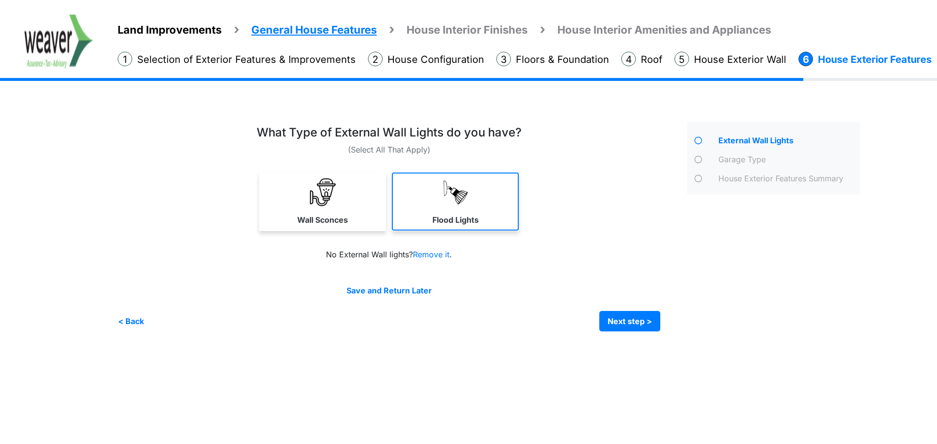
click at [425, 220] on link "Flood Lights" at bounding box center [455, 202] width 127 height 58
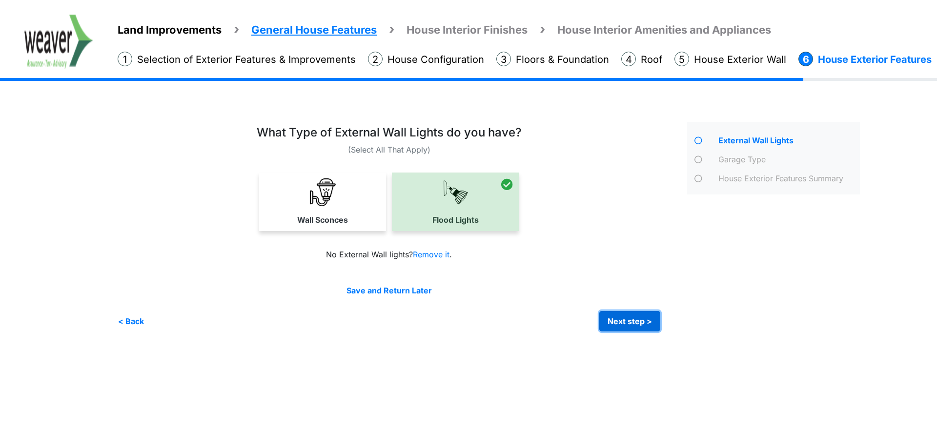
click at [650, 329] on button "Next step >" at bounding box center [629, 321] width 61 height 20
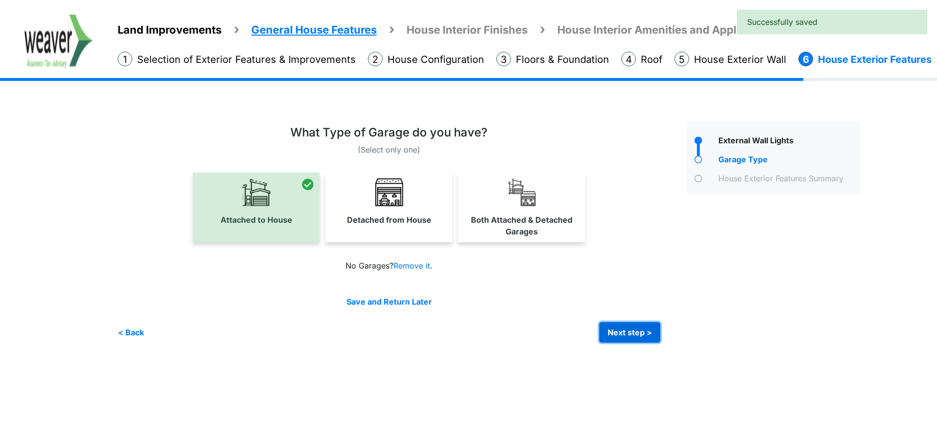
click at [650, 329] on button "Next step >" at bounding box center [629, 332] width 61 height 20
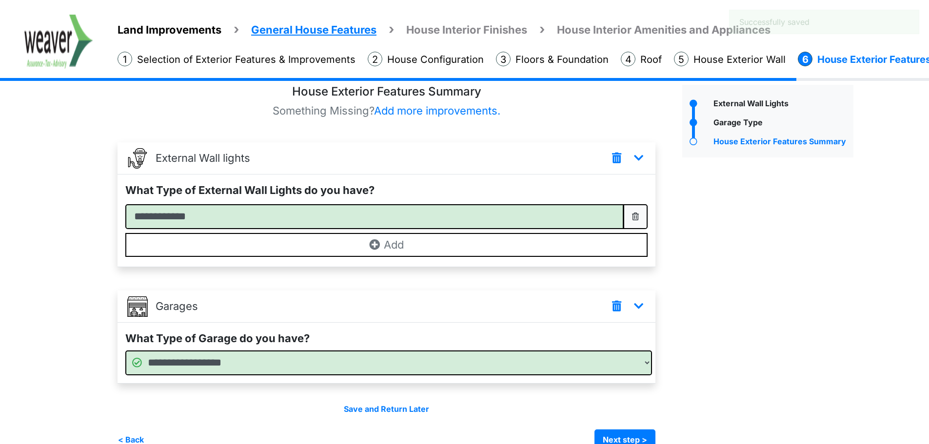
scroll to position [58, 0]
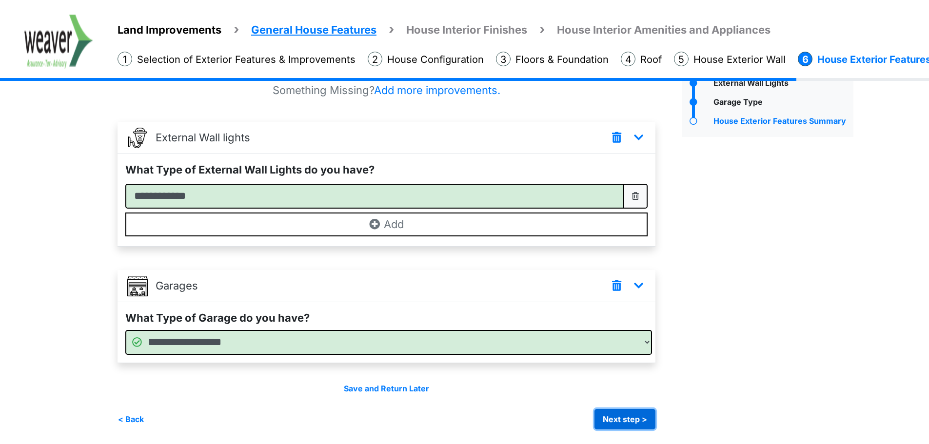
click at [618, 420] on button "Next step >" at bounding box center [625, 419] width 61 height 20
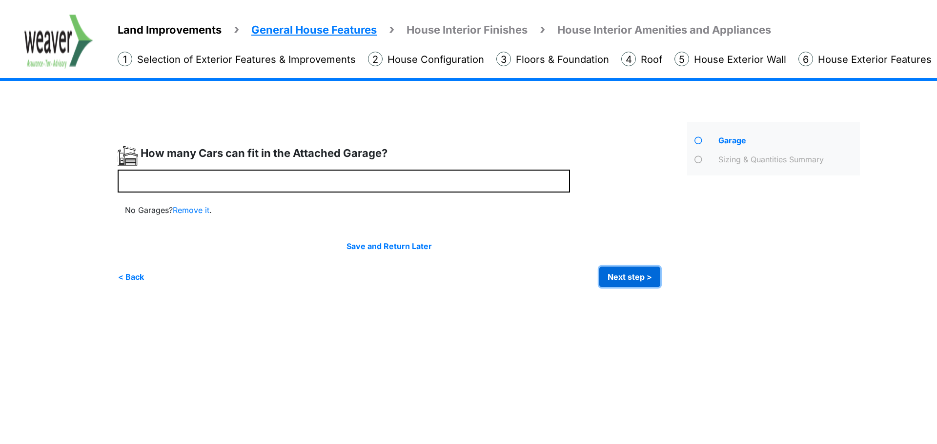
click at [643, 286] on button "Next step >" at bounding box center [629, 277] width 61 height 20
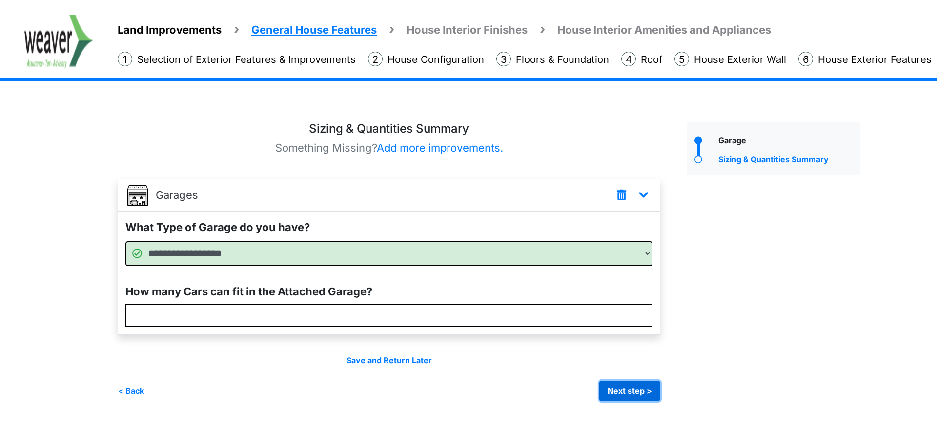
click at [635, 397] on button "Next step >" at bounding box center [629, 391] width 61 height 20
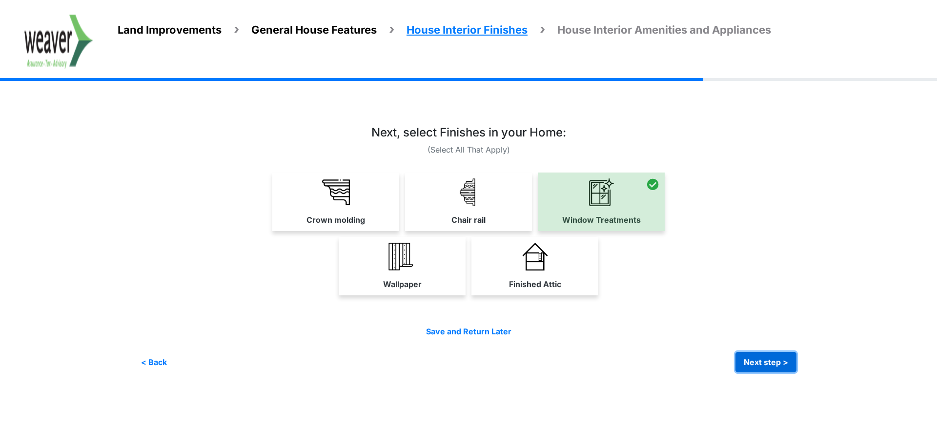
click at [762, 355] on button "Next step >" at bounding box center [765, 362] width 61 height 20
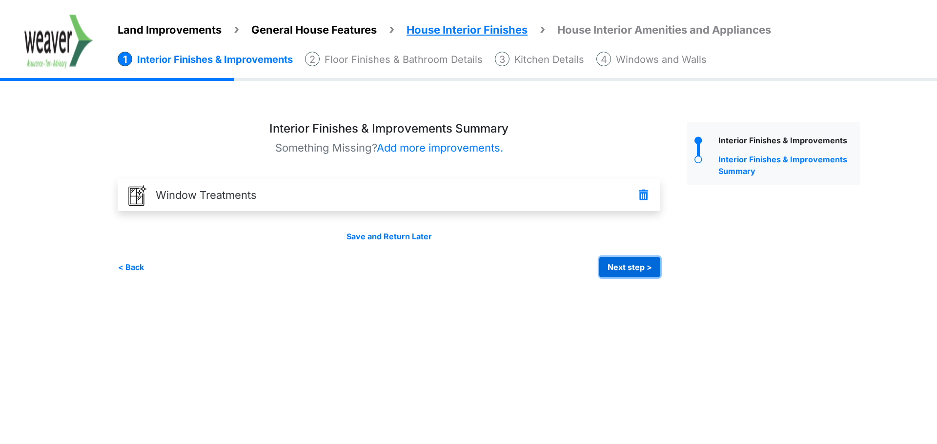
click at [638, 267] on button "Next step >" at bounding box center [629, 267] width 61 height 20
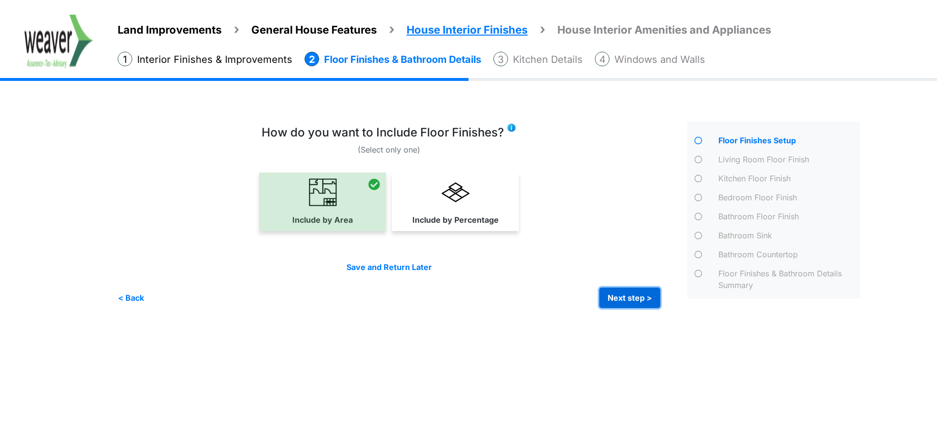
click at [627, 298] on button "Next step >" at bounding box center [629, 298] width 61 height 20
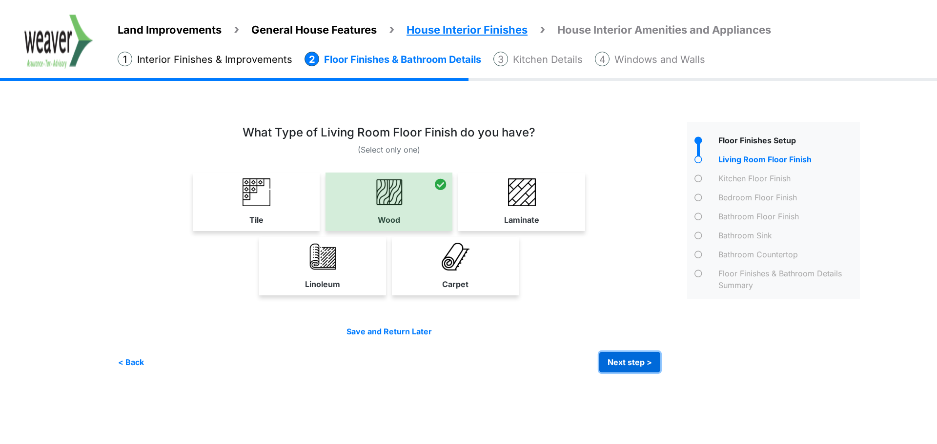
click at [634, 368] on button "Next step >" at bounding box center [629, 362] width 61 height 20
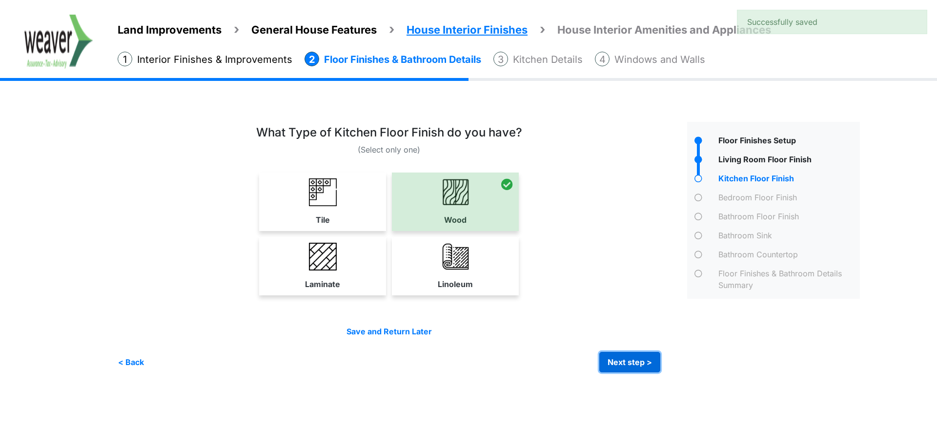
click at [634, 368] on button "Next step >" at bounding box center [629, 362] width 61 height 20
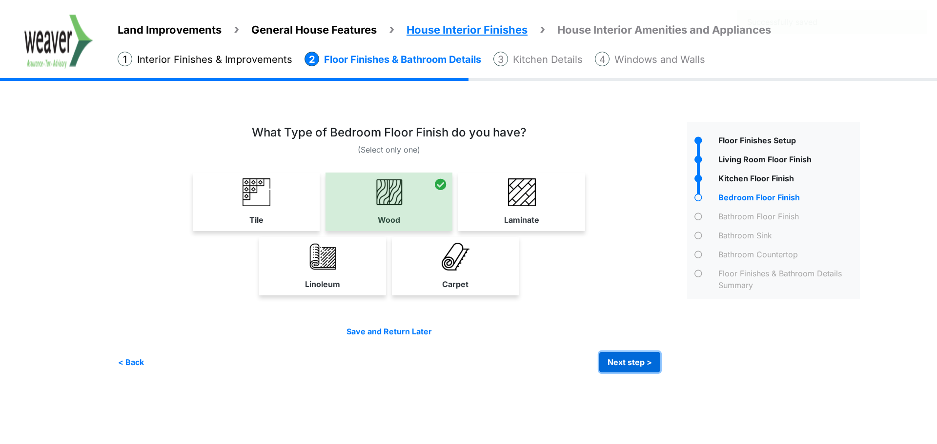
click at [634, 368] on button "Next step >" at bounding box center [629, 362] width 61 height 20
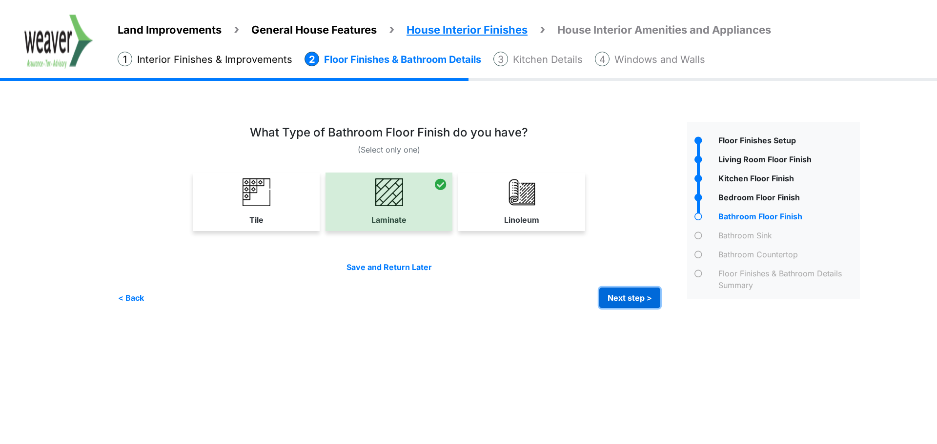
click at [640, 302] on button "Next step >" at bounding box center [629, 298] width 61 height 20
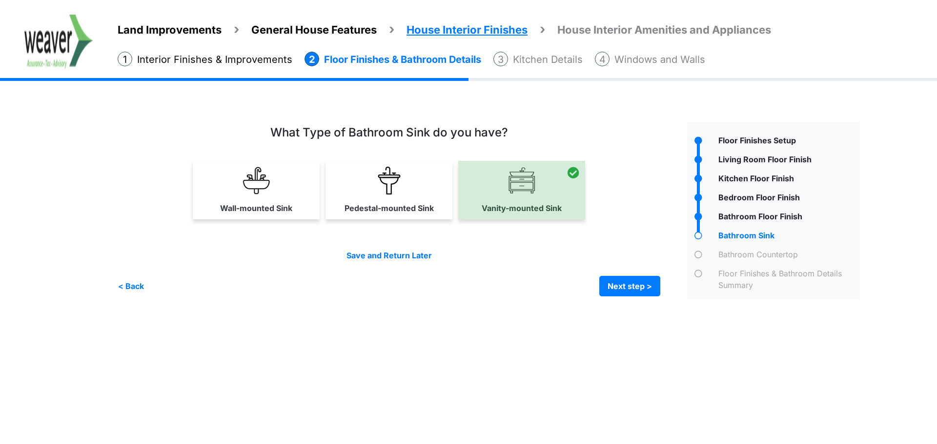
click at [640, 302] on div "Irrigation Flag pole" at bounding box center [492, 207] width 749 height 211
click at [639, 293] on button "Next step >" at bounding box center [629, 286] width 61 height 20
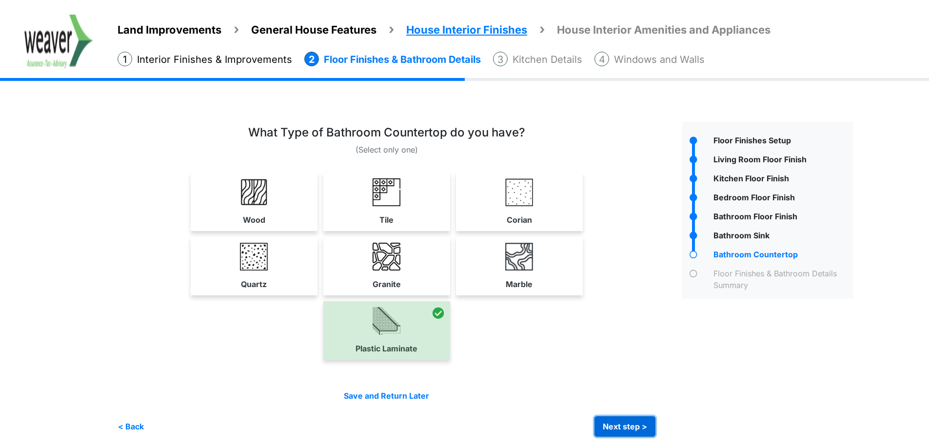
click at [648, 430] on button "Next step >" at bounding box center [625, 427] width 61 height 20
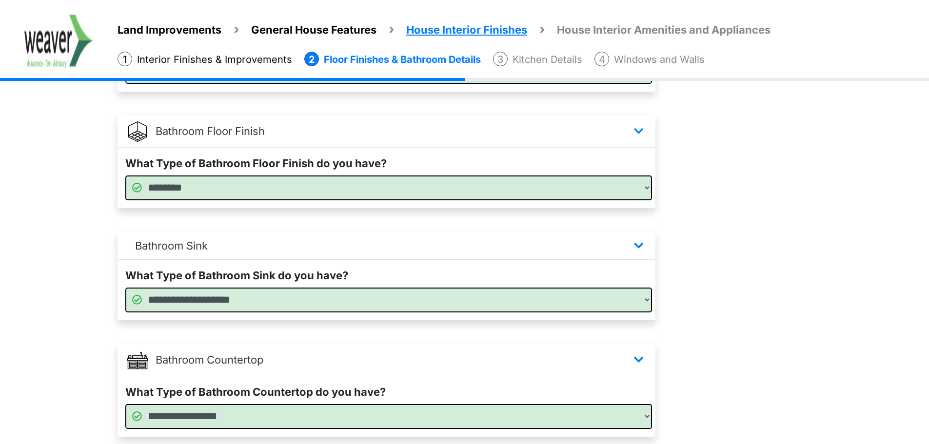
scroll to position [604, 0]
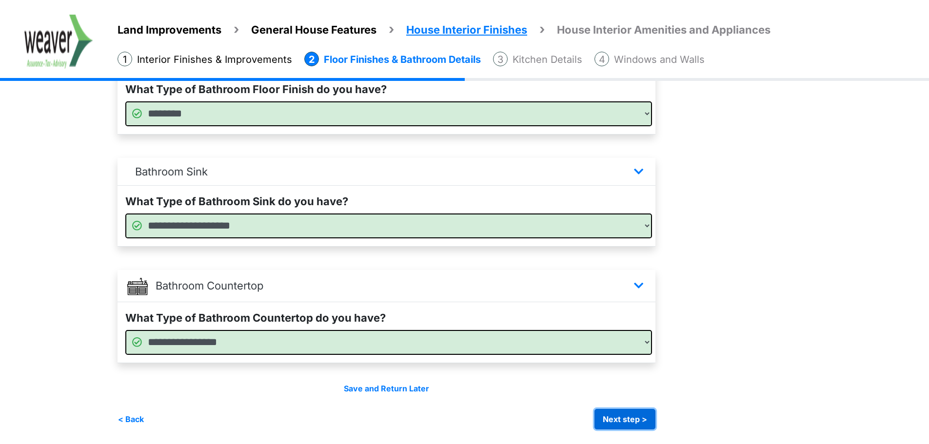
click at [632, 417] on button "Next step >" at bounding box center [625, 419] width 61 height 20
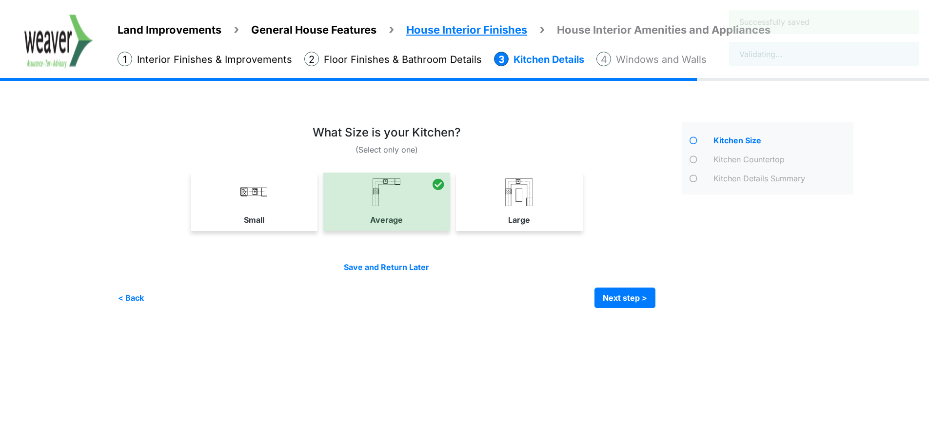
scroll to position [0, 0]
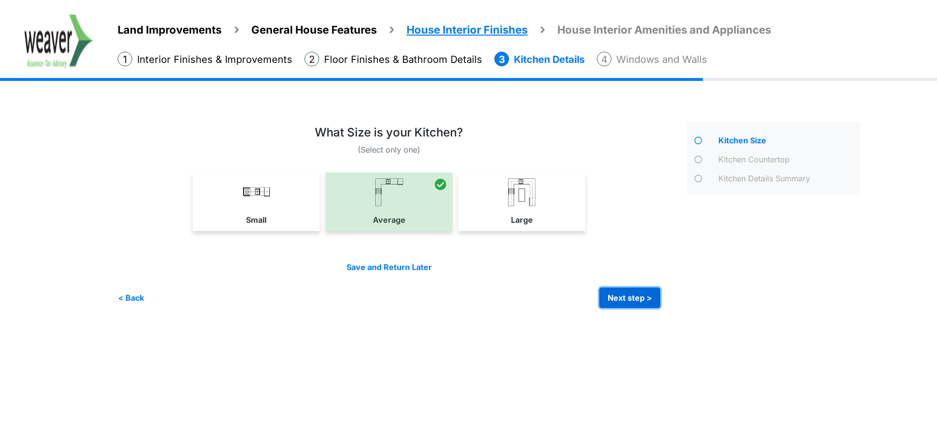
click at [629, 300] on button "Next step >" at bounding box center [629, 298] width 61 height 20
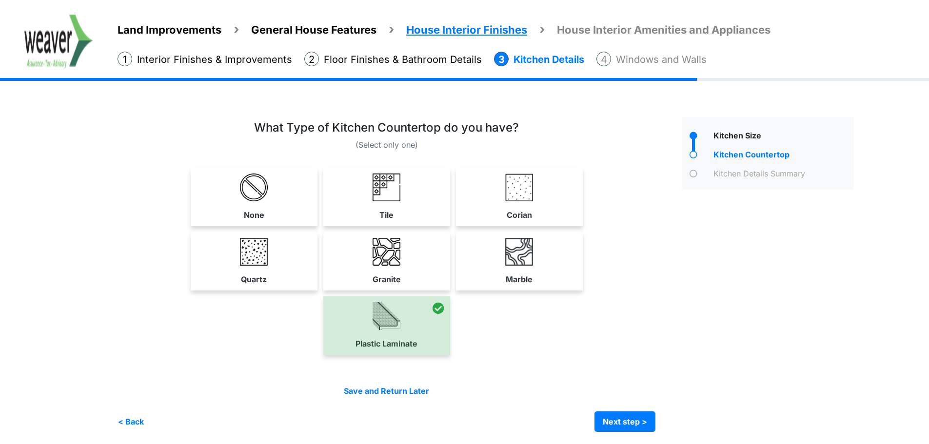
scroll to position [7, 0]
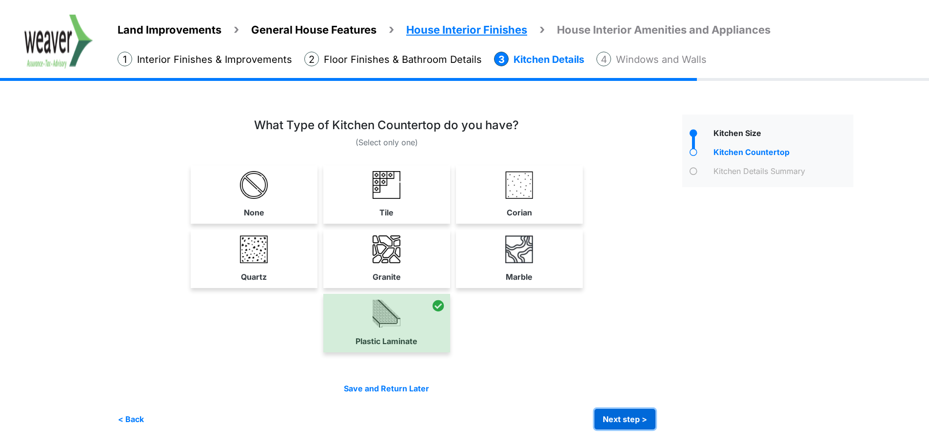
drag, startPoint x: 652, startPoint y: 415, endPoint x: 653, endPoint y: 409, distance: 5.5
click at [652, 415] on button "Next step >" at bounding box center [625, 419] width 61 height 20
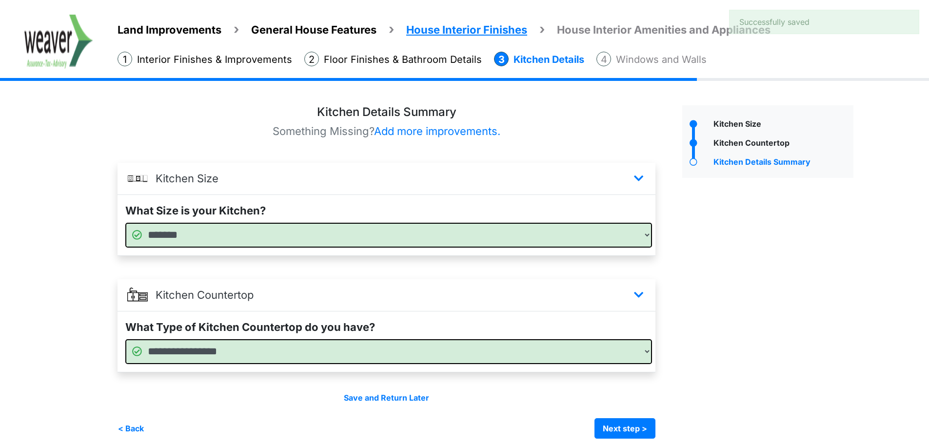
scroll to position [26, 0]
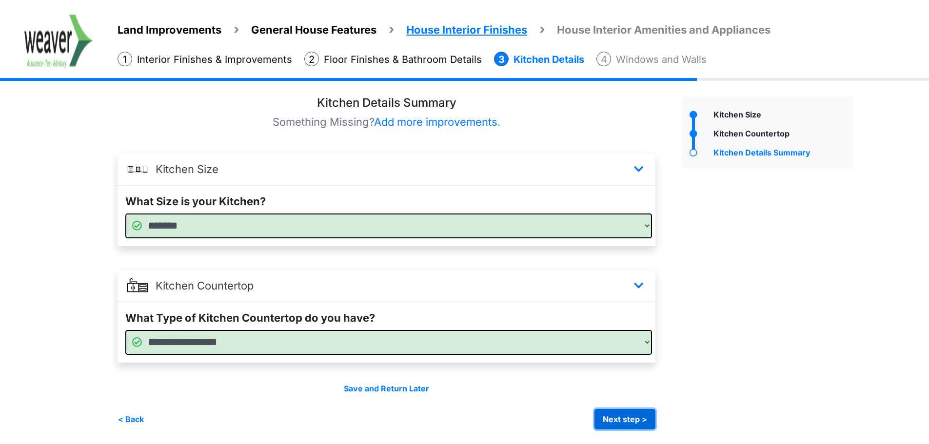
click at [634, 418] on button "Next step >" at bounding box center [625, 419] width 61 height 20
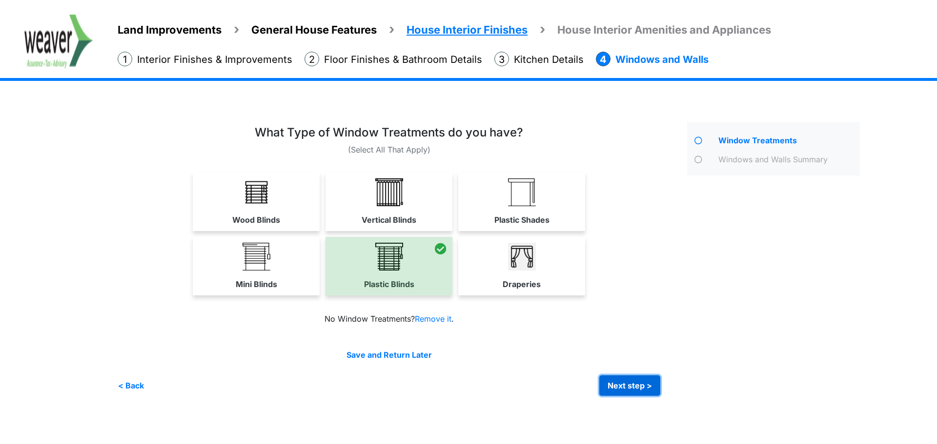
click at [627, 388] on button "Next step >" at bounding box center [629, 386] width 61 height 20
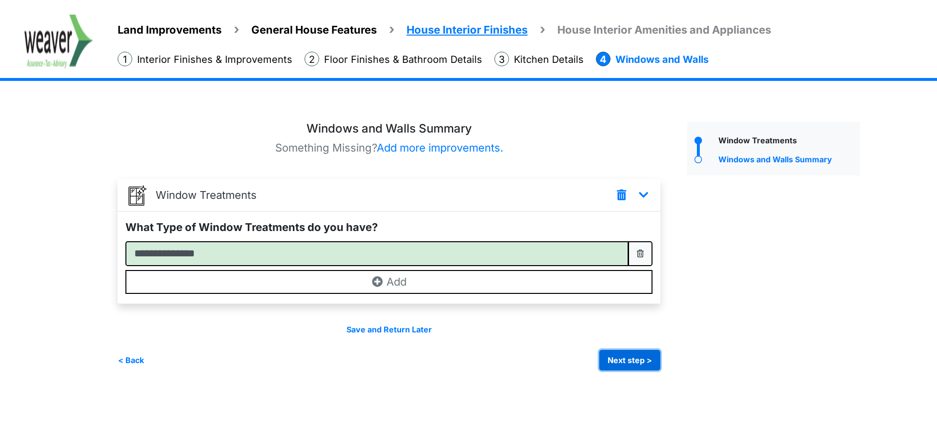
click at [637, 365] on button "Next step >" at bounding box center [629, 360] width 61 height 20
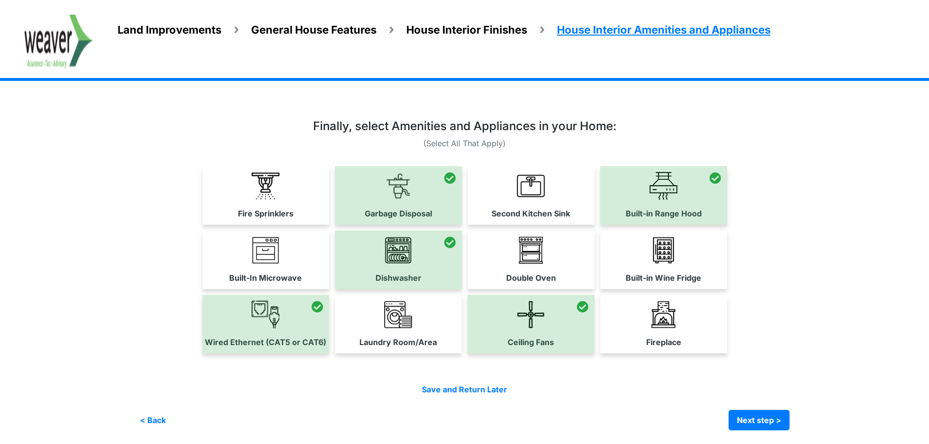
scroll to position [7, 0]
click at [778, 417] on button "Next step >" at bounding box center [759, 419] width 61 height 20
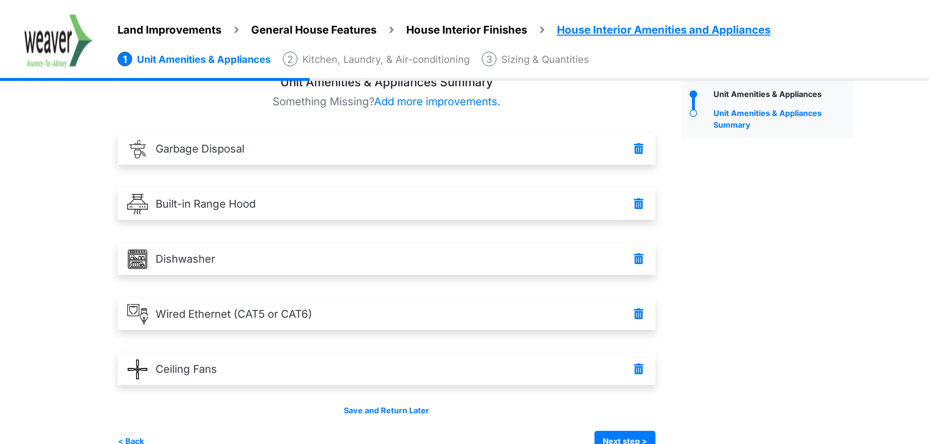
scroll to position [68, 0]
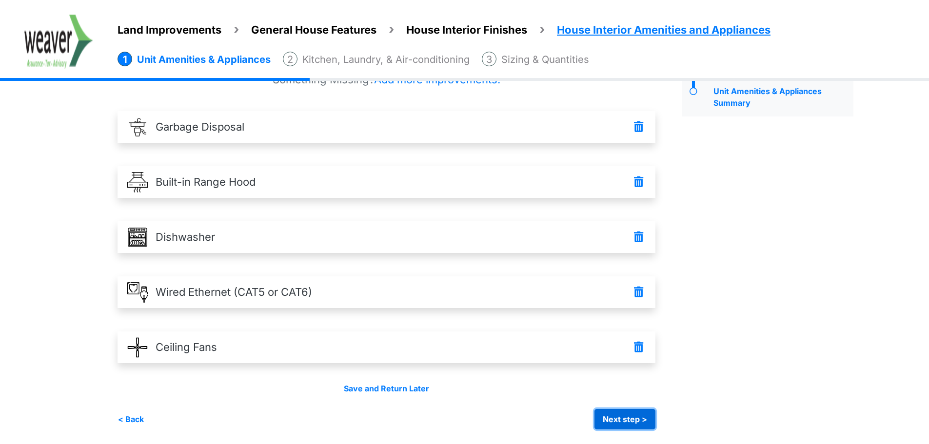
click at [622, 422] on button "Next step >" at bounding box center [625, 419] width 61 height 20
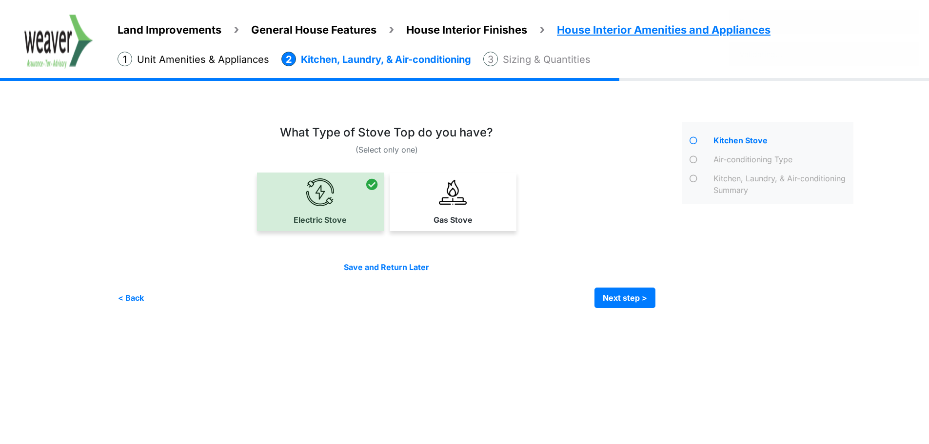
scroll to position [0, 0]
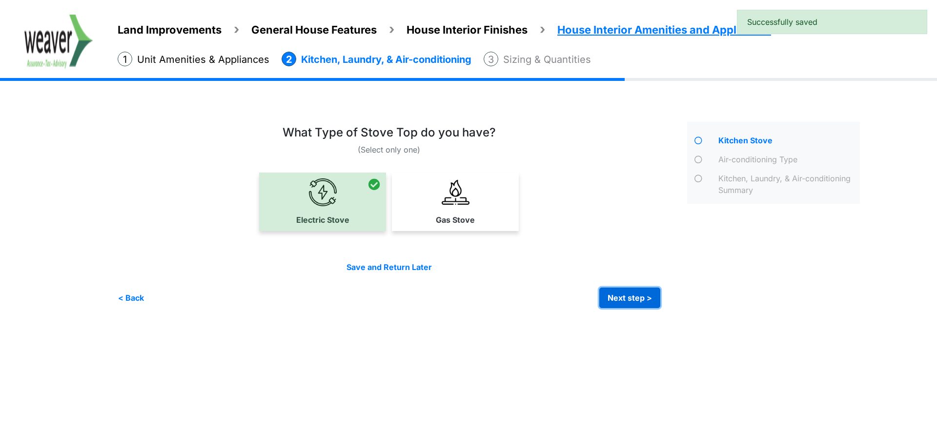
click at [646, 295] on button "Next step >" at bounding box center [629, 298] width 61 height 20
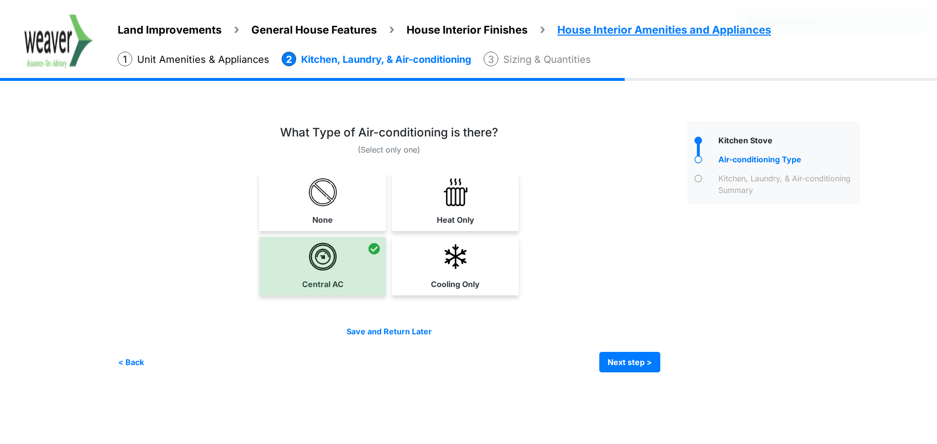
drag, startPoint x: 643, startPoint y: 340, endPoint x: 644, endPoint y: 351, distance: 11.7
click at [643, 340] on div "Save and Return Later < Back Next step > Save and submit" at bounding box center [389, 349] width 542 height 47
click at [644, 354] on button "Next step >" at bounding box center [629, 362] width 61 height 20
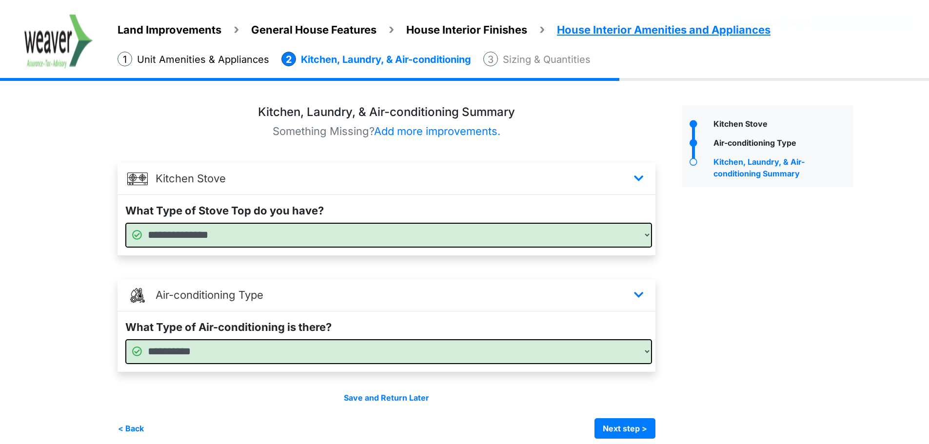
scroll to position [26, 0]
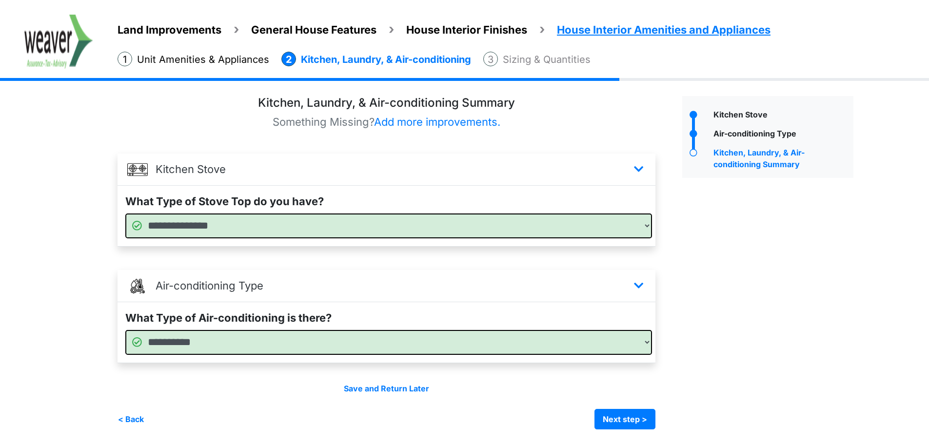
click at [624, 407] on div "Save and Return Later < Back Next step > Save and submit" at bounding box center [387, 406] width 538 height 47
click at [615, 414] on button "Next step >" at bounding box center [625, 419] width 61 height 20
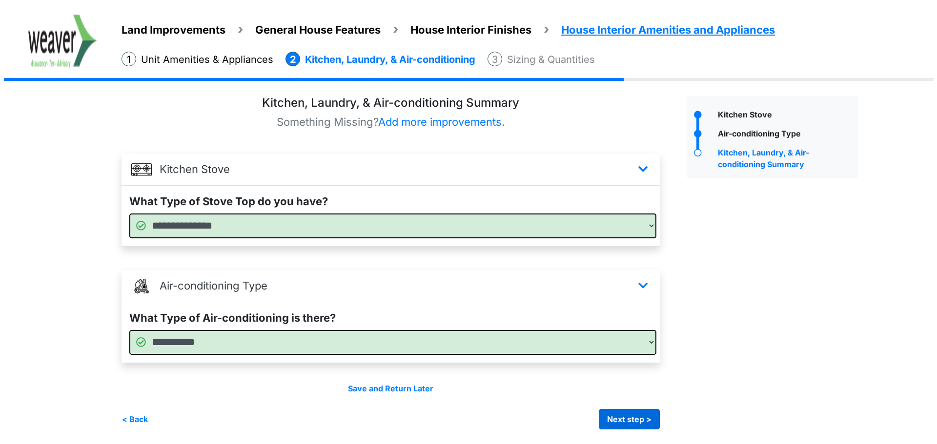
scroll to position [0, 0]
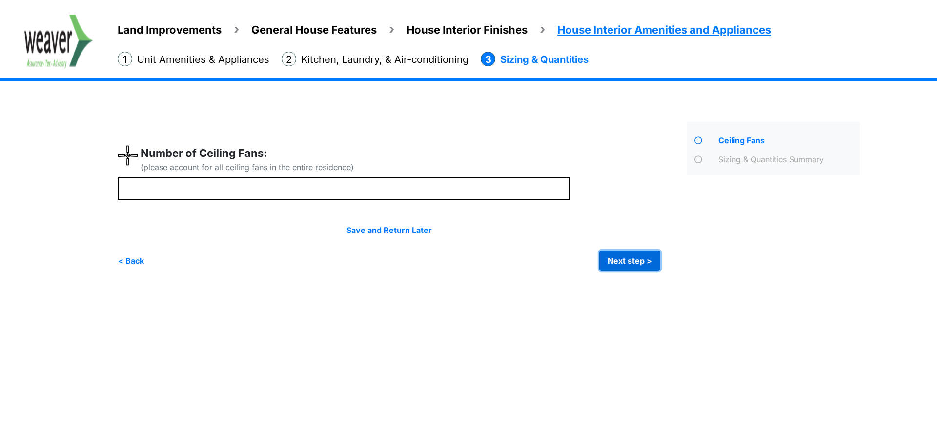
click at [625, 265] on button "Next step >" at bounding box center [629, 261] width 61 height 20
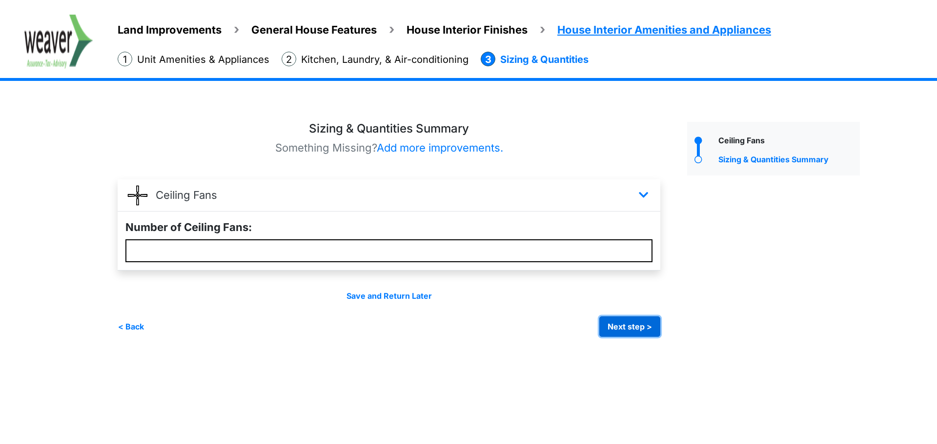
click at [611, 328] on button "Next step >" at bounding box center [629, 327] width 61 height 20
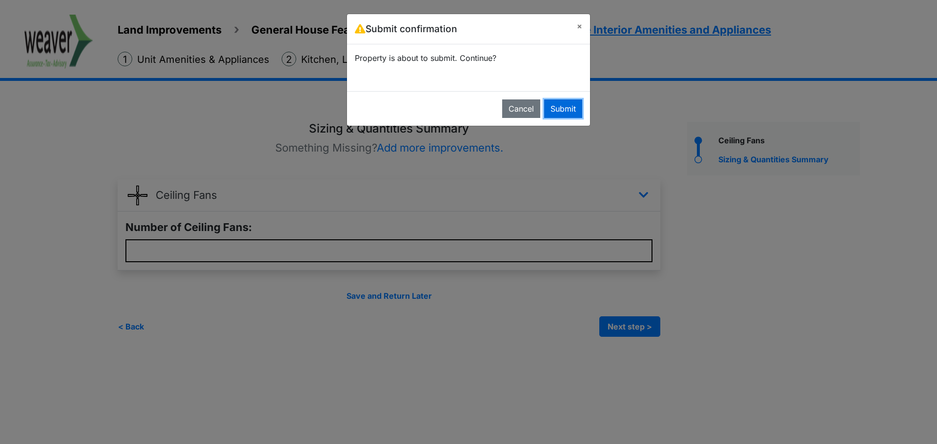
click at [566, 104] on button "Submit" at bounding box center [563, 109] width 38 height 19
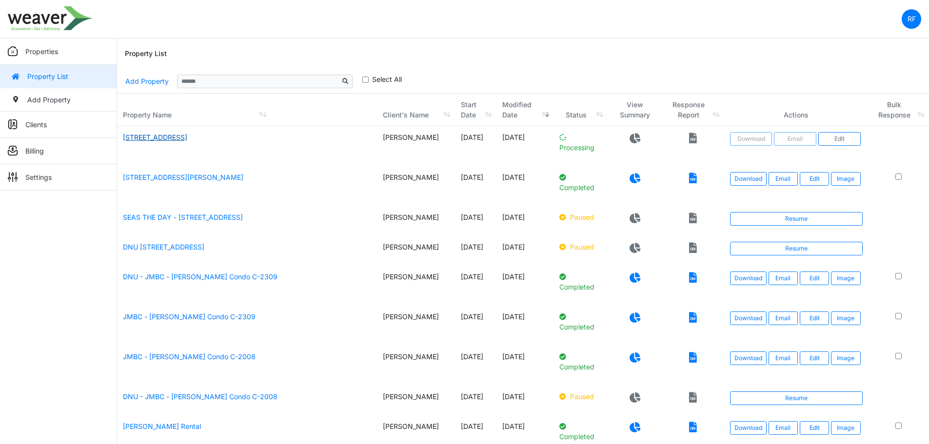
click at [187, 140] on link "[STREET_ADDRESS]" at bounding box center [155, 137] width 64 height 8
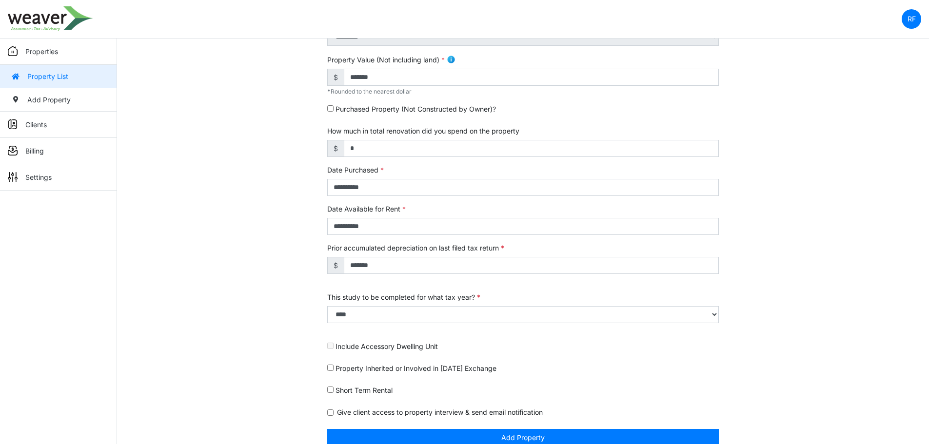
scroll to position [283, 0]
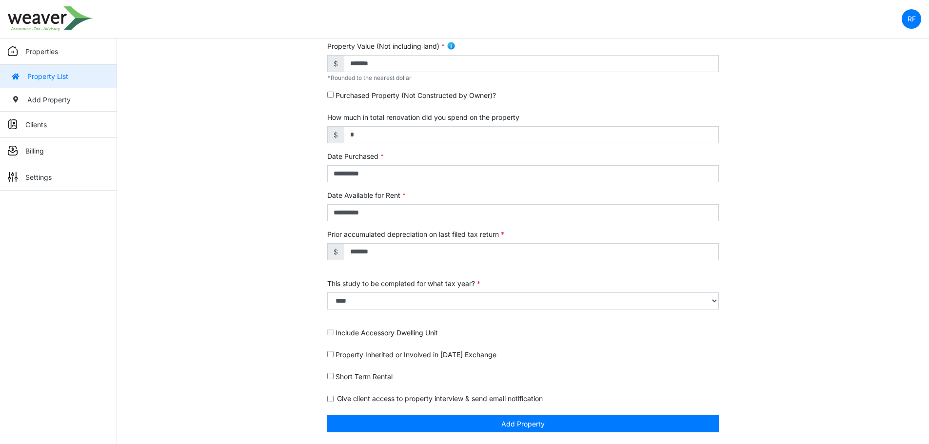
click at [49, 72] on link "Property List" at bounding box center [58, 76] width 117 height 23
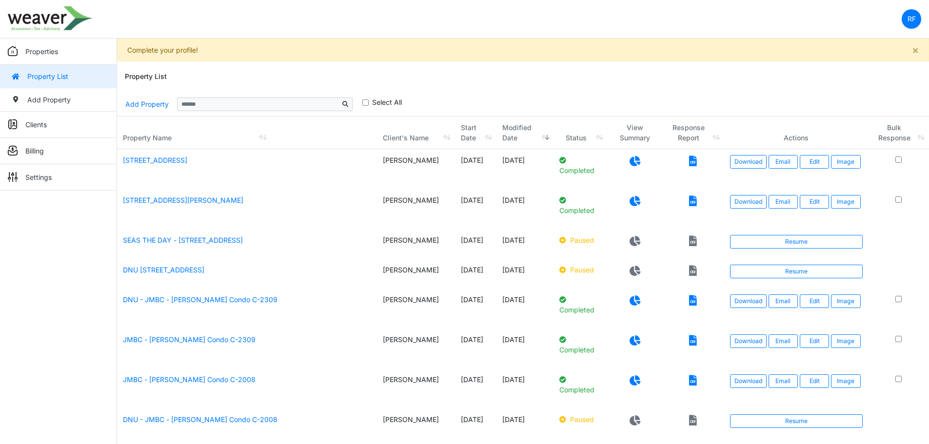
drag, startPoint x: 0, startPoint y: 0, endPoint x: 48, endPoint y: 62, distance: 78.3
click at [48, 62] on link "Properties" at bounding box center [58, 52] width 117 height 26
click at [811, 245] on link "Resume" at bounding box center [796, 242] width 133 height 14
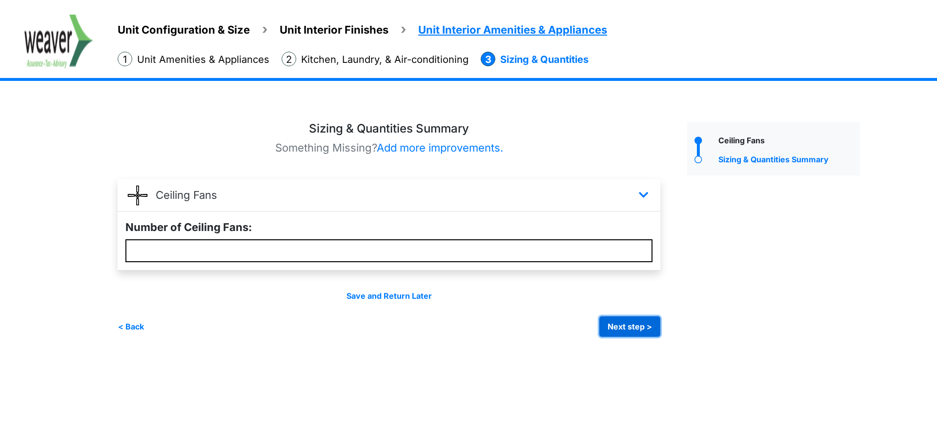
click at [631, 330] on button "Next step >" at bounding box center [629, 327] width 61 height 20
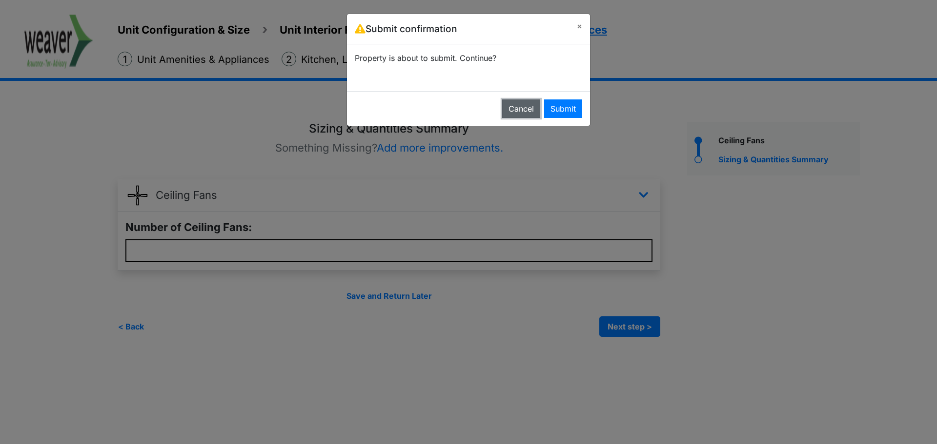
drag, startPoint x: 520, startPoint y: 110, endPoint x: 437, endPoint y: 146, distance: 90.0
click at [520, 110] on button "Cancel" at bounding box center [521, 109] width 38 height 19
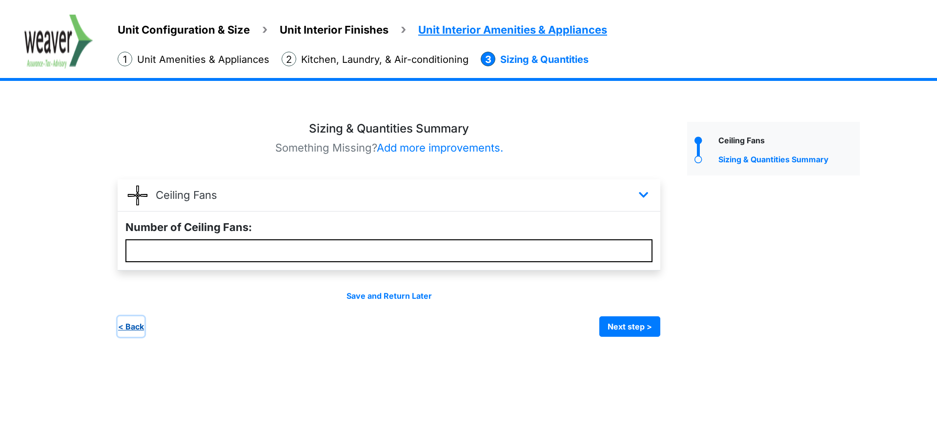
click at [143, 325] on button "< Back" at bounding box center [131, 327] width 27 height 20
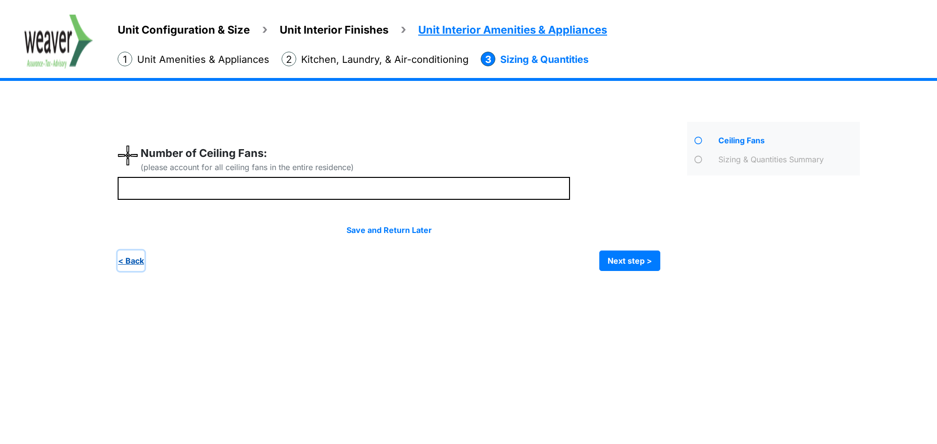
click at [137, 261] on button "< Back" at bounding box center [131, 261] width 27 height 20
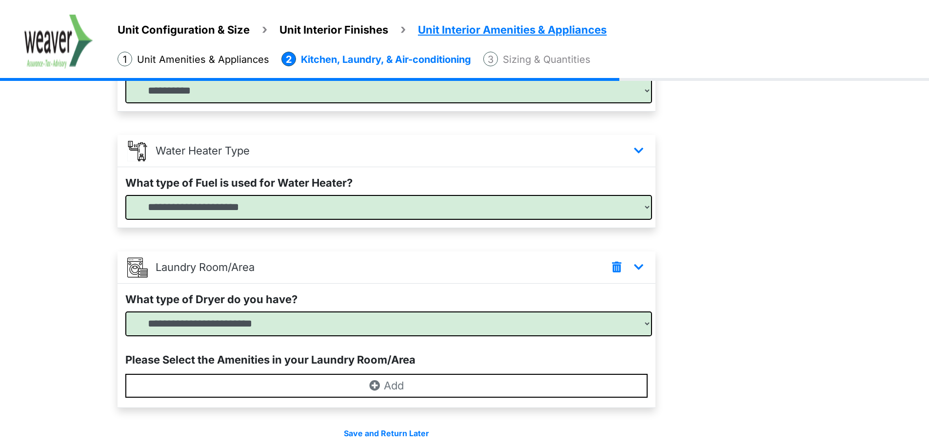
scroll to position [322, 0]
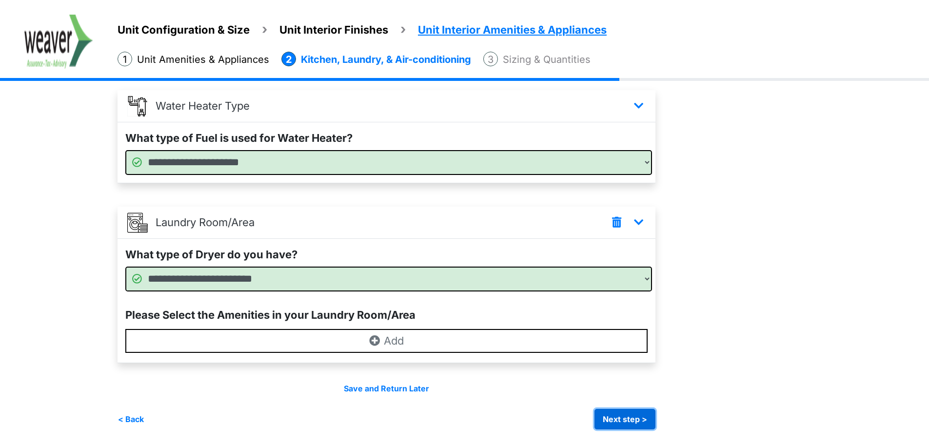
click at [636, 420] on button "Next step >" at bounding box center [625, 419] width 61 height 20
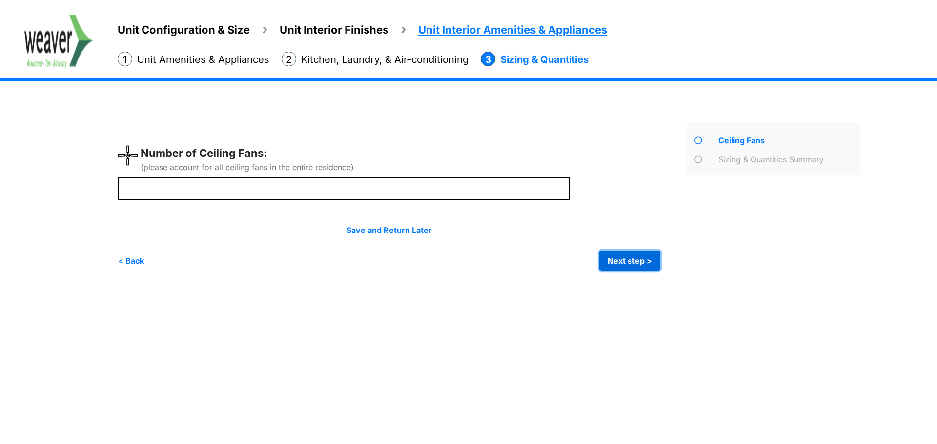
click at [630, 260] on button "Next step >" at bounding box center [629, 261] width 61 height 20
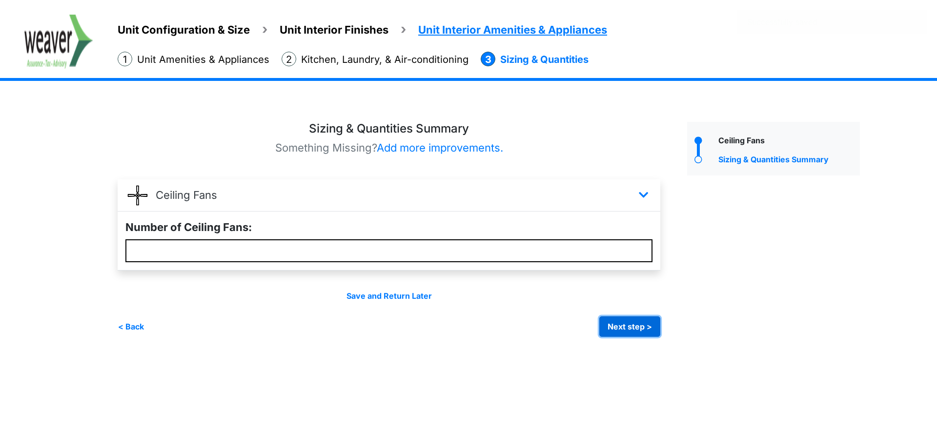
click at [643, 323] on button "Next step >" at bounding box center [629, 327] width 61 height 20
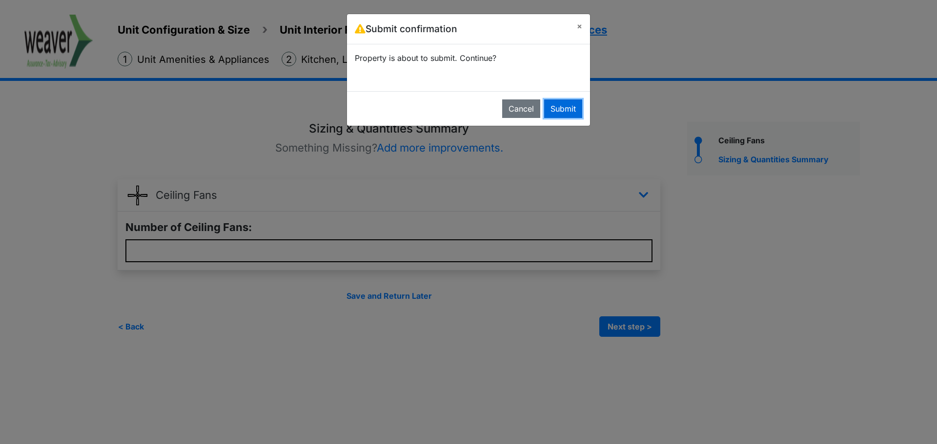
click at [564, 110] on button "Submit" at bounding box center [563, 109] width 38 height 19
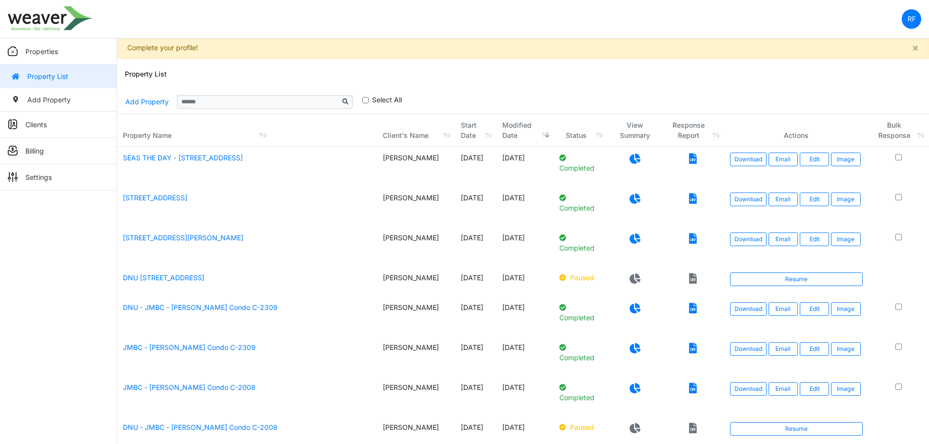
scroll to position [49, 0]
click at [638, 162] on p at bounding box center [635, 158] width 43 height 12
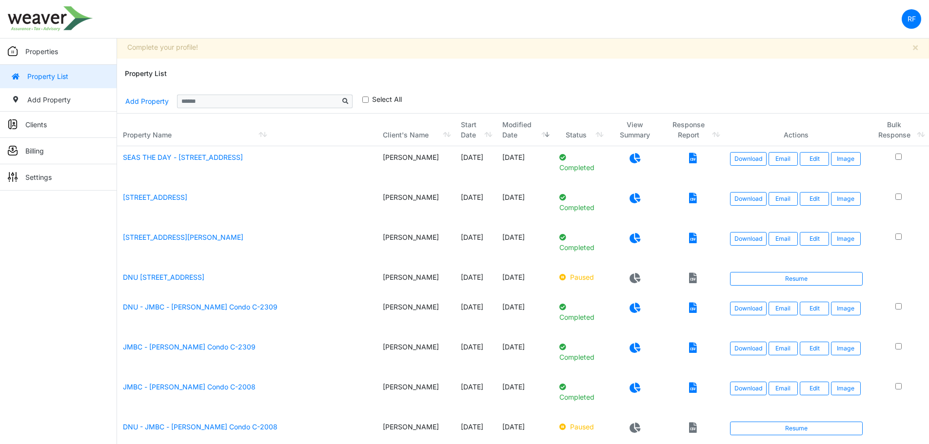
click at [630, 159] on icon at bounding box center [635, 158] width 11 height 10
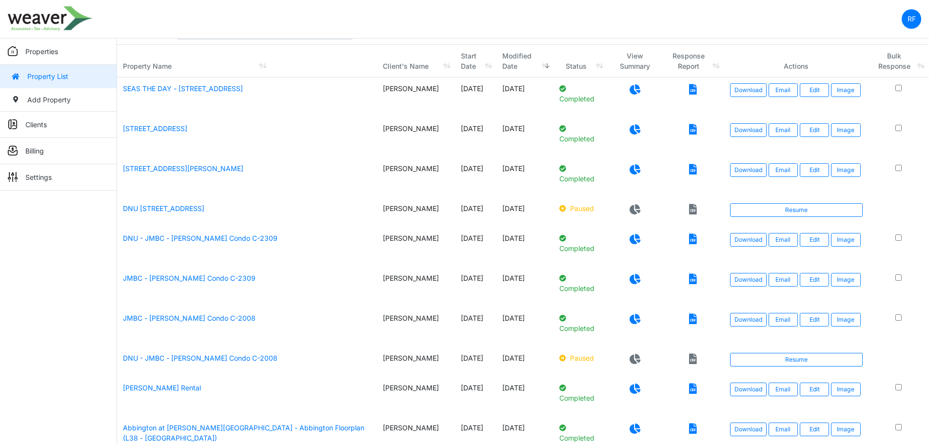
scroll to position [0, 0]
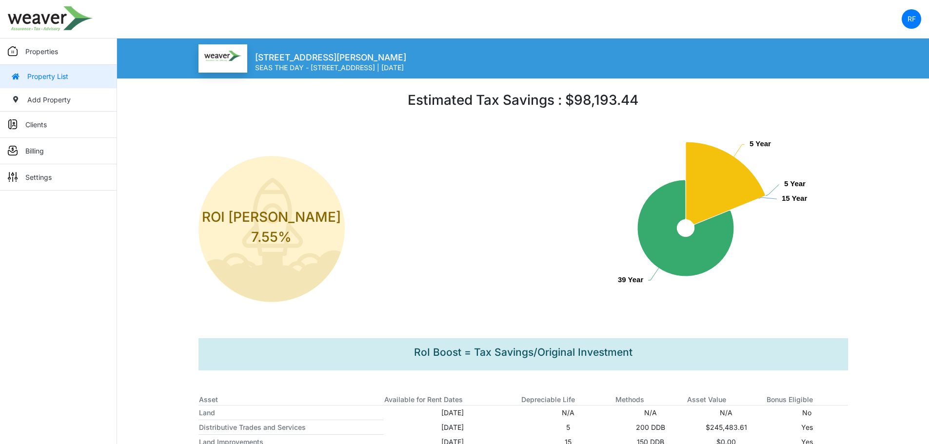
scroll to position [32, 0]
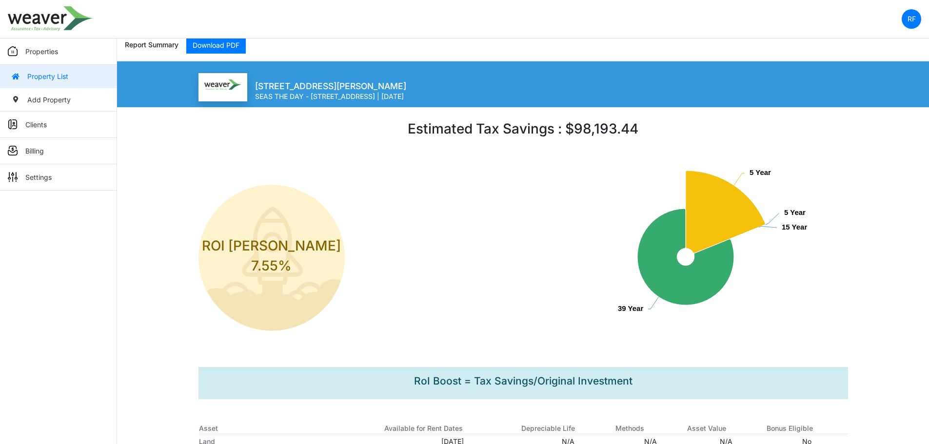
click at [90, 78] on link "Property List" at bounding box center [58, 76] width 117 height 23
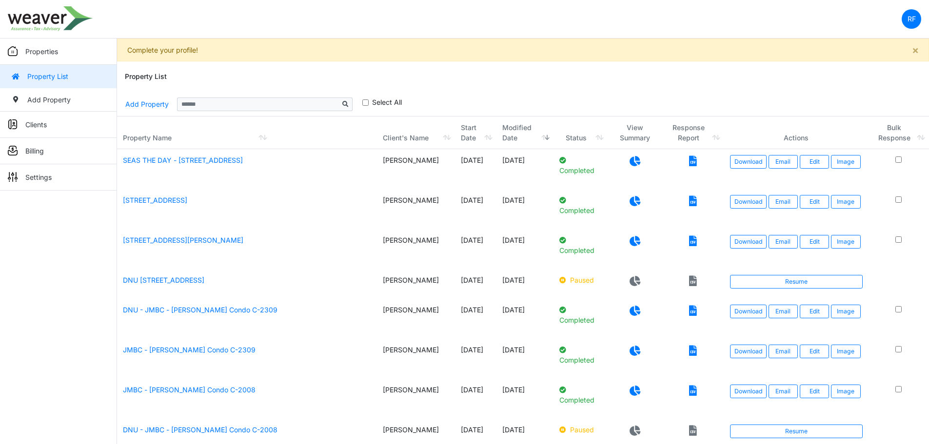
click at [630, 201] on icon at bounding box center [635, 201] width 11 height 10
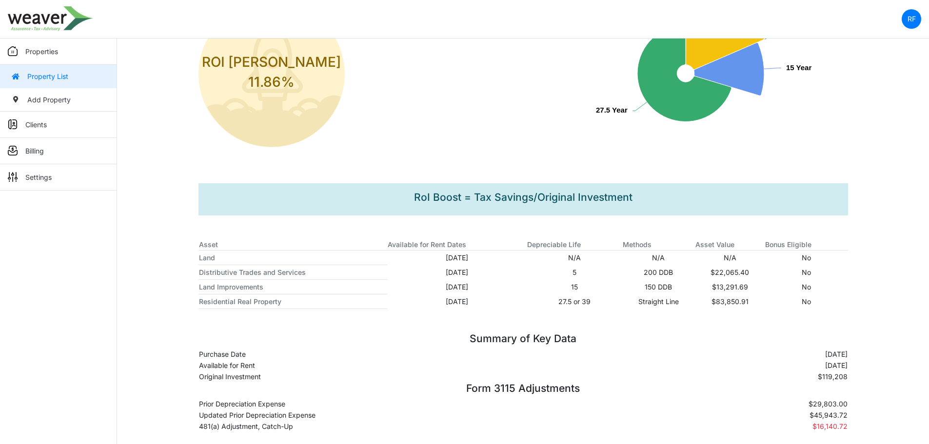
scroll to position [227, 0]
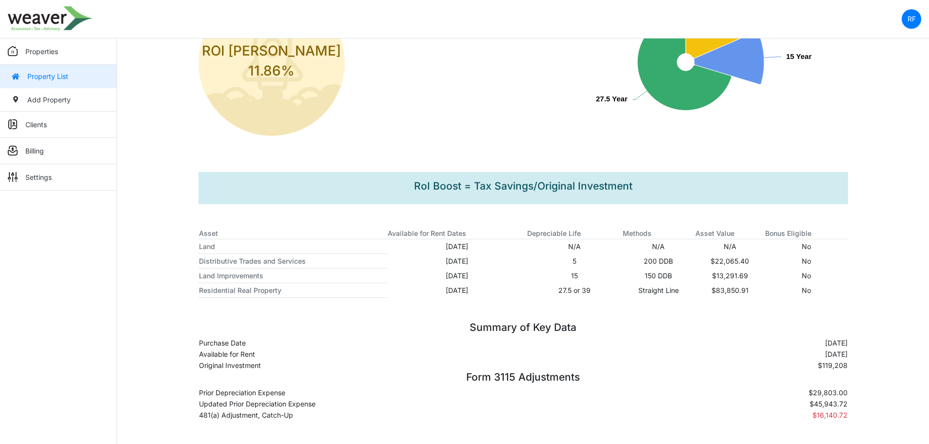
click at [39, 82] on link "Property List" at bounding box center [58, 76] width 117 height 23
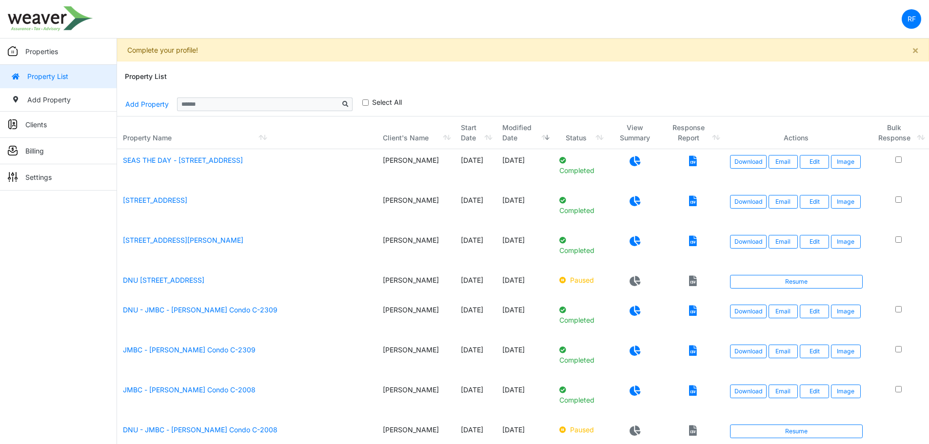
click at [631, 241] on icon at bounding box center [635, 241] width 11 height 10
